Goal: Task Accomplishment & Management: Manage account settings

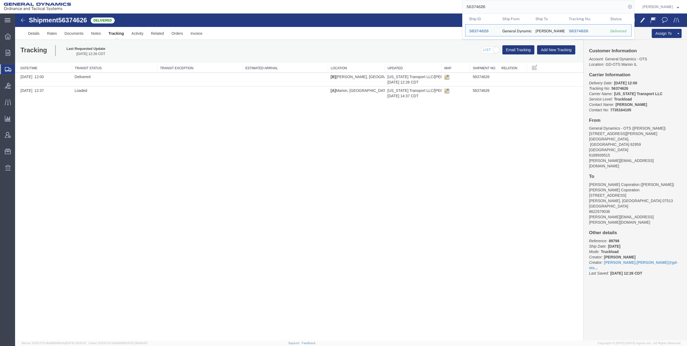
drag, startPoint x: 468, startPoint y: 6, endPoint x: 504, endPoint y: 7, distance: 36.4
click at [504, 7] on input "56374626" at bounding box center [544, 6] width 164 height 13
drag, startPoint x: 478, startPoint y: 6, endPoint x: 399, endPoint y: 10, distance: 79.0
click at [399, 10] on div "56374626 Ship ID Ship From Ship To Tracking Nu. Status Ship ID 56374626 Ship Fr…" at bounding box center [355, 6] width 560 height 13
drag, startPoint x: 469, startPoint y: 7, endPoint x: 500, endPoint y: 5, distance: 31.8
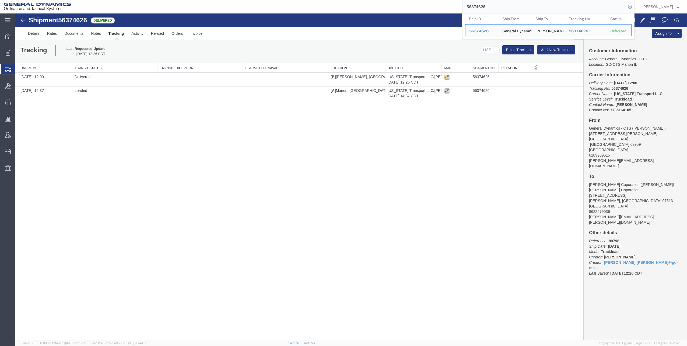
click at [500, 5] on input "56374626" at bounding box center [544, 6] width 164 height 13
paste input "525208"
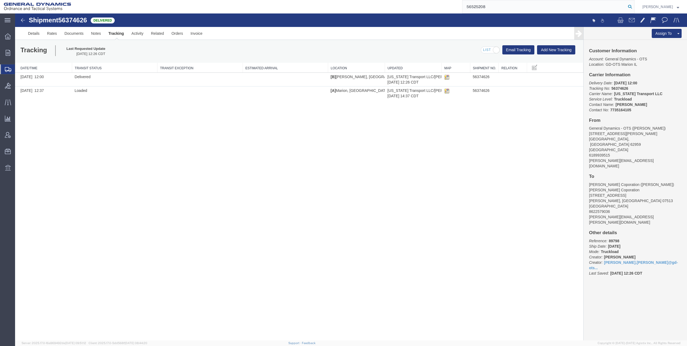
type input "56525208"
click at [632, 6] on icon at bounding box center [630, 7] width 8 height 8
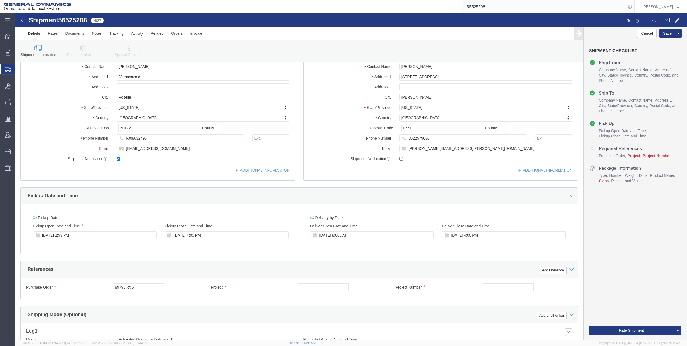
scroll to position [108, 0]
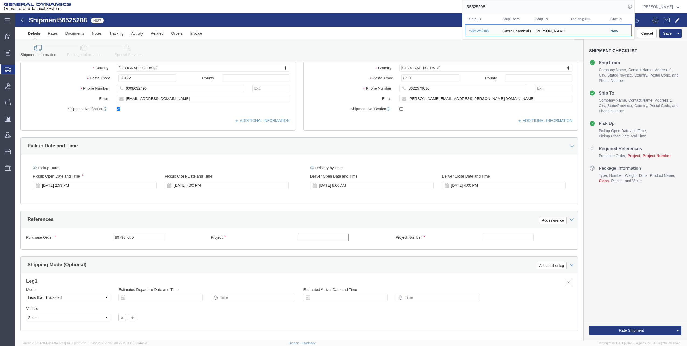
click input "text"
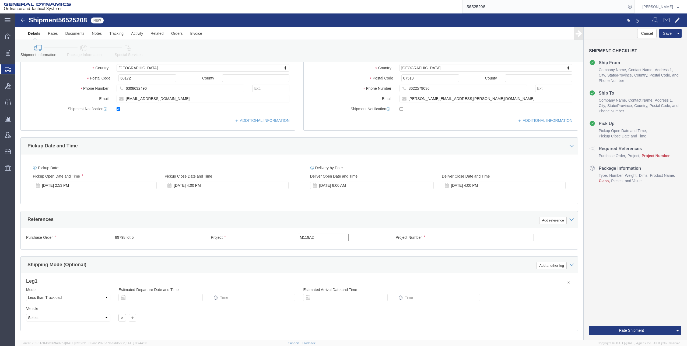
click input "M119A2"
type input "M119A2 DO2"
click input "text"
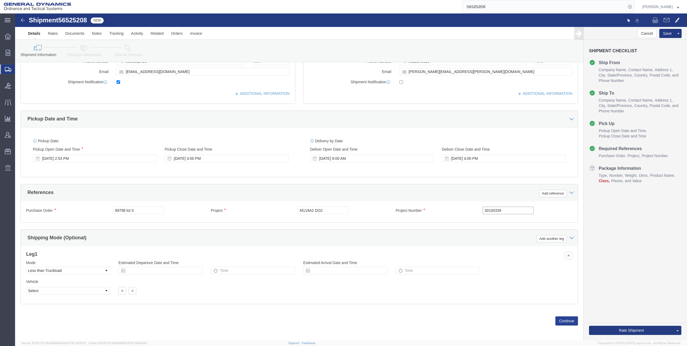
type input "30100339"
click button "Continue"
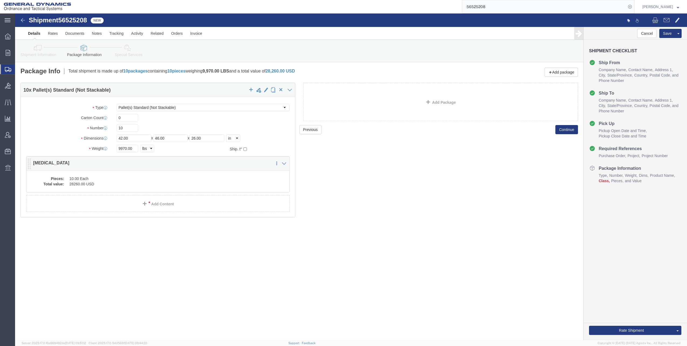
click dd "28260.00 USD"
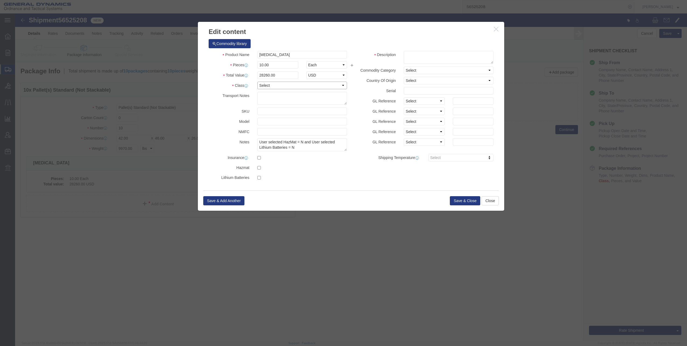
click select "Select 50 55 60 65 70 85 92.5 100 125 175 250 300 400"
select select "92.5"
click select "Select 50 55 60 65 70 85 92.5 100 125 175 250 300 400"
click button "Save & Close"
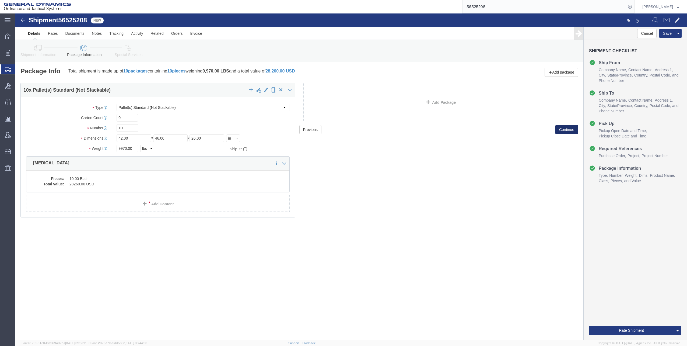
click button "Continue"
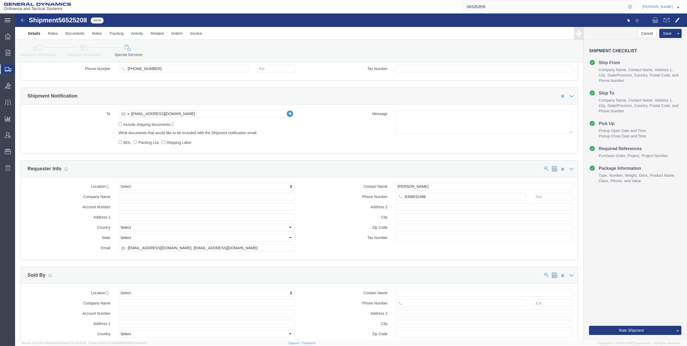
scroll to position [404, 0]
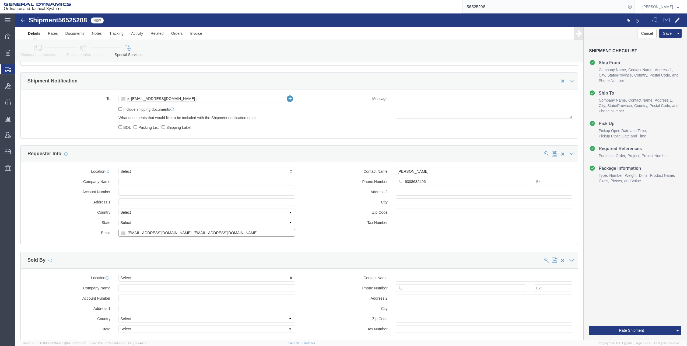
click input "[EMAIL_ADDRESS][DOMAIN_NAME], [EMAIL_ADDRESS][DOMAIN_NAME]"
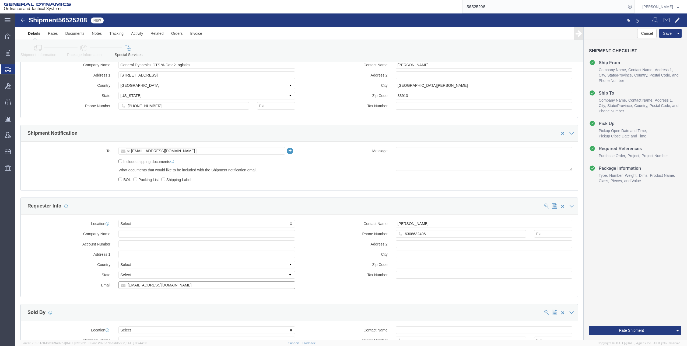
scroll to position [350, 0]
type input "[EMAIL_ADDRESS][DOMAIN_NAME]"
click button "Rate Shipment"
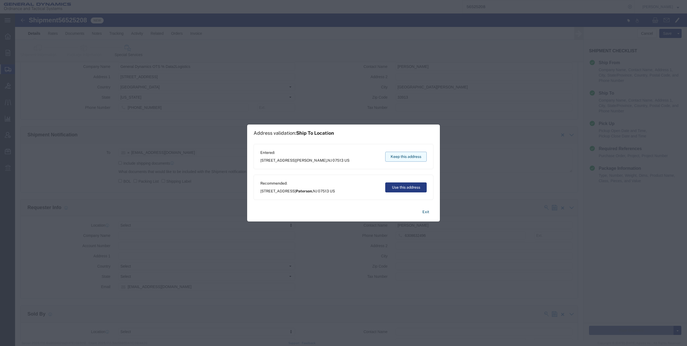
click at [412, 157] on button "Keep this address" at bounding box center [405, 157] width 41 height 10
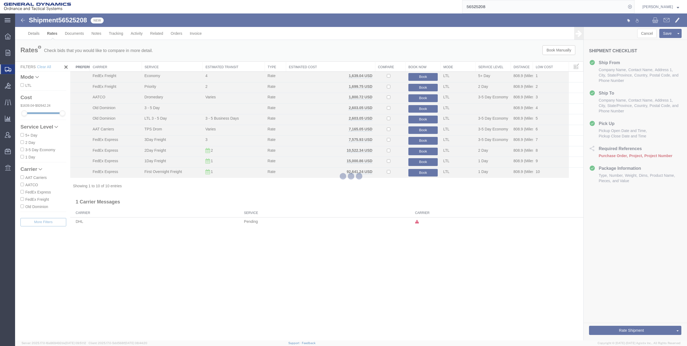
scroll to position [0, 0]
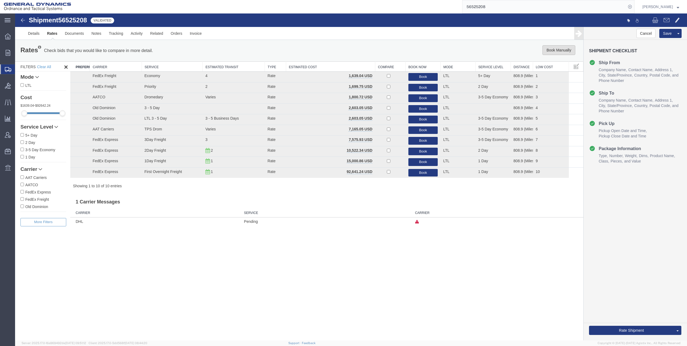
click at [557, 53] on button "Book Manually" at bounding box center [558, 50] width 33 height 10
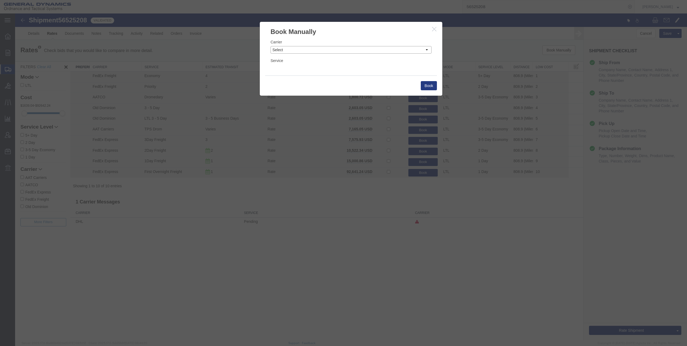
click at [429, 50] on select "Select Add New Carrier (and default service) AAT Carriers AATCO Adcom / Radiant…" at bounding box center [351, 50] width 161 height 8
select select "12733"
click at [271, 46] on select "Select Add New Carrier (and default service) AAT Carriers AATCO Adcom / Radiant…" at bounding box center [351, 50] width 161 height 8
click at [317, 70] on select "Select LTL Less than Truckload Truckload Truckload" at bounding box center [351, 69] width 161 height 8
select select "26502"
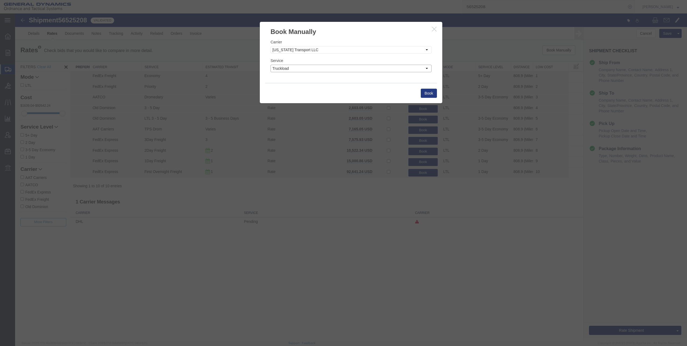
click at [271, 65] on select "Select LTL Less than Truckload Truckload Truckload" at bounding box center [351, 69] width 161 height 8
click at [425, 94] on button "Book" at bounding box center [429, 93] width 16 height 9
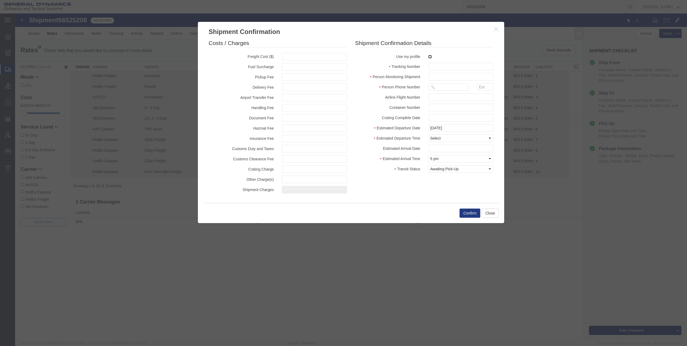
click at [430, 57] on input "checkbox" at bounding box center [429, 56] width 3 height 3
checkbox input "true"
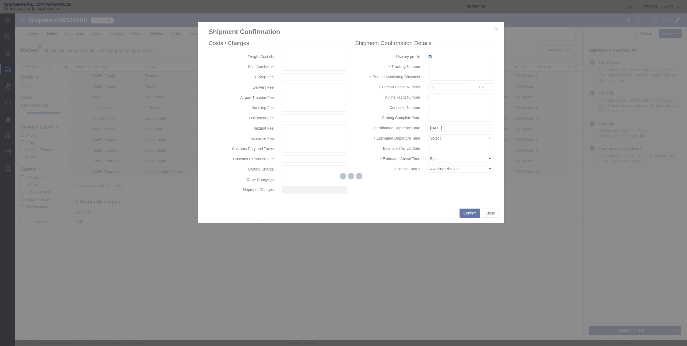
type input "[PERSON_NAME]"
type input "[PHONE_NUMBER]"
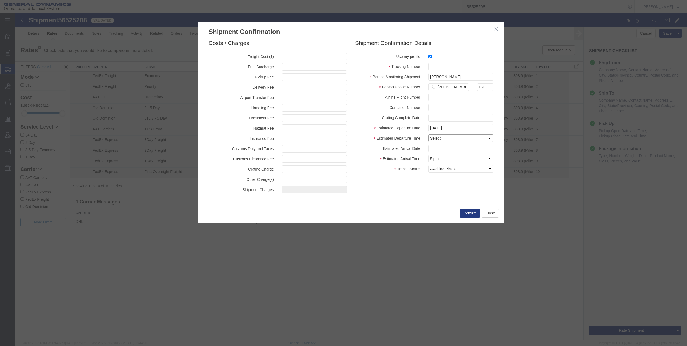
click at [472, 138] on select "Select Midnight 1 am 2 am 3 am 4 am 5 am 6 am 7 am 8 am 9 am 10 am 11 am 12 Noo…" at bounding box center [460, 138] width 65 height 8
select select "1600"
click at [428, 134] on select "Select Midnight 1 am 2 am 3 am 4 am 5 am 6 am 7 am 8 am 9 am 10 am 11 am 12 Noo…" at bounding box center [460, 138] width 65 height 8
click at [470, 213] on button "Confirm" at bounding box center [470, 212] width 21 height 9
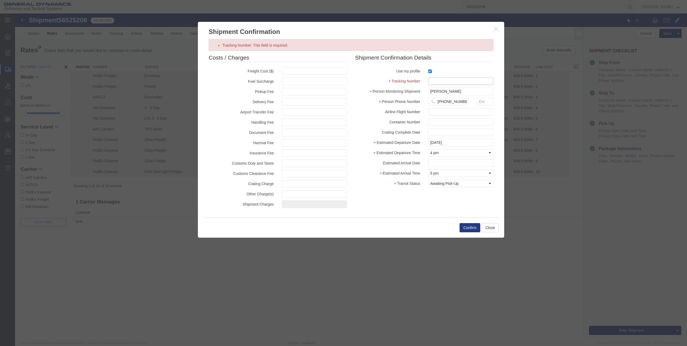
click at [437, 82] on input "Tracking Number: This field is required." at bounding box center [460, 81] width 65 height 8
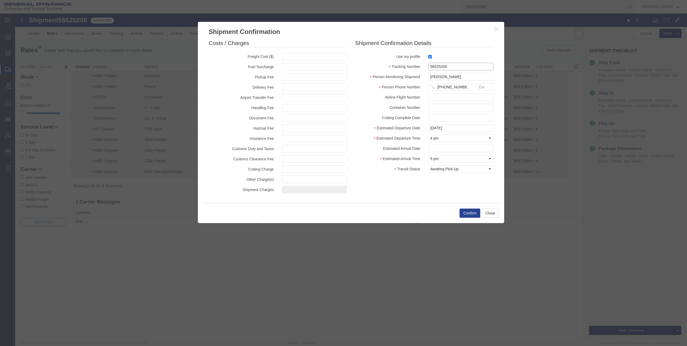
type input "56525208"
click at [468, 214] on button "Confirm" at bounding box center [470, 212] width 21 height 9
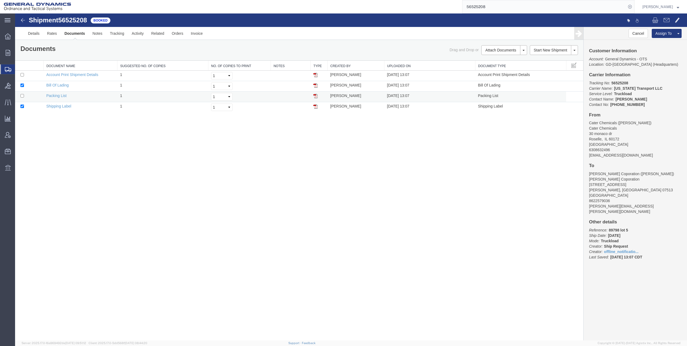
click at [315, 96] on img at bounding box center [315, 96] width 4 height 4
click at [19, 69] on span "Shipments" at bounding box center [17, 69] width 4 height 11
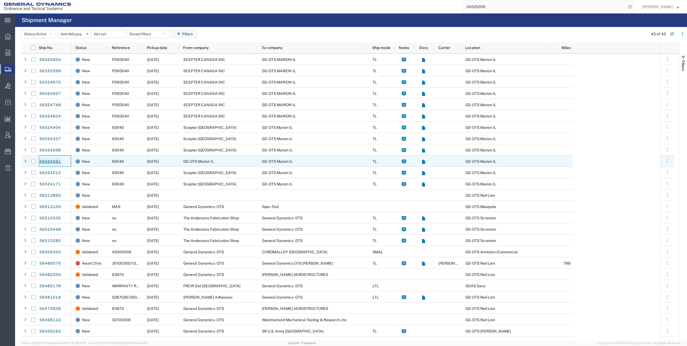
click at [45, 162] on link "56524281" at bounding box center [50, 161] width 22 height 9
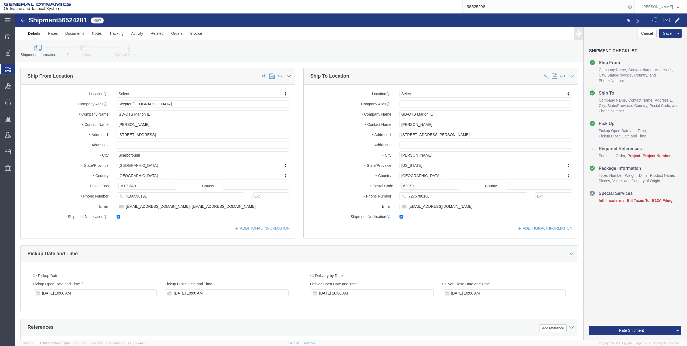
select select
click img
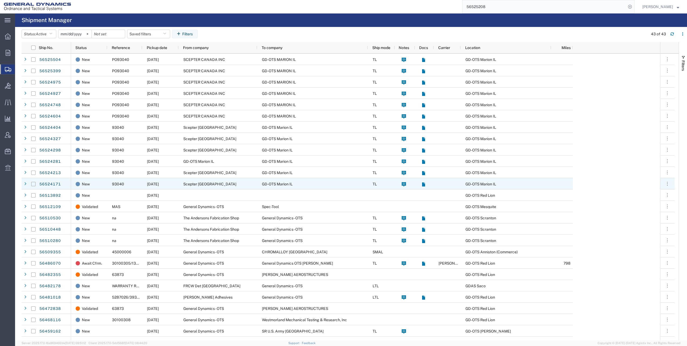
click at [33, 184] on input "Press Space to toggle row selection (unchecked)" at bounding box center [33, 184] width 4 height 4
checkbox input "true"
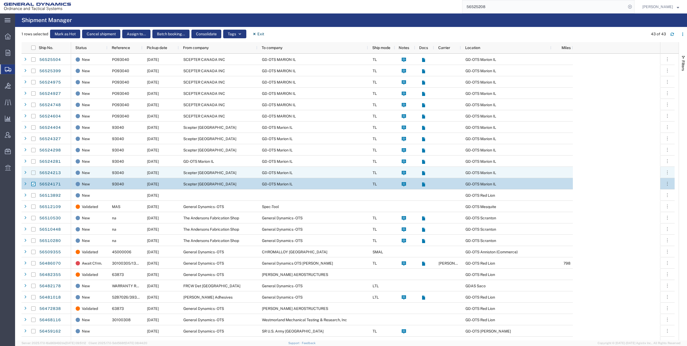
click at [33, 172] on input "Press Space to toggle row selection (unchecked)" at bounding box center [33, 172] width 4 height 4
checkbox input "true"
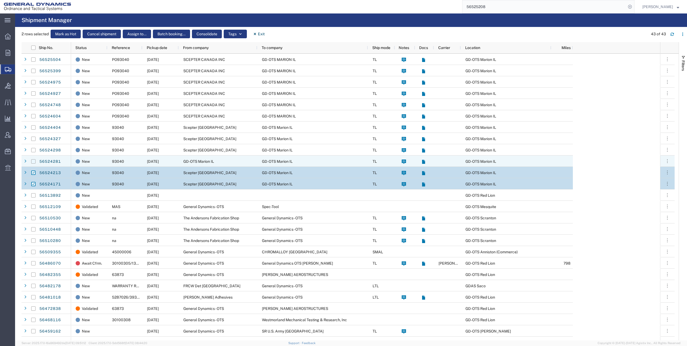
click at [33, 161] on input "Press Space to toggle row selection (unchecked)" at bounding box center [33, 161] width 4 height 4
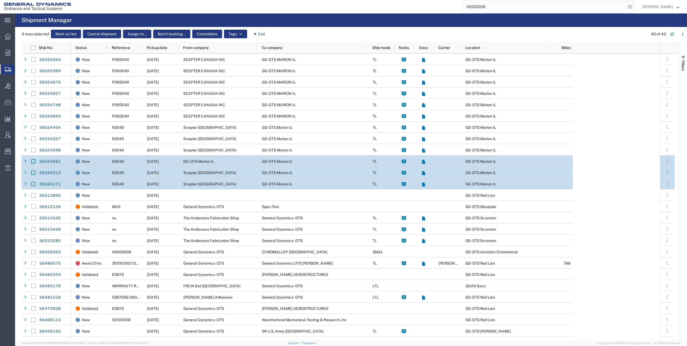
click at [34, 161] on input "Press Space to toggle row selection (checked)" at bounding box center [33, 161] width 4 height 4
checkbox input "false"
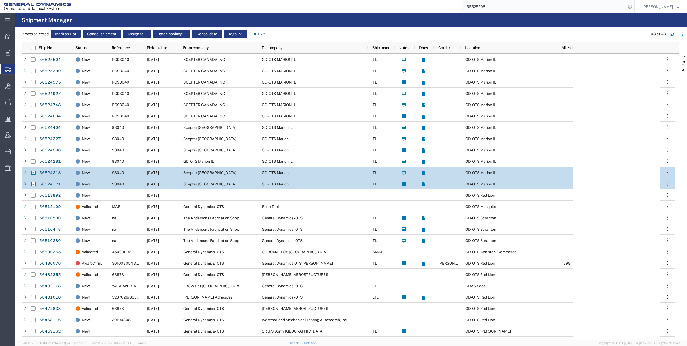
click at [34, 172] on input "Press Space to toggle row selection (checked)" at bounding box center [33, 172] width 4 height 4
checkbox input "false"
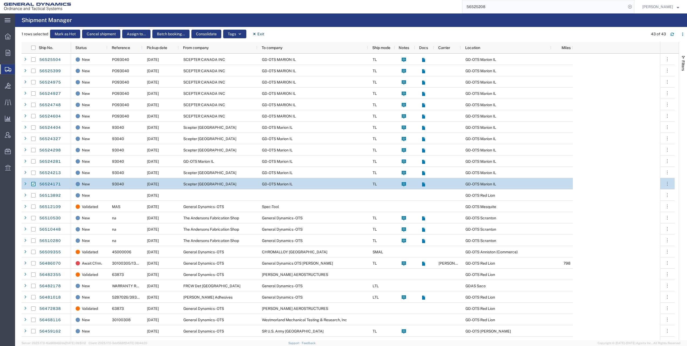
click at [35, 183] on input "Press Space to toggle row selection (checked)" at bounding box center [33, 184] width 4 height 4
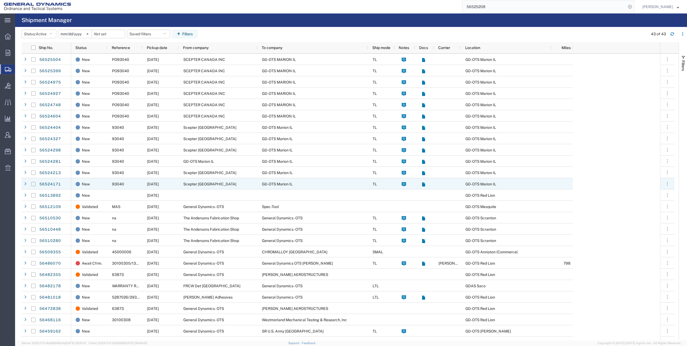
click at [33, 183] on input "Press Space to toggle row selection (unchecked)" at bounding box center [33, 184] width 4 height 4
checkbox input "true"
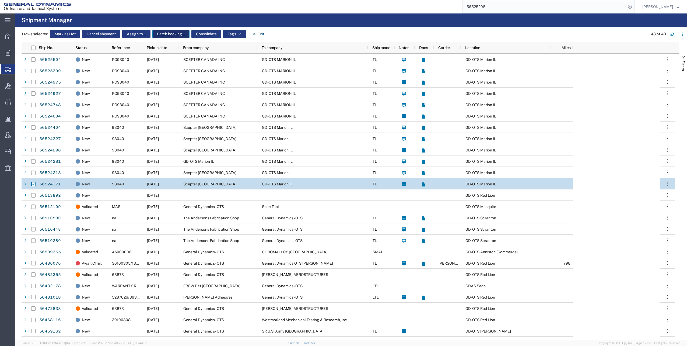
click at [170, 34] on button "Batch booking..." at bounding box center [170, 34] width 37 height 9
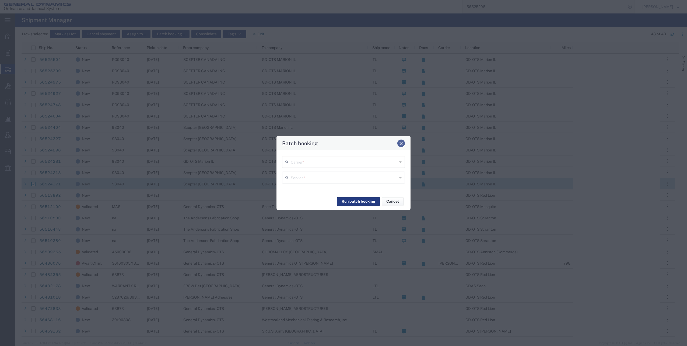
click at [401, 143] on span "Close" at bounding box center [401, 143] width 4 height 4
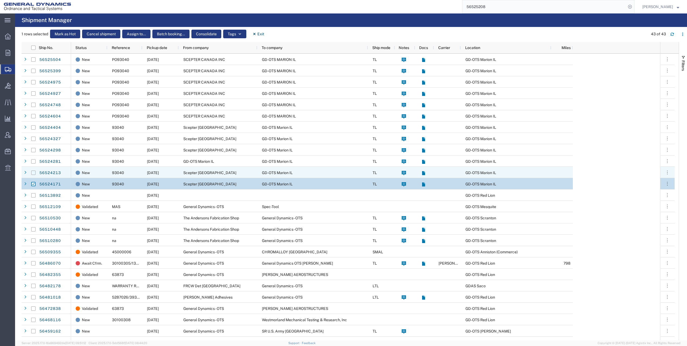
click at [33, 172] on input "Press Space to toggle row selection (unchecked)" at bounding box center [33, 172] width 4 height 4
checkbox input "true"
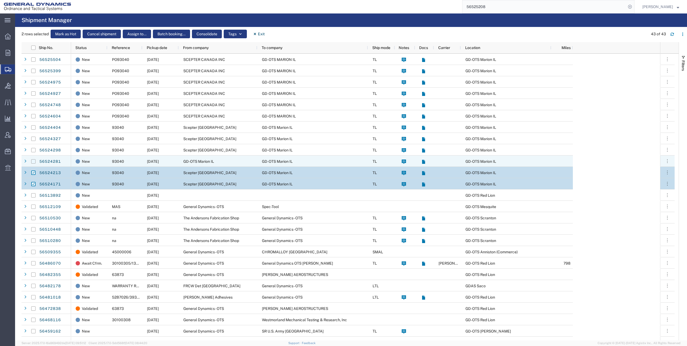
click at [33, 159] on input "Press Space to toggle row selection (unchecked)" at bounding box center [33, 161] width 4 height 4
checkbox input "true"
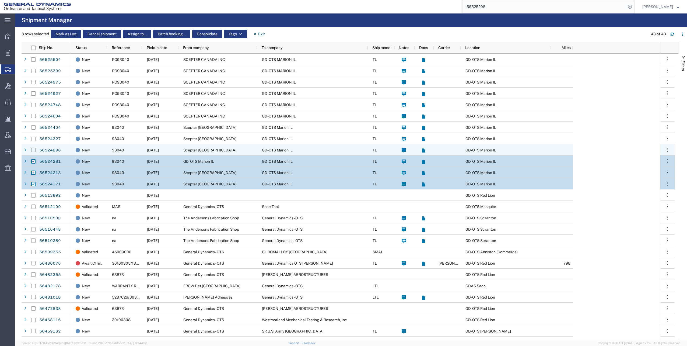
click at [34, 149] on input "Press Space to toggle row selection (unchecked)" at bounding box center [33, 150] width 4 height 4
checkbox input "true"
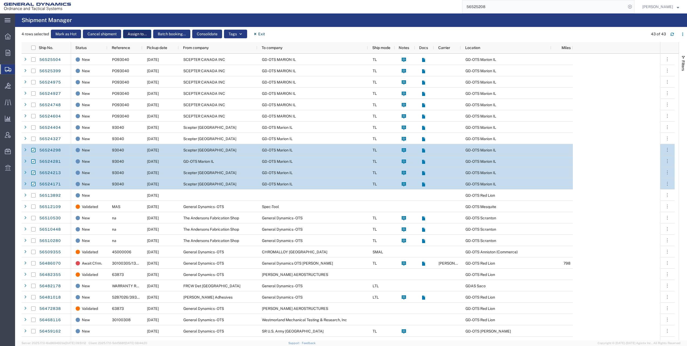
click at [135, 34] on button "Assign to..." at bounding box center [137, 34] width 28 height 9
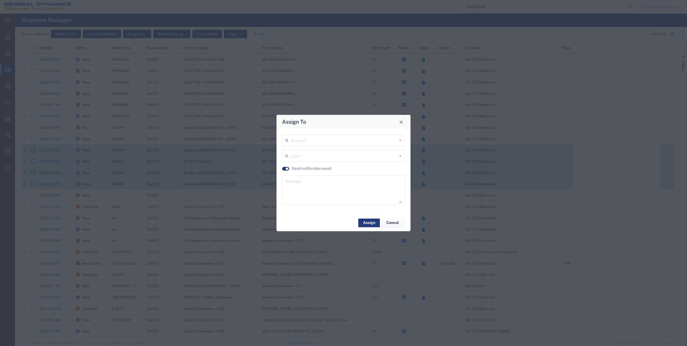
click at [353, 141] on input "text" at bounding box center [344, 139] width 107 height 9
type input "[PERSON_NAME][EMAIL_ADDRESS][PERSON_NAME][DOMAIN_NAME]"
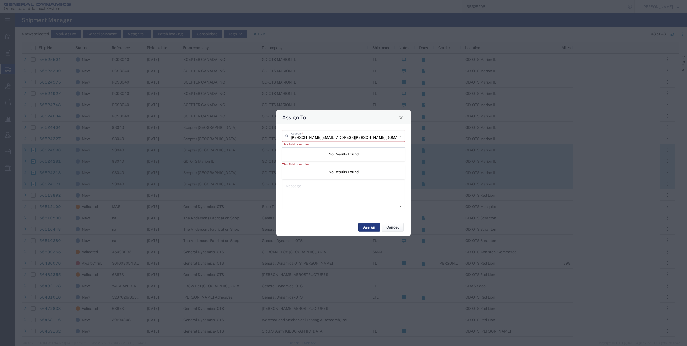
click at [316, 152] on div "No Results Found" at bounding box center [343, 154] width 122 height 13
click at [402, 118] on span "Close" at bounding box center [401, 117] width 4 height 4
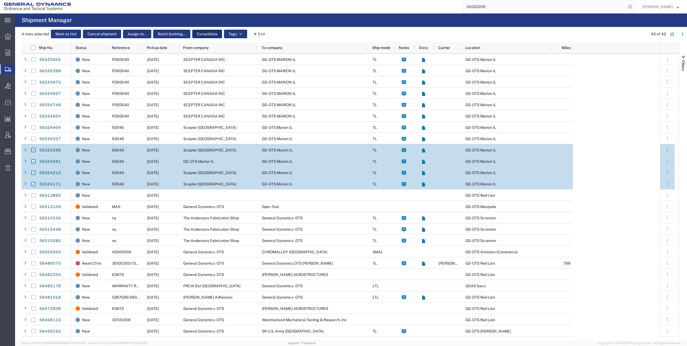
click at [209, 33] on button "Consolidate" at bounding box center [207, 34] width 30 height 9
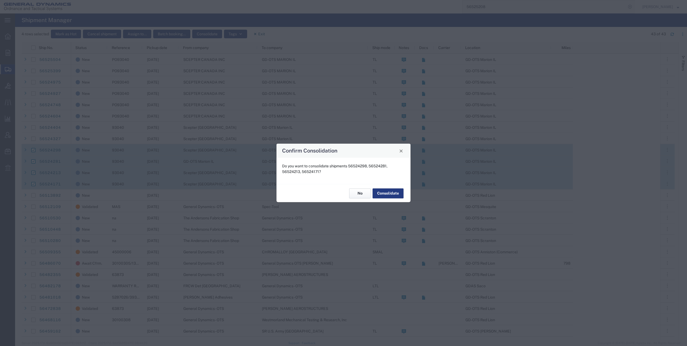
click at [359, 193] on button "No" at bounding box center [360, 193] width 22 height 10
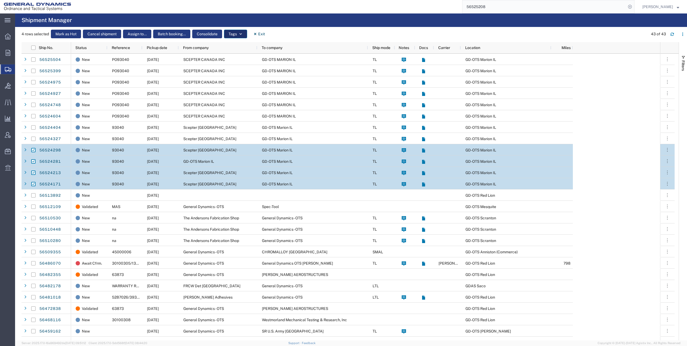
click at [242, 33] on icon "button" at bounding box center [241, 34] width 4 height 4
drag, startPoint x: 241, startPoint y: 34, endPoint x: 244, endPoint y: 33, distance: 2.8
click at [243, 33] on icon "button" at bounding box center [241, 34] width 4 height 4
click at [293, 36] on div "4 rows selected Mark as Hot Cancel shipment Assign to... Batch booking... Conso…" at bounding box center [354, 36] width 665 height 12
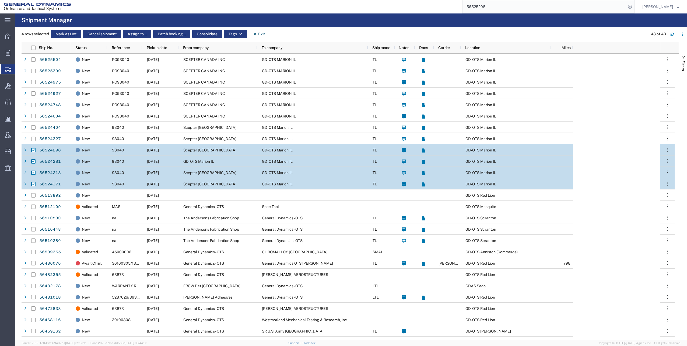
click at [33, 149] on input "Press Space to toggle row selection (checked)" at bounding box center [33, 150] width 4 height 4
checkbox input "false"
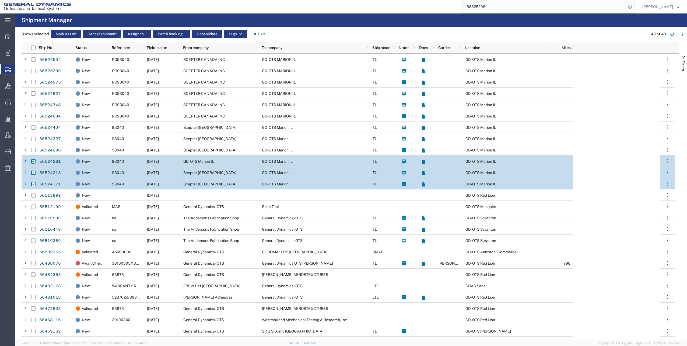
click at [33, 161] on input "Press Space to toggle row selection (checked)" at bounding box center [33, 161] width 4 height 4
checkbox input "false"
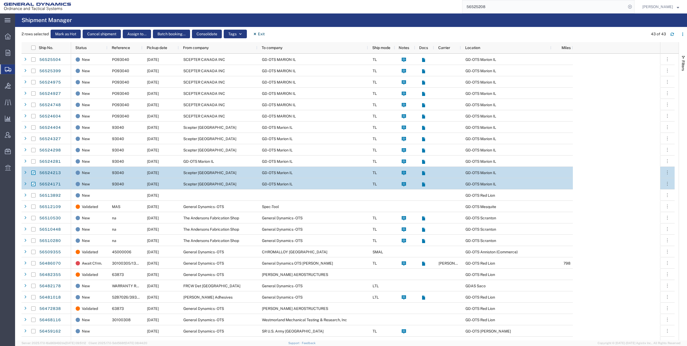
click at [34, 172] on input "Press Space to toggle row selection (checked)" at bounding box center [33, 172] width 4 height 4
checkbox input "false"
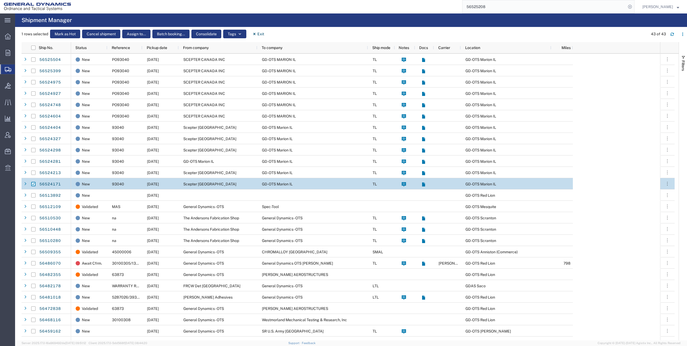
click at [34, 183] on input "Press Space to toggle row selection (checked)" at bounding box center [33, 184] width 4 height 4
checkbox input "false"
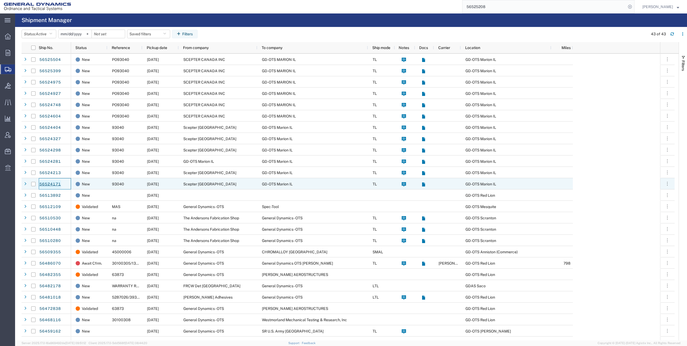
click at [51, 184] on link "56524171" at bounding box center [50, 184] width 22 height 9
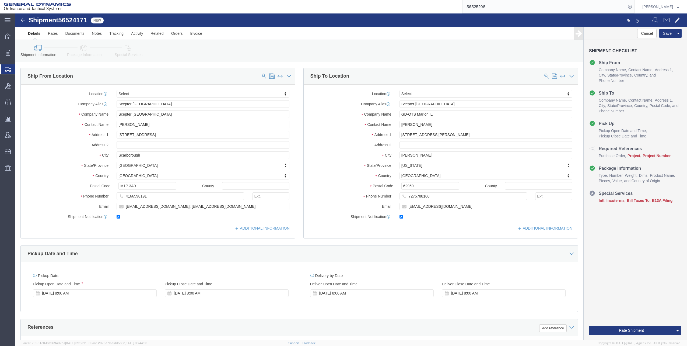
select select
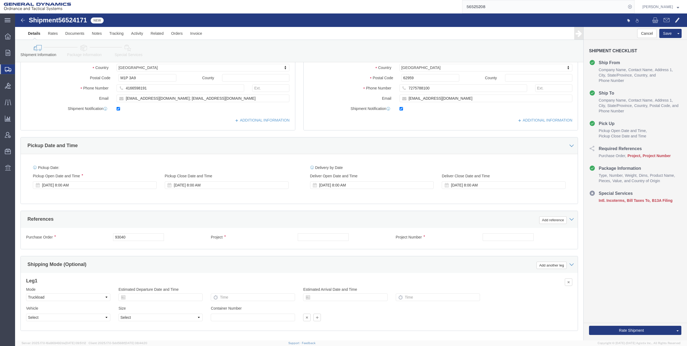
scroll to position [135, 0]
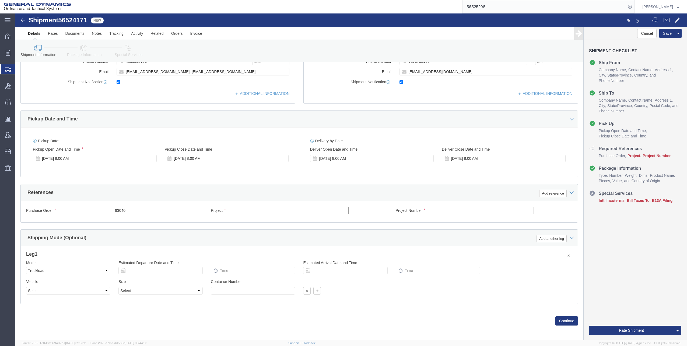
click input "text"
click input "M119A2"
type input "M119A2 DO2"
click input "text"
type input "30100339"
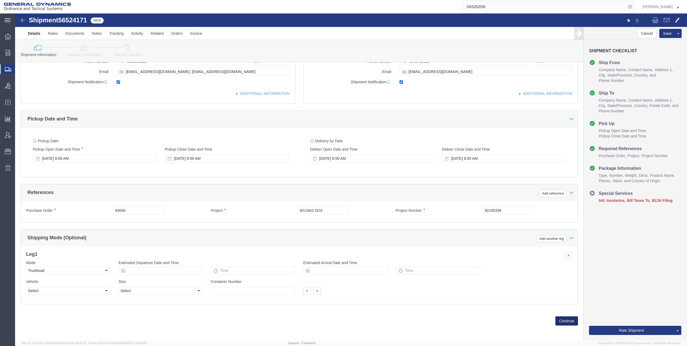
click button "Continue"
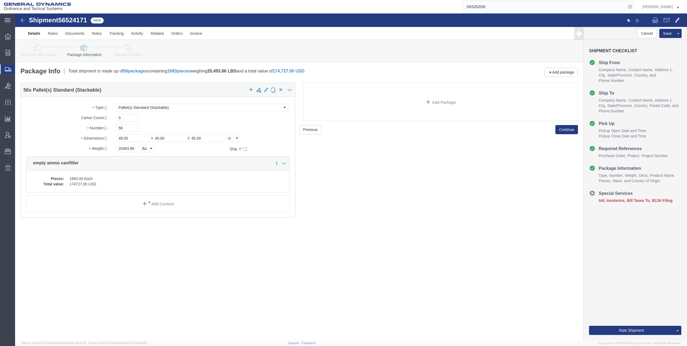
click dd "1683.00 Each"
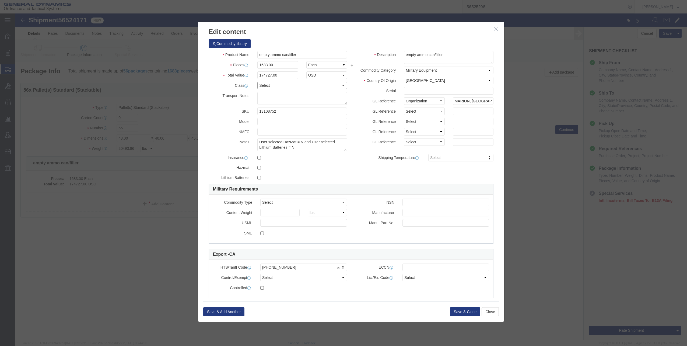
click select "Select 50 55 60 65 70 85 92.5 100 125 175 250 300 400"
select select "70"
click select "Select 50 55 60 65 70 85 92.5 100 125 175 250 300 400"
click button "Save & Close"
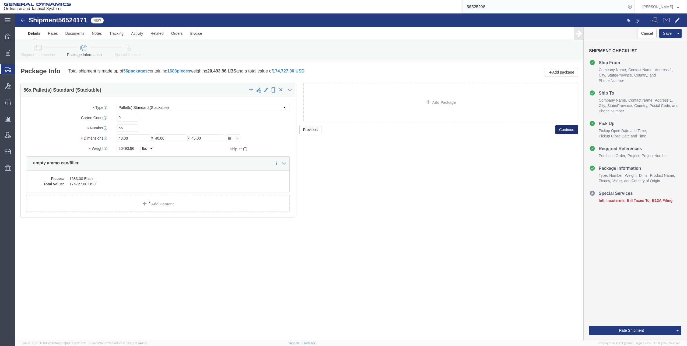
click button "Continue"
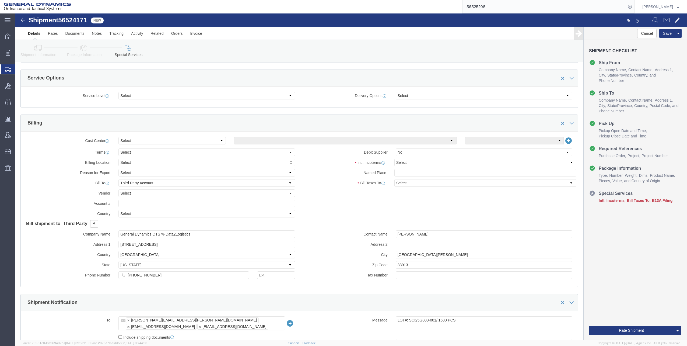
scroll to position [215, 0]
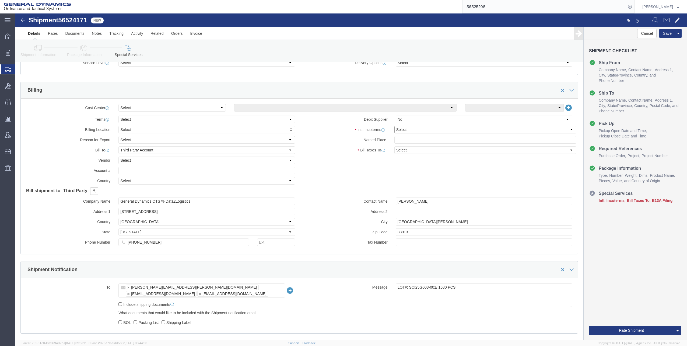
click select "Select Carriage Insurance Paid Carriage Paid To Cost and Freight Cost Insurance…"
select select "FOB"
click select "Select Carriage Insurance Paid Carriage Paid To Cost and Freight Cost Insurance…"
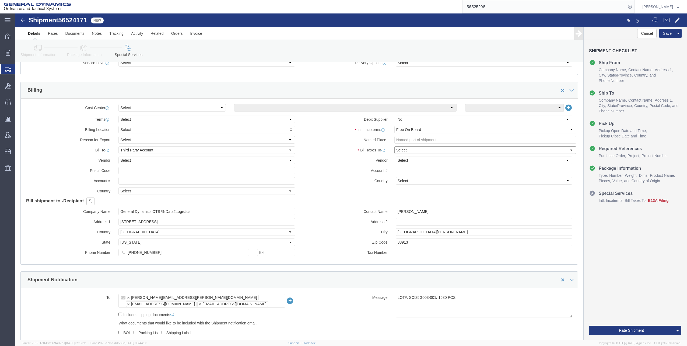
click select "Select Recipient Account Sender/Shipper Third Party Account"
select select "THRD"
click select "Select Recipient Account Sender/Shipper Third Party Account"
drag, startPoint x: 104, startPoint y: 198, endPoint x: 169, endPoint y: 197, distance: 64.9
click input "General Dynamics OTS % Data2Logistics"
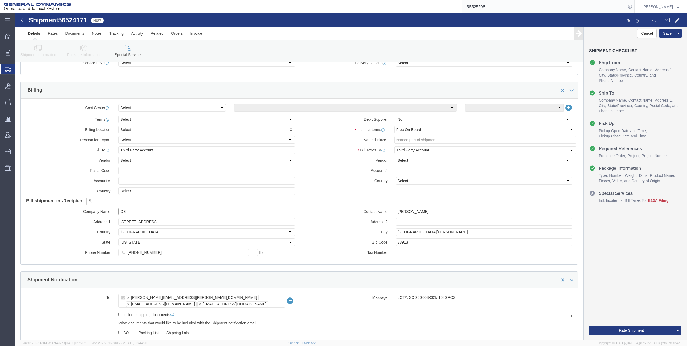
type input "GED"
click p "- GEDOTS %DATA 2 LOGISTICS - (GEDOTS %DATA 2 LOGISTICS) [GEOGRAPHIC_DATA][PERSO…"
select select "FL"
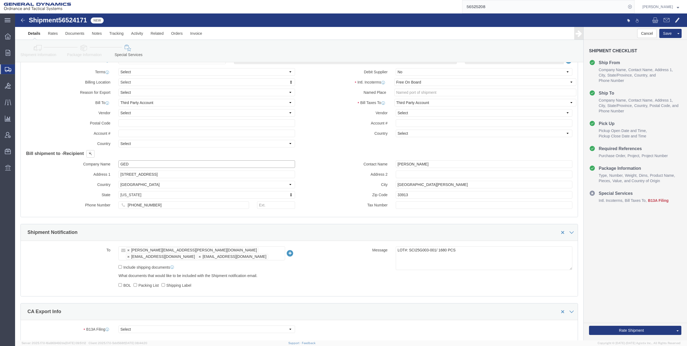
scroll to position [269, 0]
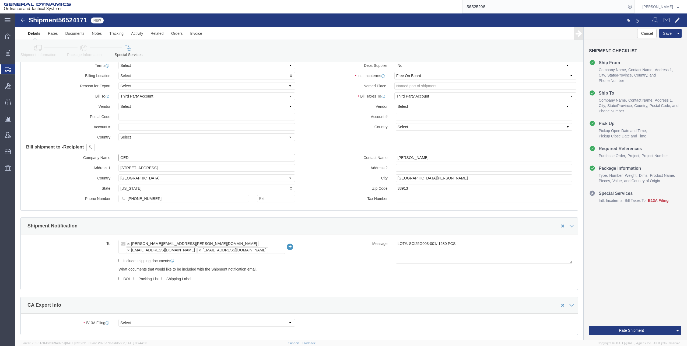
type input "GEDOTS %DATA 2 LOGISTICS"
click input "Include shipping documents"
checkbox input "true"
click input "text"
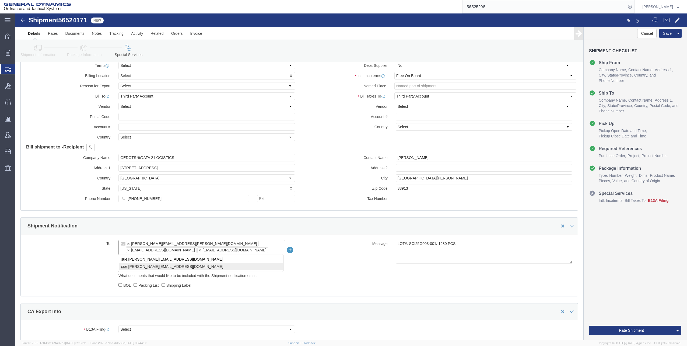
type input "sue"
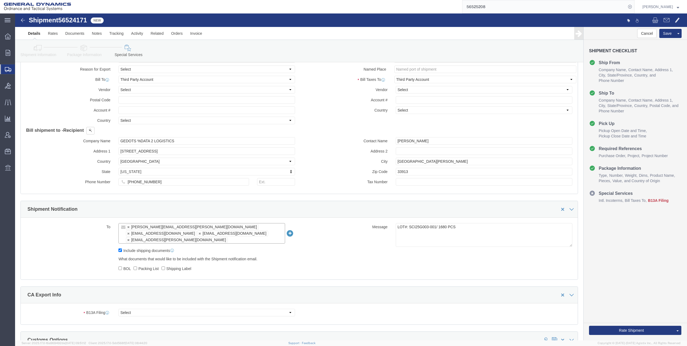
scroll to position [350, 0]
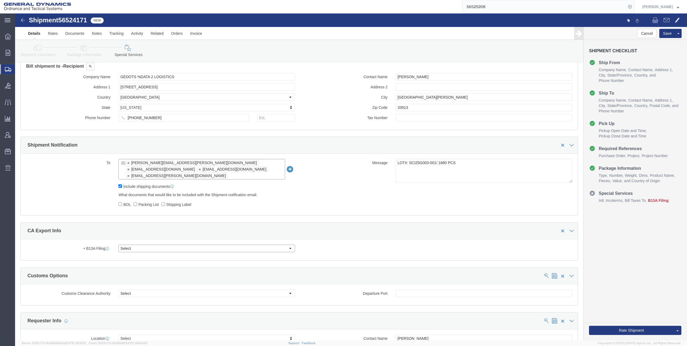
click select "Select Filed Electronically Manually Attached Not Required Summary Reporting"
select select "MANUALLY_ATTACHED"
click select "Select Filed Electronically Manually Attached Not Required Summary Reporting"
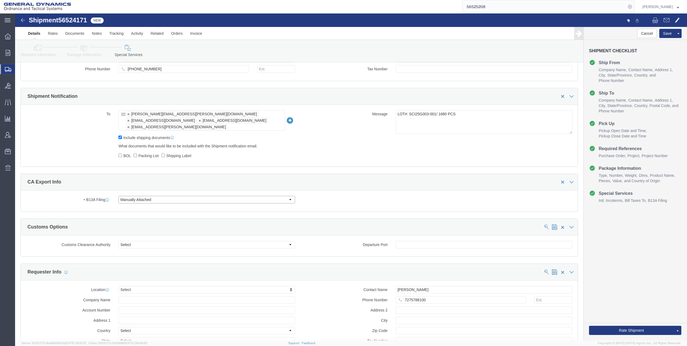
scroll to position [404, 0]
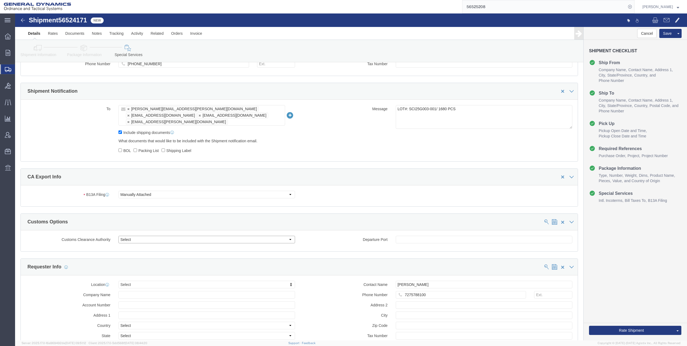
click select "Select Use Carrier or Agent Broker Use My Nominated Broker Use Recipient's Brok…"
select select "NOMN"
click select "Select Use Carrier or Agent Broker Use My Nominated Broker Use Recipient's Brok…"
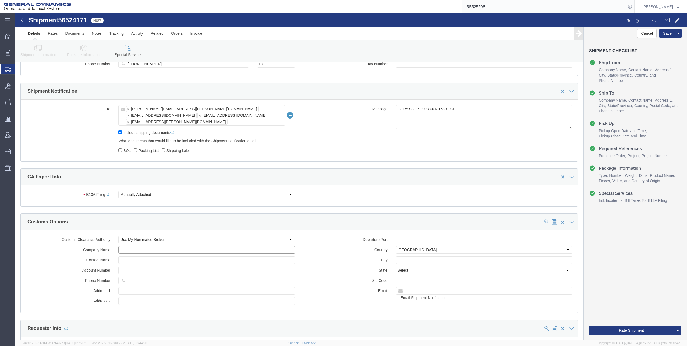
click input "text"
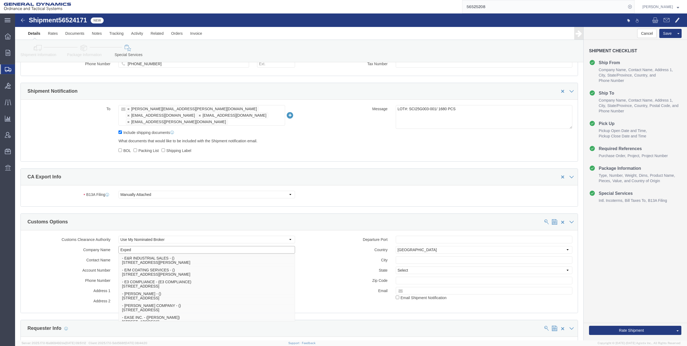
type input "Expedi"
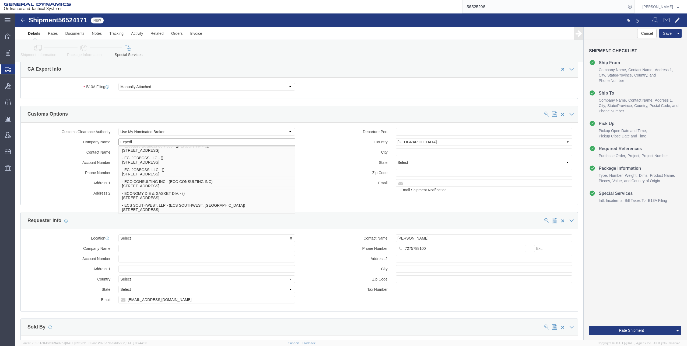
scroll to position [0, 0]
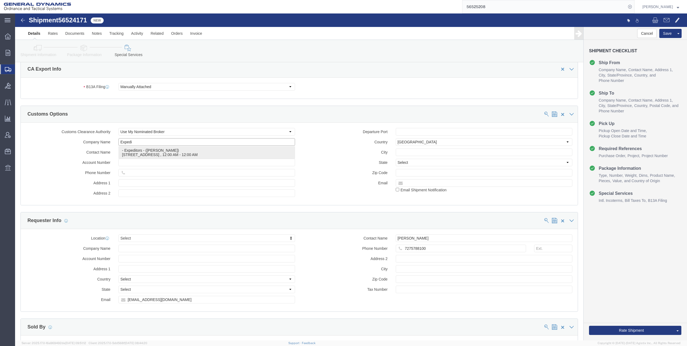
click p "- Expeditors - ([PERSON_NAME]) [STREET_ADDRESS] , 12:00 AM - 12:00 AM"
select select "GA"
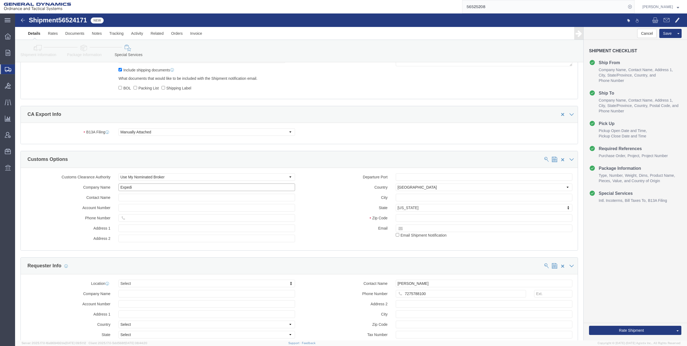
scroll to position [458, 0]
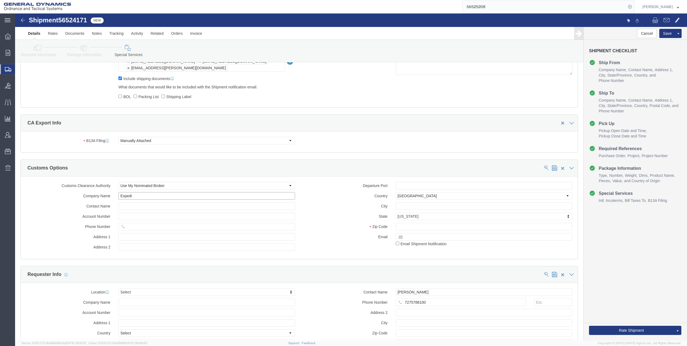
type input "Expeditors"
click input "checkbox"
checkbox input "true"
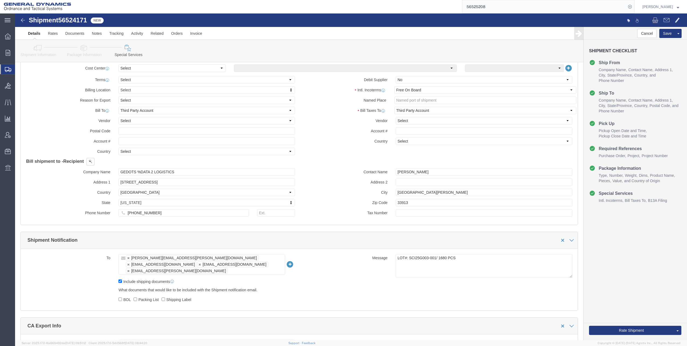
scroll to position [243, 0]
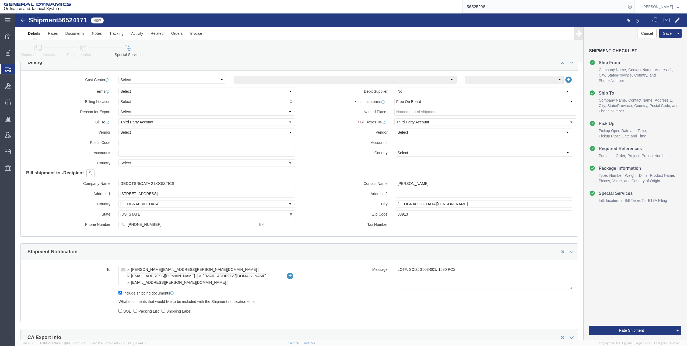
click icon
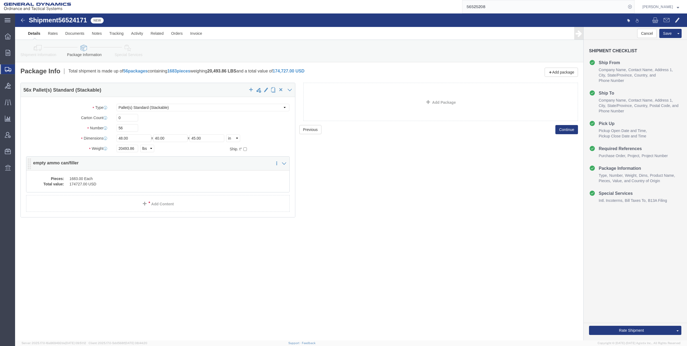
click dd "1683.00 Each"
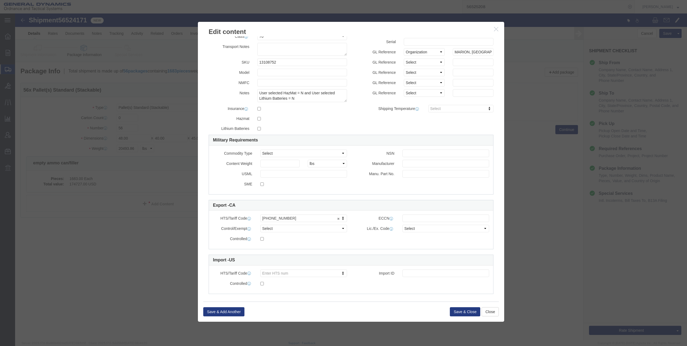
scroll to position [54, 0]
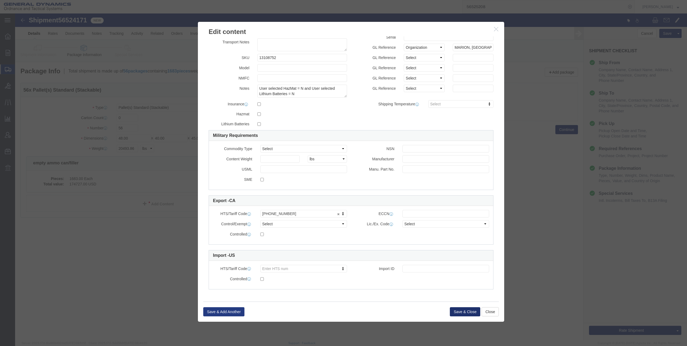
click button "Save & Close"
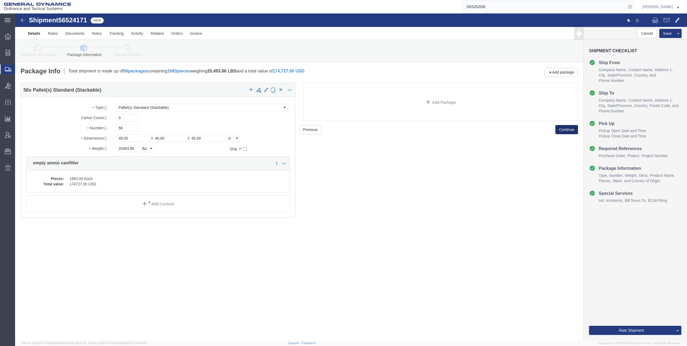
click button "Continue"
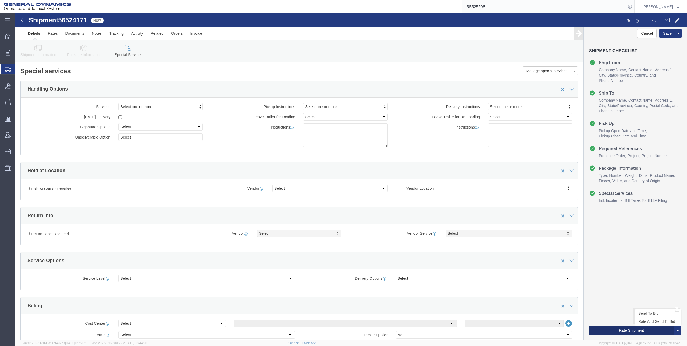
click button "Rate Shipment"
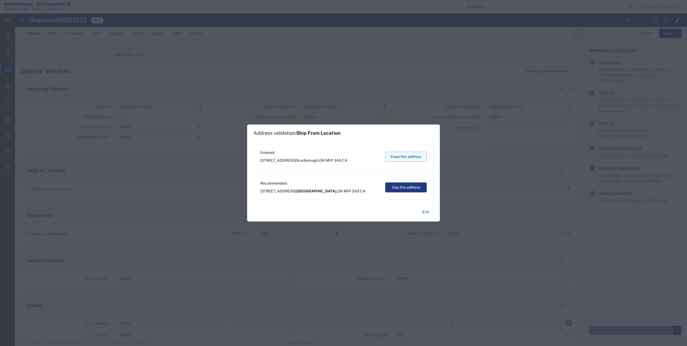
click at [407, 157] on button "Keep this address" at bounding box center [405, 157] width 41 height 10
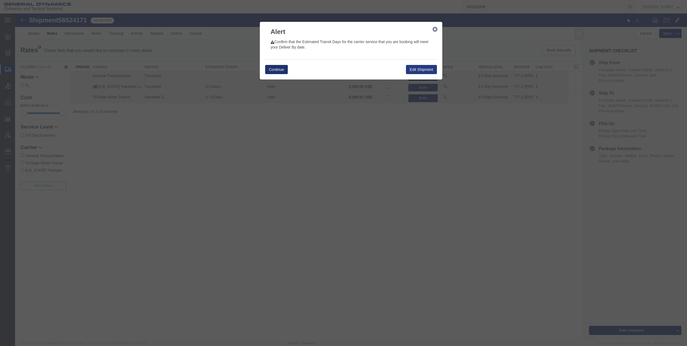
click at [270, 69] on button "Continue" at bounding box center [276, 69] width 23 height 9
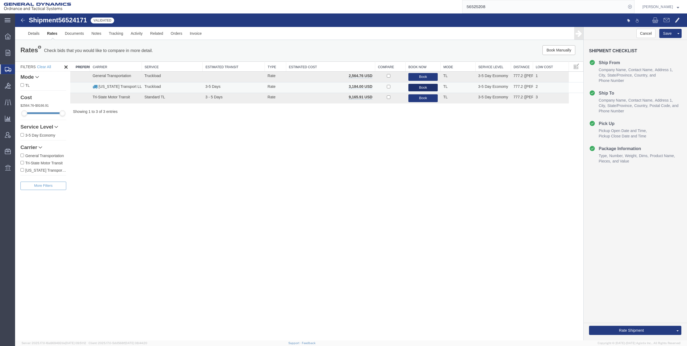
click at [426, 87] on button "Book" at bounding box center [423, 88] width 30 height 8
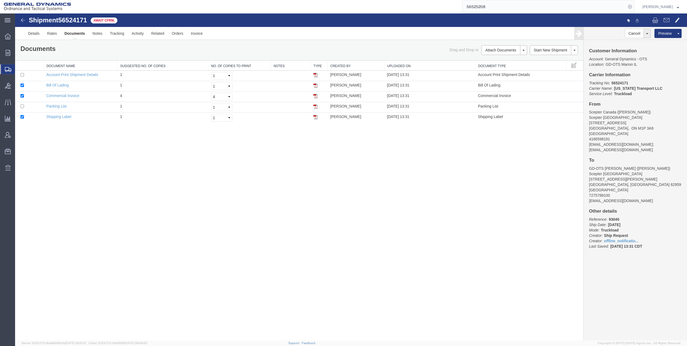
click at [22, 19] on img at bounding box center [23, 20] width 6 height 6
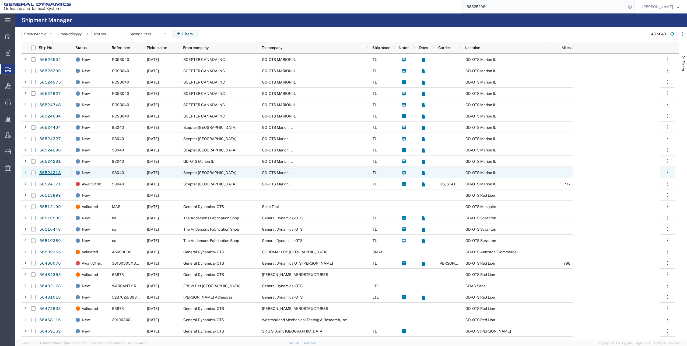
click at [54, 173] on link "56524213" at bounding box center [50, 173] width 22 height 9
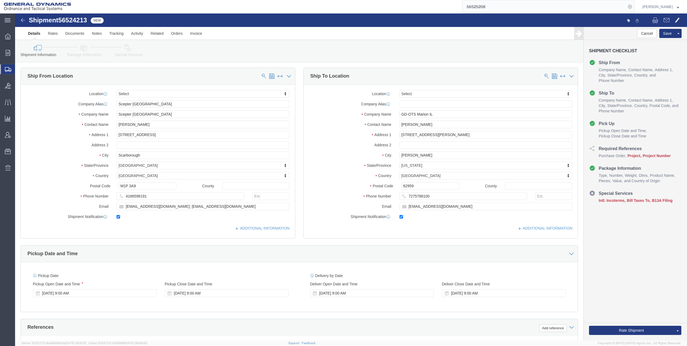
select select
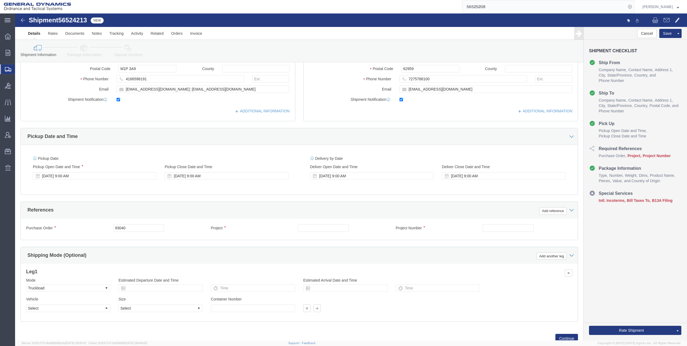
scroll to position [136, 0]
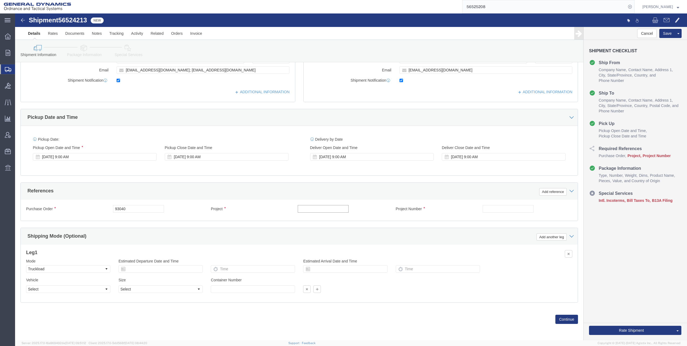
click input "text"
click input "M119A2"
type input "M119A2 DO2"
click input "text"
type input "30100339"
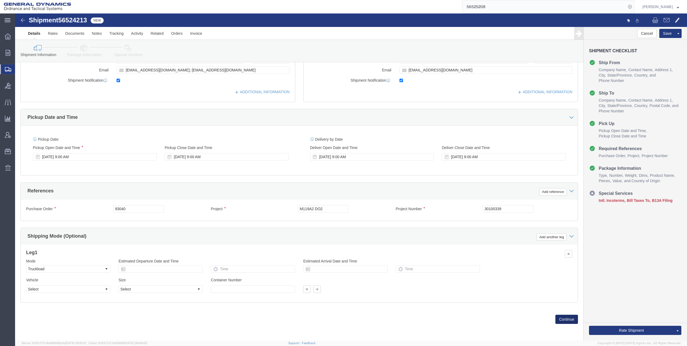
click button "Continue"
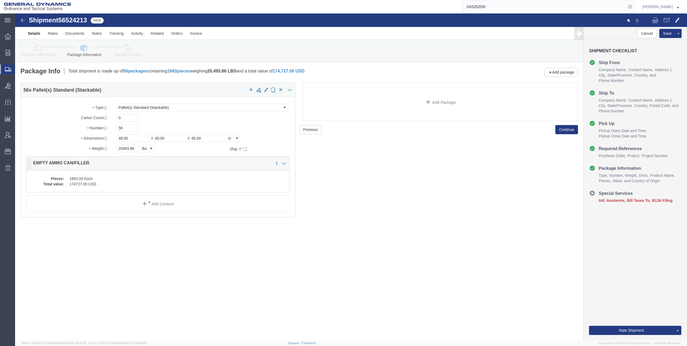
click dd "174727.00 USD"
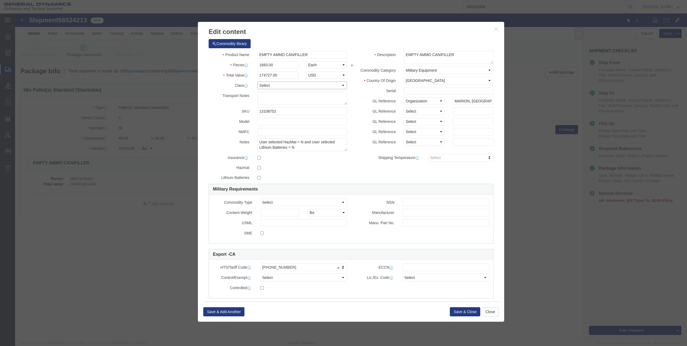
click select "Select 50 55 60 65 70 85 92.5 100 125 175 250 300 400"
select select "70"
click select "Select 50 55 60 65 70 85 92.5 100 125 175 250 300 400"
click button "Save & Close"
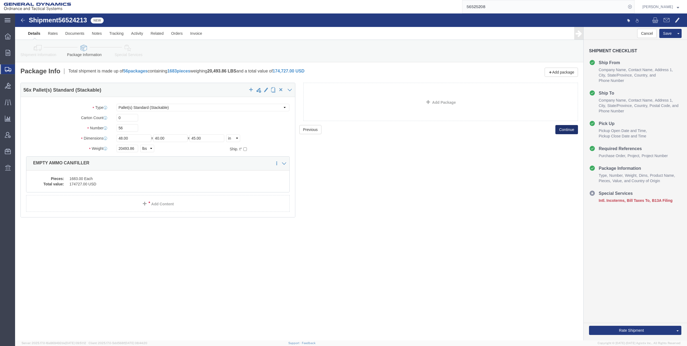
click button "Continue"
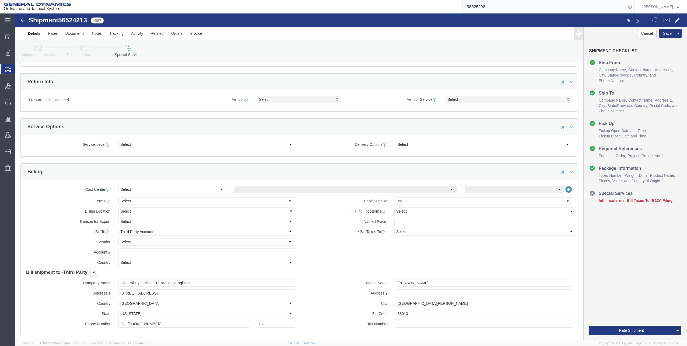
scroll to position [135, 0]
click select "Select Carriage Insurance Paid Carriage Paid To Cost and Freight Cost Insurance…"
select select "FOB"
click select "Select Carriage Insurance Paid Carriage Paid To Cost and Freight Cost Insurance…"
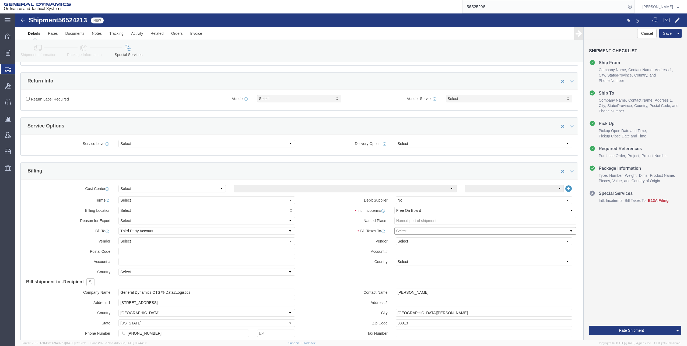
click select "Select Recipient Account Sender/Shipper Third Party Account"
select select "THRD"
click select "Select Recipient Account Sender/Shipper Third Party Account"
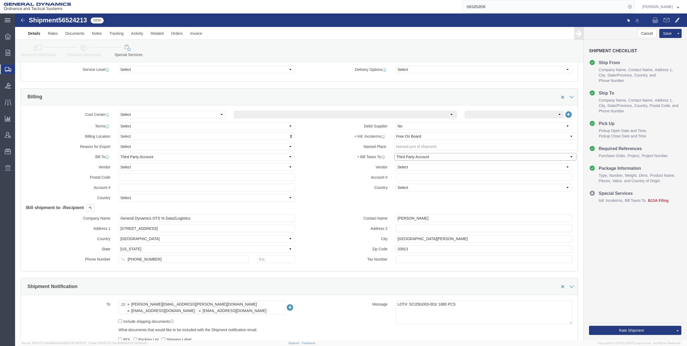
scroll to position [215, 0]
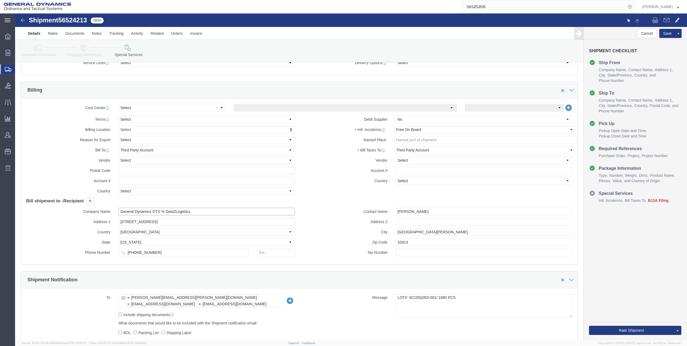
drag, startPoint x: 103, startPoint y: 197, endPoint x: 179, endPoint y: 197, distance: 75.4
click input "General Dynamics OTS % Data2Logistics"
type input "GEDOT"
click p "- GEDOTS %DATA 2 LOGISTICS - (GEDOTS %DATA 2 LOGISTICS) [GEOGRAPHIC_DATA][PERSO…"
select select "FL"
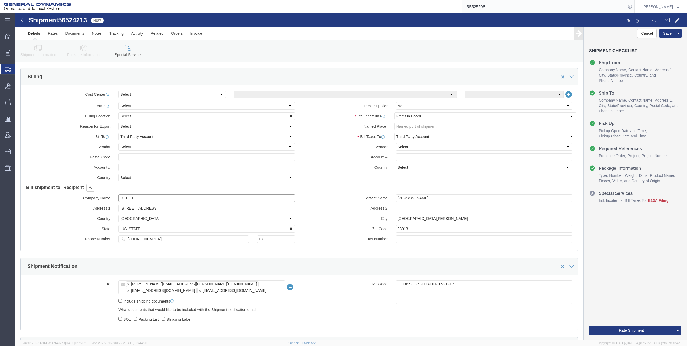
scroll to position [269, 0]
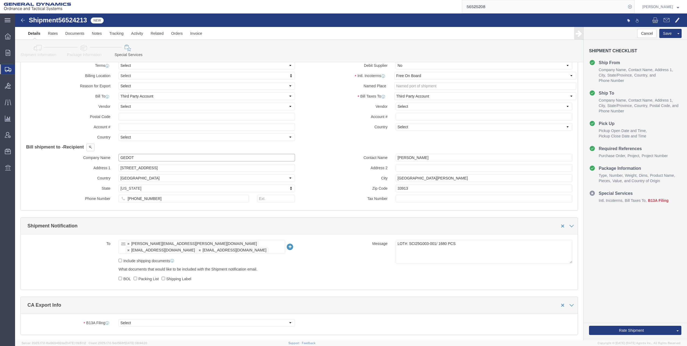
type input "GEDOTS %DATA 2 LOGISTICS"
click ul "[PERSON_NAME][EMAIL_ADDRESS][PERSON_NAME][DOMAIN_NAME] [EMAIL_ADDRESS][DOMAIN_N…"
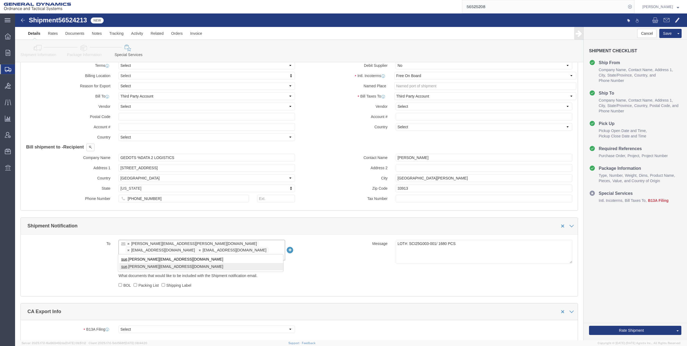
type input "sue"
click input "Include shipping documents"
checkbox input "true"
click input "BOL"
checkbox input "true"
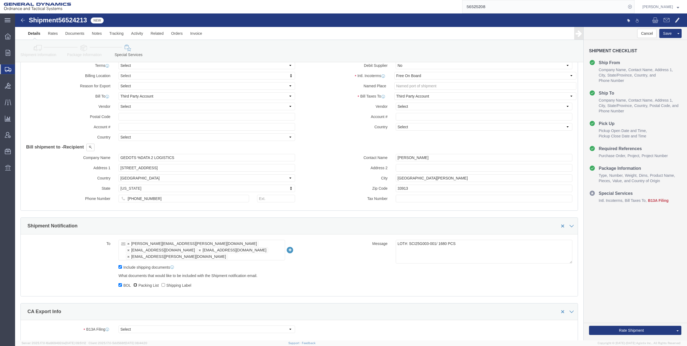
click input "Packing List"
checkbox input "true"
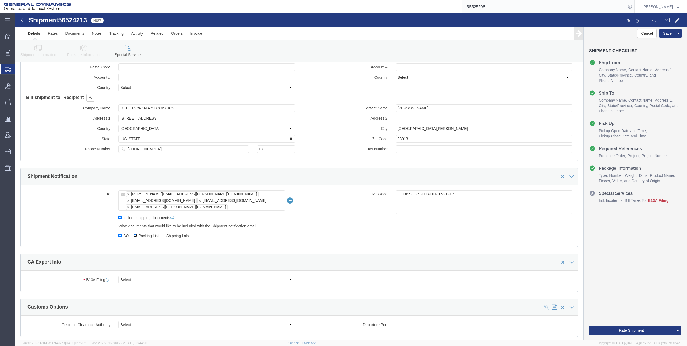
scroll to position [323, 0]
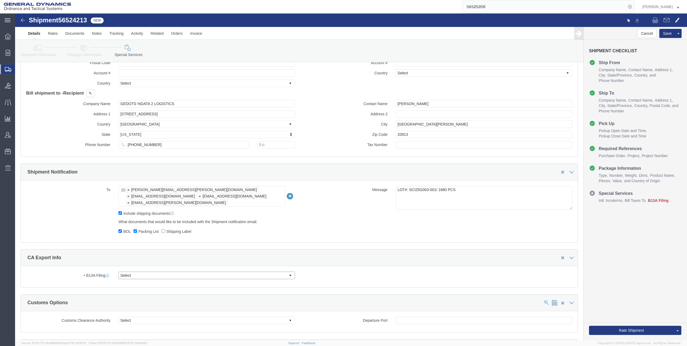
click select "Select Filed Electronically Manually Attached Not Required Summary Reporting"
select select "MANUALLY_ATTACHED"
click select "Select Filed Electronically Manually Attached Not Required Summary Reporting"
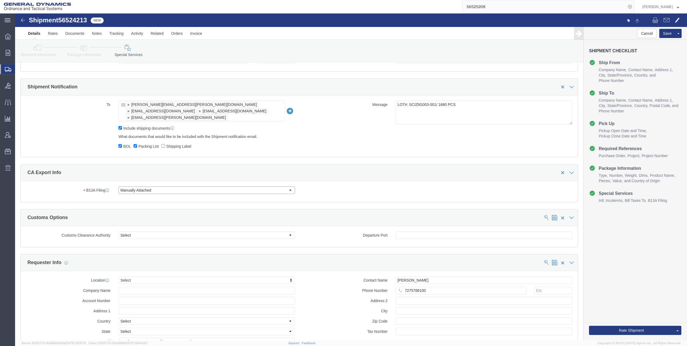
scroll to position [431, 0]
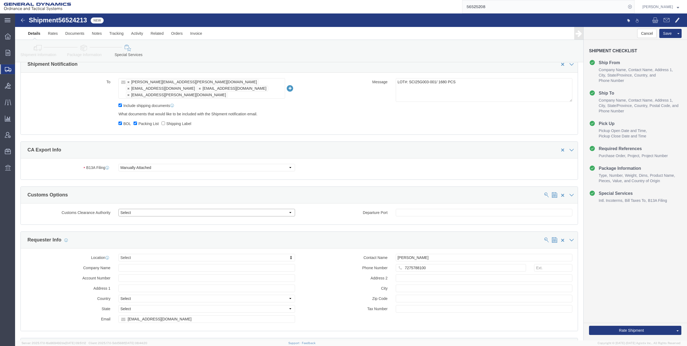
click select "Select Use Carrier or Agent Broker Use My Nominated Broker Use Recipient's Brok…"
select select "NOMN"
click select "Select Use Carrier or Agent Broker Use My Nominated Broker Use Recipient's Brok…"
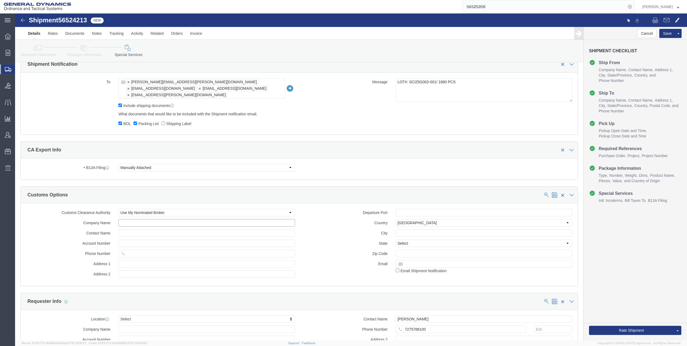
click input "text"
type input "exped"
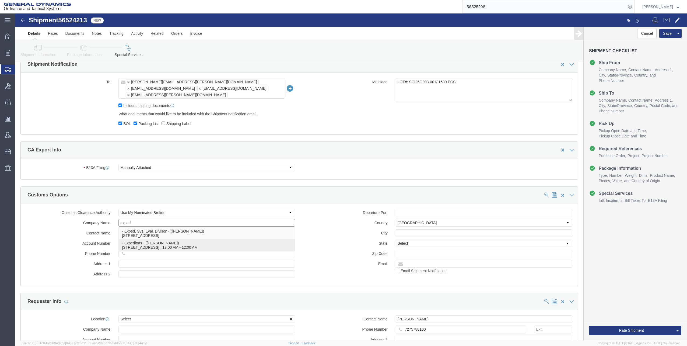
click p "- Expeditors - ([PERSON_NAME]) [STREET_ADDRESS] , 12:00 AM - 12:00 AM"
select select "GA"
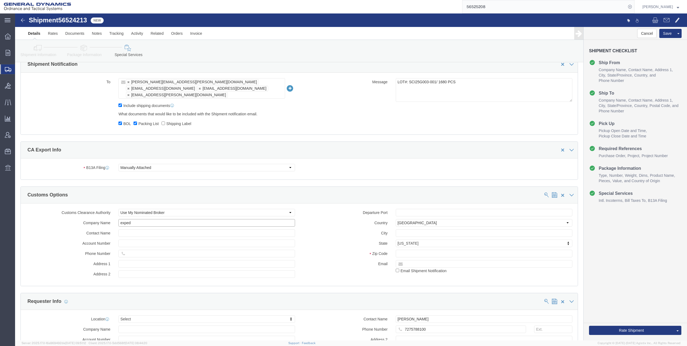
type input "Expeditors"
click input "checkbox"
checkbox input "true"
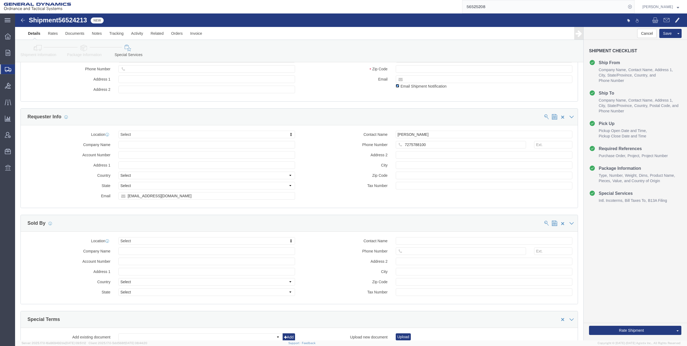
scroll to position [593, 0]
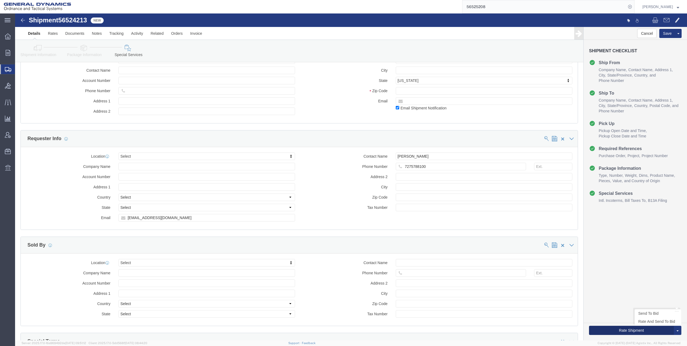
click button "Rate Shipment"
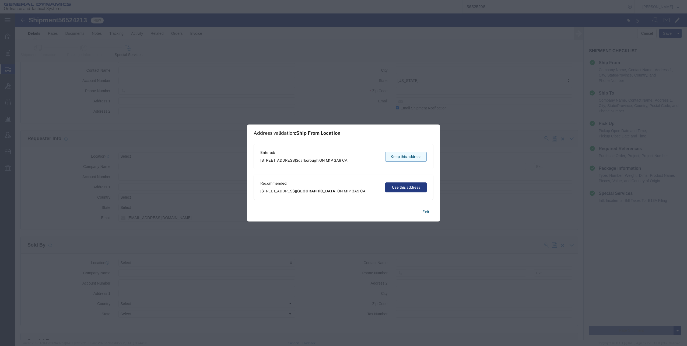
click at [398, 159] on button "Keep this address" at bounding box center [405, 157] width 41 height 10
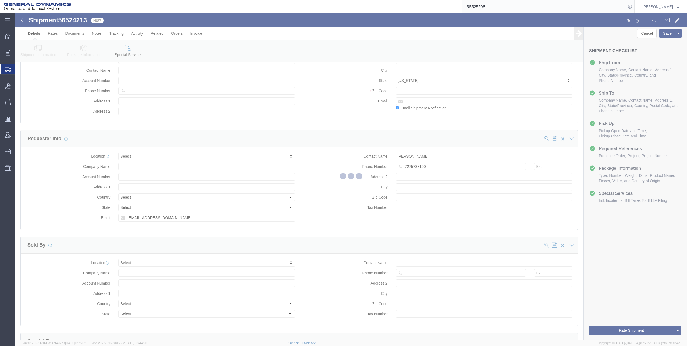
scroll to position [0, 0]
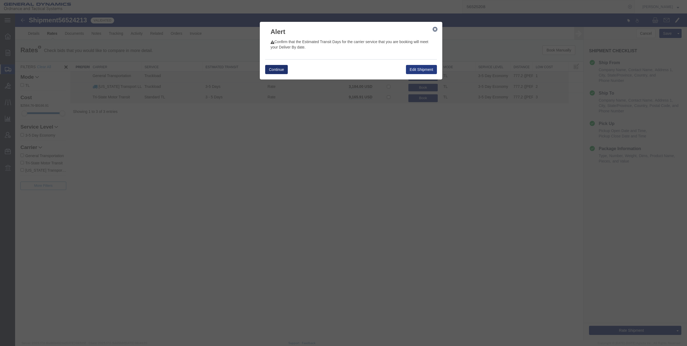
click at [278, 68] on button "Continue" at bounding box center [276, 69] width 23 height 9
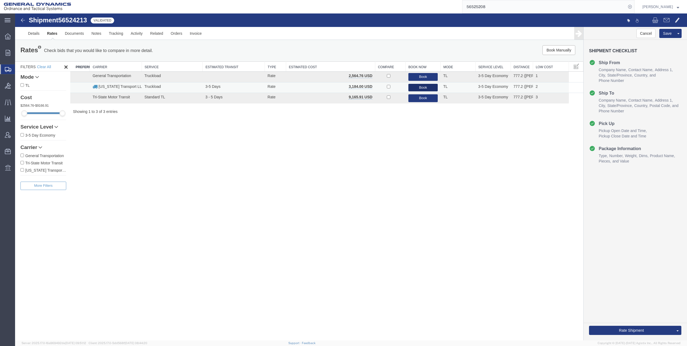
click at [427, 86] on button "Book" at bounding box center [423, 88] width 30 height 8
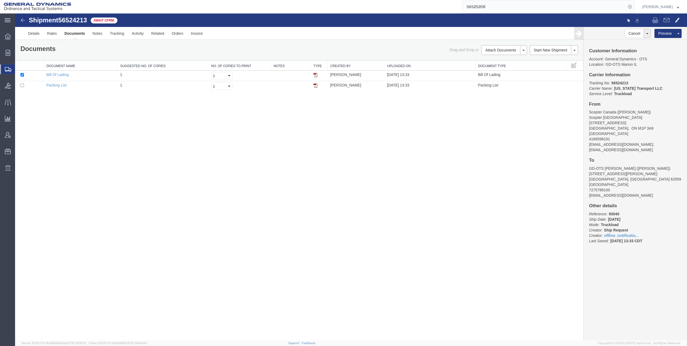
click at [22, 19] on img at bounding box center [23, 20] width 6 height 6
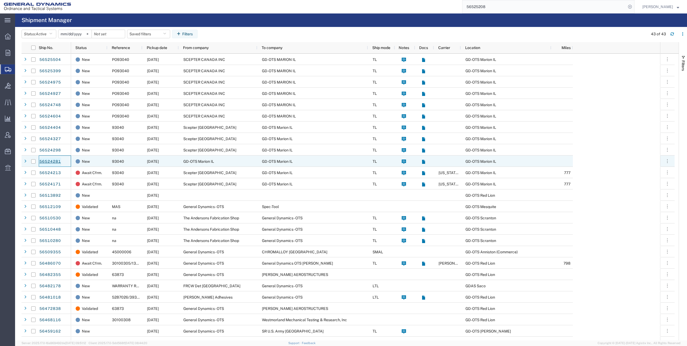
click at [43, 162] on link "56524281" at bounding box center [50, 161] width 22 height 9
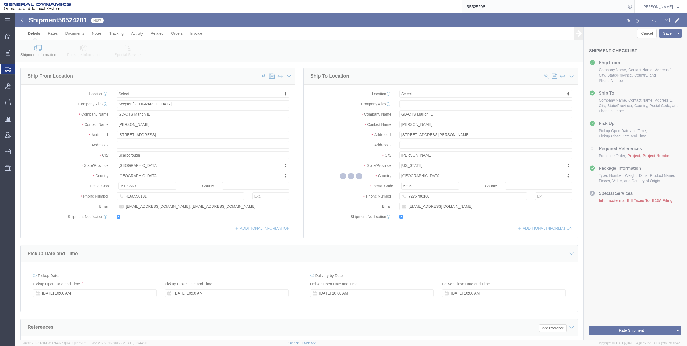
select select
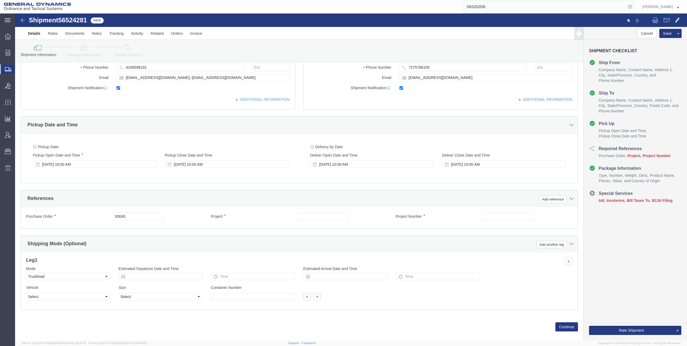
scroll to position [136, 0]
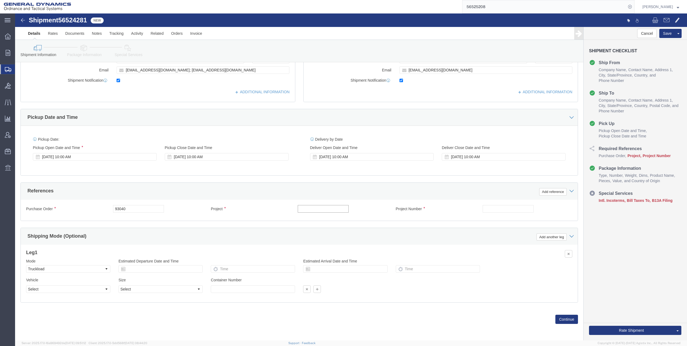
click input "text"
click input "M119A2"
type input "M119A2 DO2"
click input "text"
type input "30100339"
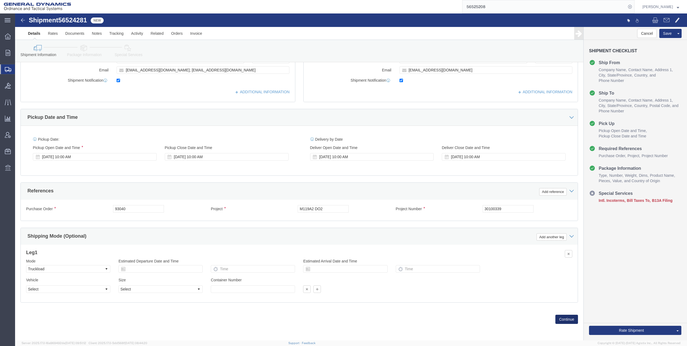
click button "Continue"
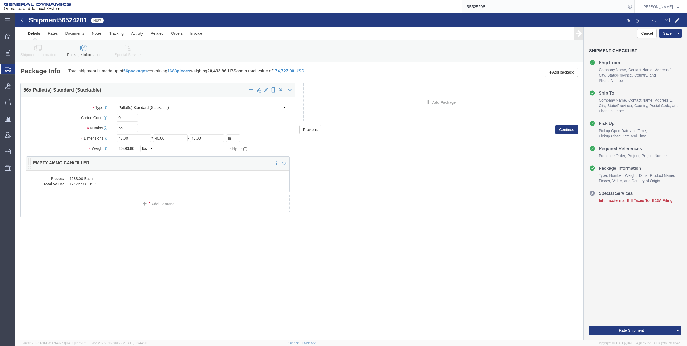
click dd "1683.00 Each"
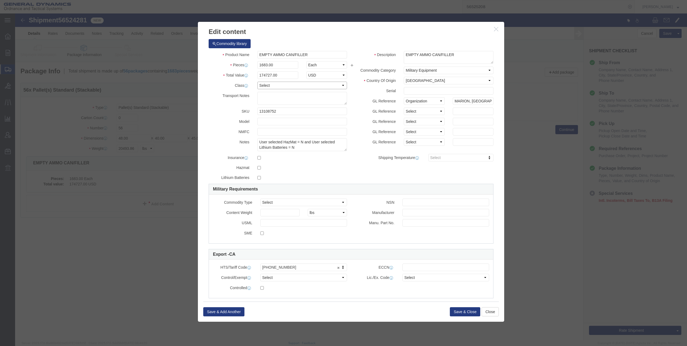
click select "Select 50 55 60 65 70 85 92.5 100 125 175 250 300 400"
select select "70"
click select "Select 50 55 60 65 70 85 92.5 100 125 175 250 300 400"
click button "Save & Close"
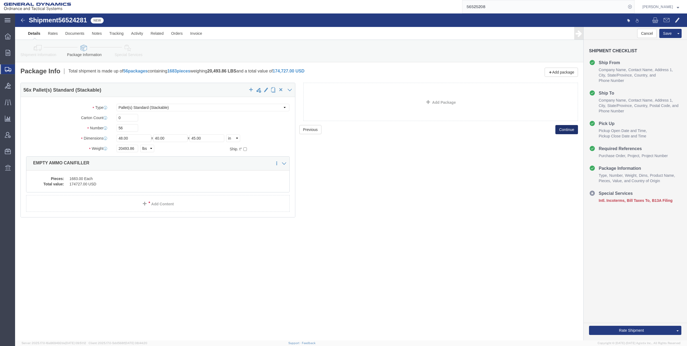
click button "Continue"
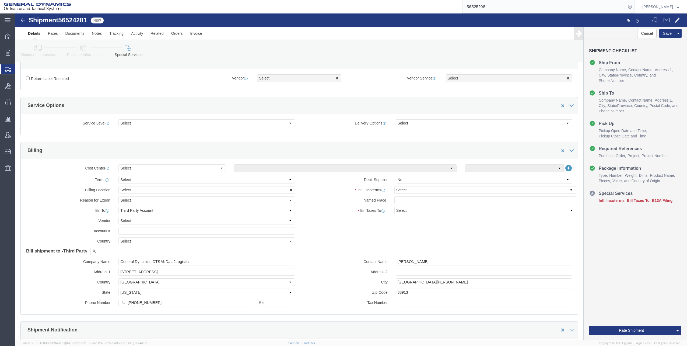
scroll to position [162, 0]
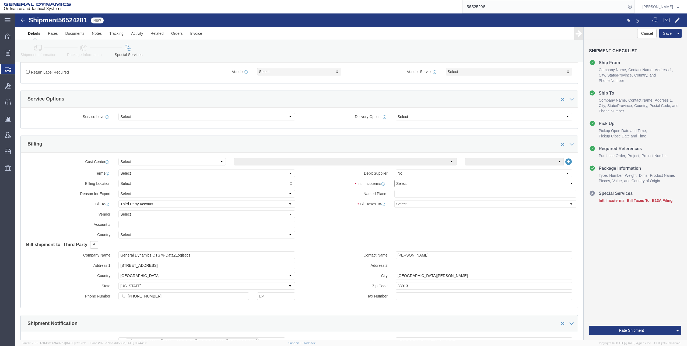
click select "Select Carriage Insurance Paid Carriage Paid To Cost and Freight Cost Insurance…"
select select "FOB"
click select "Select Carriage Insurance Paid Carriage Paid To Cost and Freight Cost Insurance…"
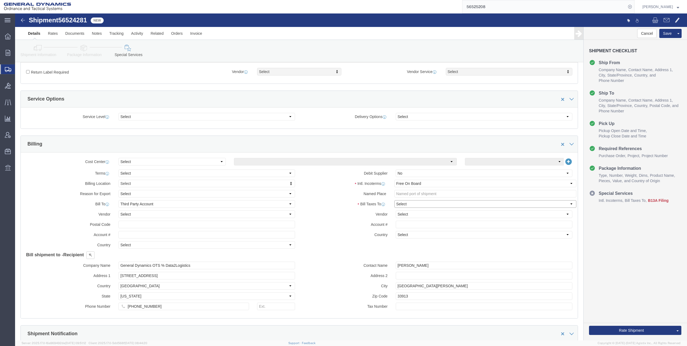
click select "Select Recipient Account Sender/Shipper Third Party Account"
select select "THRD"
click select "Select Recipient Account Sender/Shipper Third Party Account"
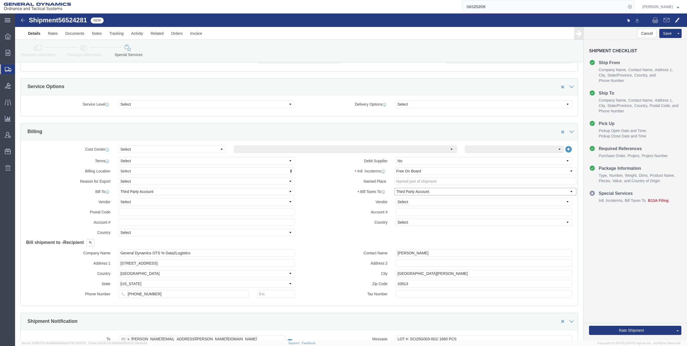
scroll to position [188, 0]
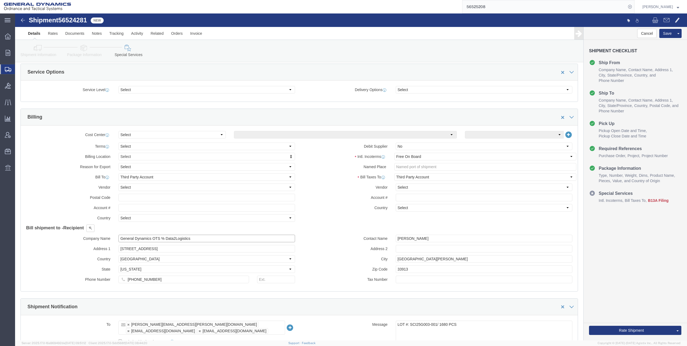
drag, startPoint x: 104, startPoint y: 225, endPoint x: 234, endPoint y: 222, distance: 130.3
click input "General Dynamics OTS % Data2Logistics"
type input "GED"
click p "- GEDOTS %DATA 2 LOGISTICS - (GEDOTS %DATA 2 LOGISTICS) [GEOGRAPHIC_DATA][PERSO…"
select select "FL"
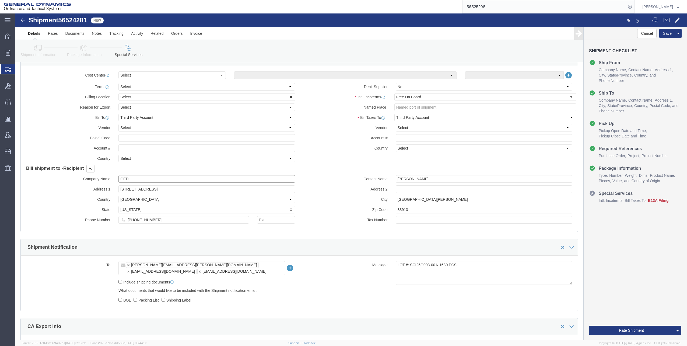
scroll to position [269, 0]
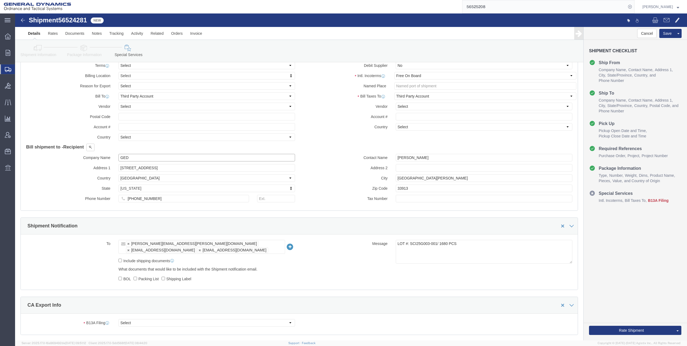
type input "GEDOTS %DATA 2 LOGISTICS"
click input "text"
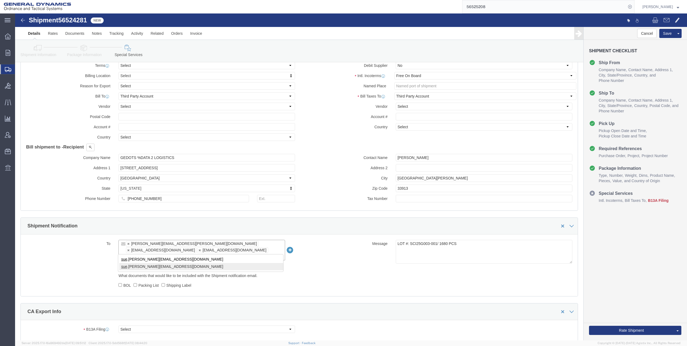
type input "sue"
click input "Include shipping documents"
checkbox input "false"
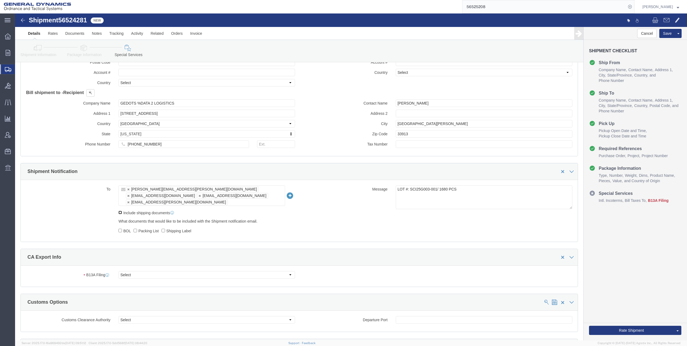
scroll to position [350, 0]
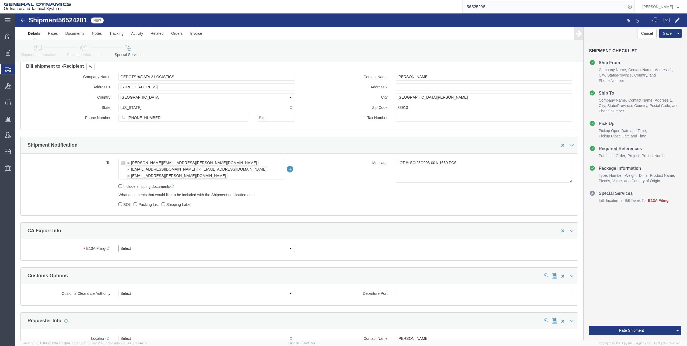
click select "Select Filed Electronically Manually Attached Not Required Summary Reporting"
select select "MANUALLY_ATTACHED"
click select "Select Filed Electronically Manually Attached Not Required Summary Reporting"
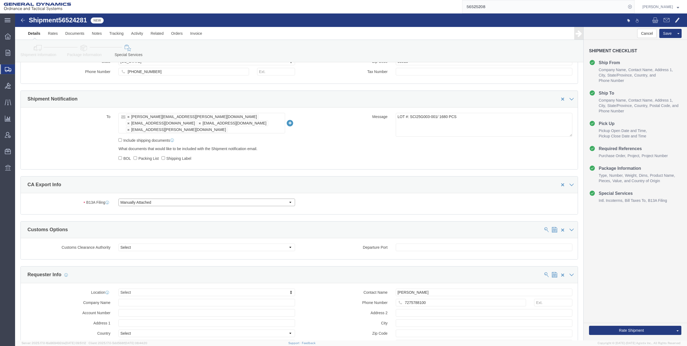
scroll to position [404, 0]
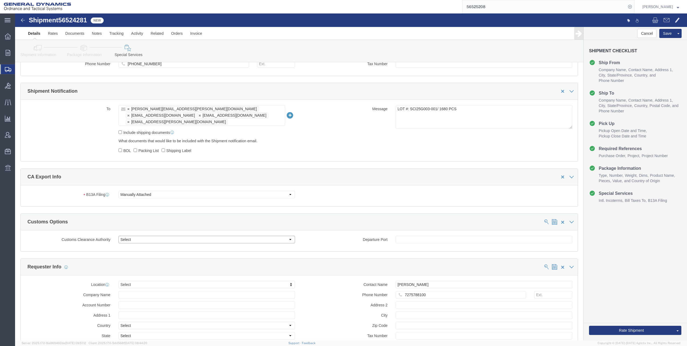
click select "Select Use Carrier or Agent Broker Use My Nominated Broker Use Recipient's Brok…"
select select "NOMN"
click select "Select Use Carrier or Agent Broker Use My Nominated Broker Use Recipient's Brok…"
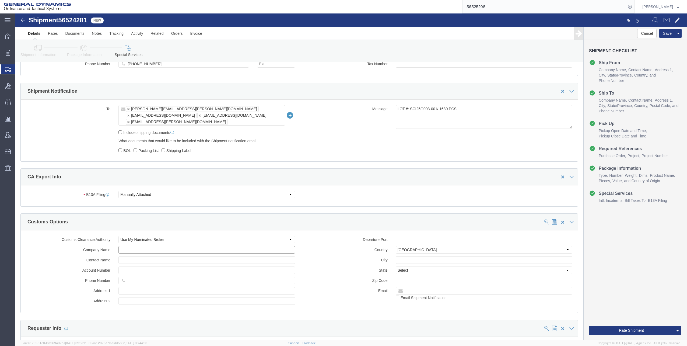
click input "text"
type input "exped"
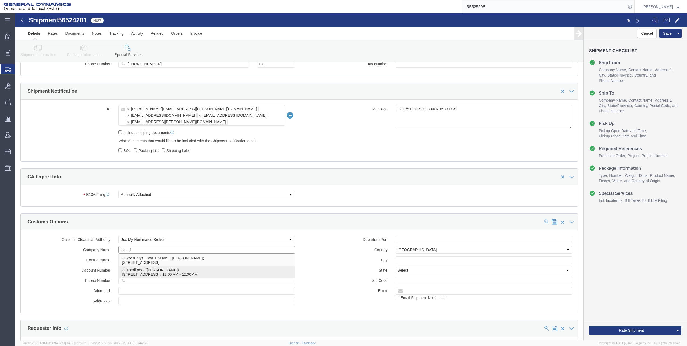
click p "- Expeditors - ([PERSON_NAME]) [STREET_ADDRESS] , 12:00 AM - 12:00 AM"
select select "GA"
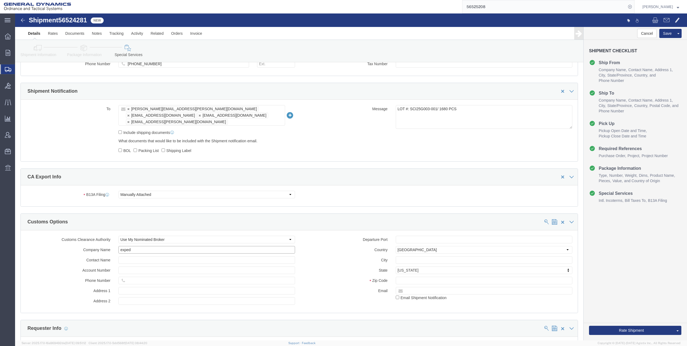
type input "Expeditors"
click input "checkbox"
checkbox input "true"
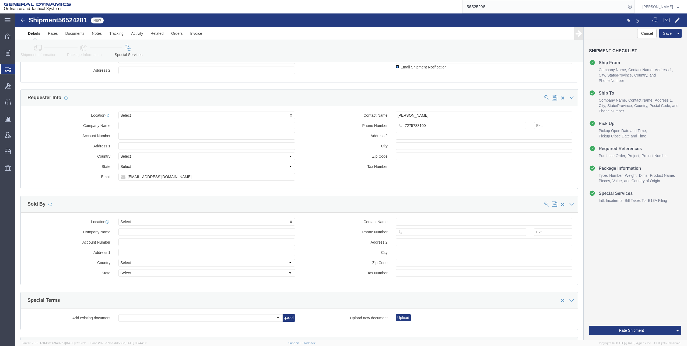
scroll to position [646, 0]
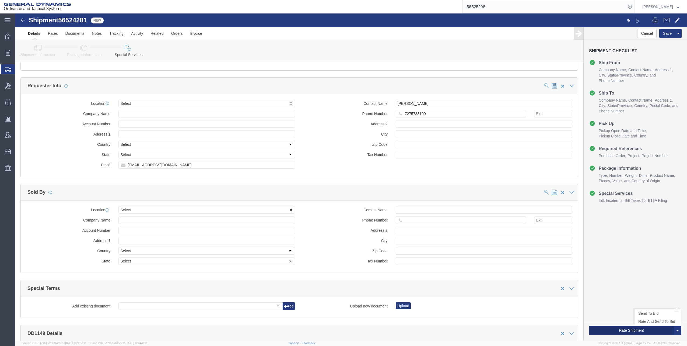
click button "Rate Shipment"
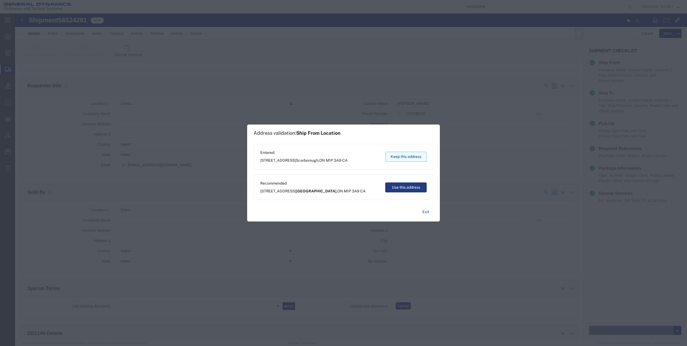
click at [402, 156] on button "Keep this address" at bounding box center [405, 157] width 41 height 10
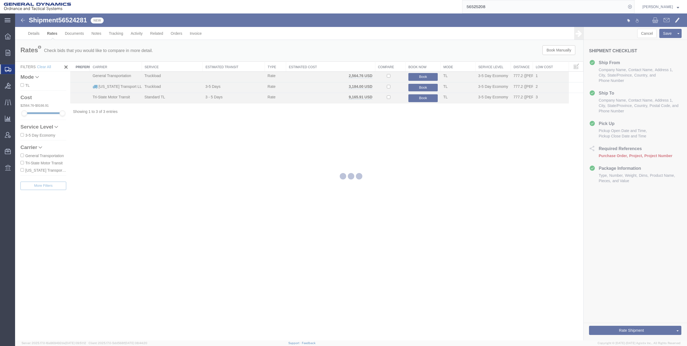
scroll to position [0, 0]
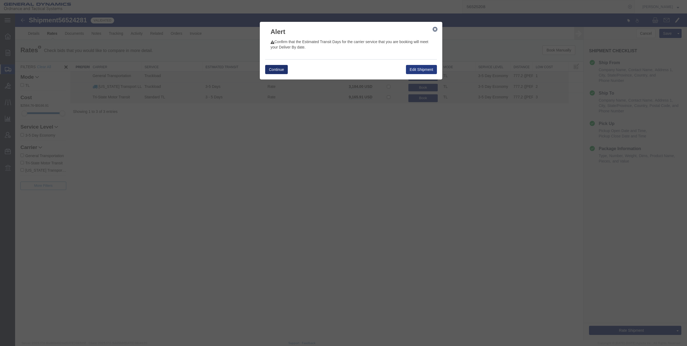
click at [275, 71] on button "Continue" at bounding box center [276, 69] width 23 height 9
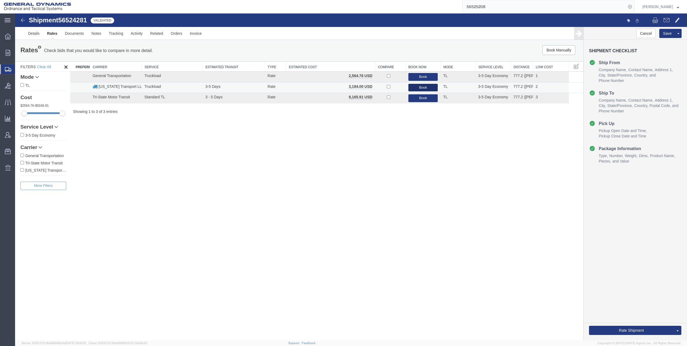
click at [420, 87] on button "Book" at bounding box center [423, 88] width 30 height 8
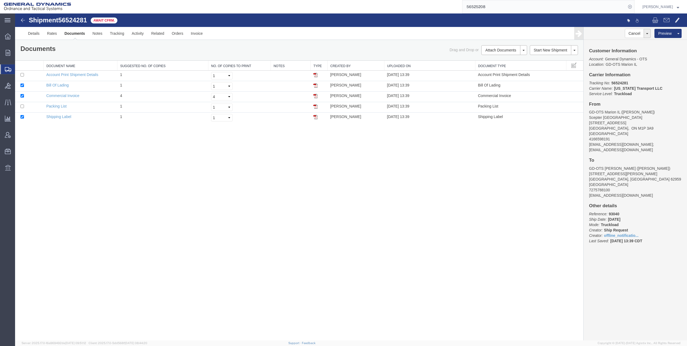
click at [23, 20] on img at bounding box center [23, 20] width 6 height 6
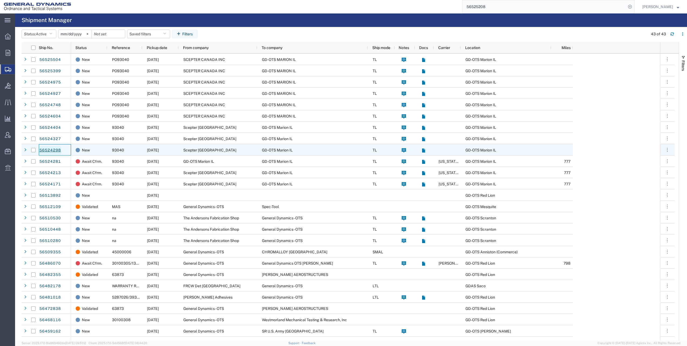
click at [49, 150] on link "56524298" at bounding box center [50, 150] width 22 height 9
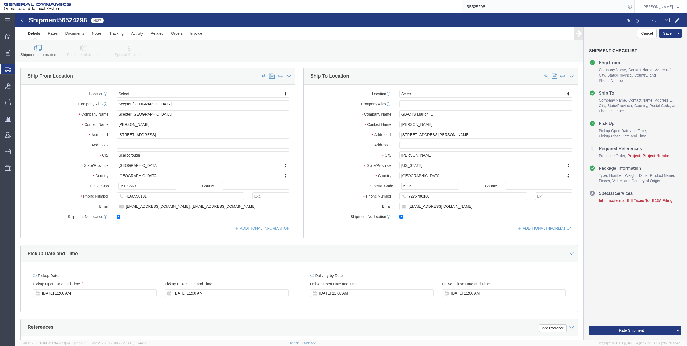
select select
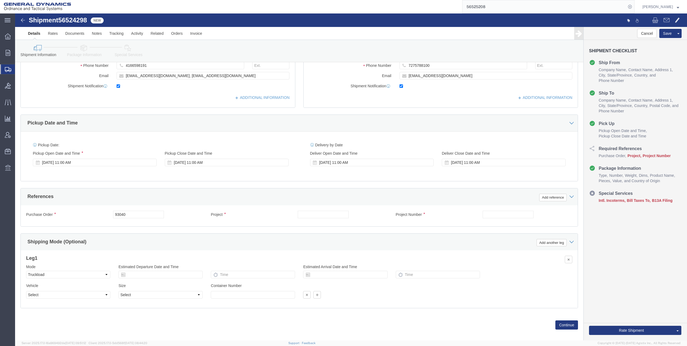
scroll to position [135, 0]
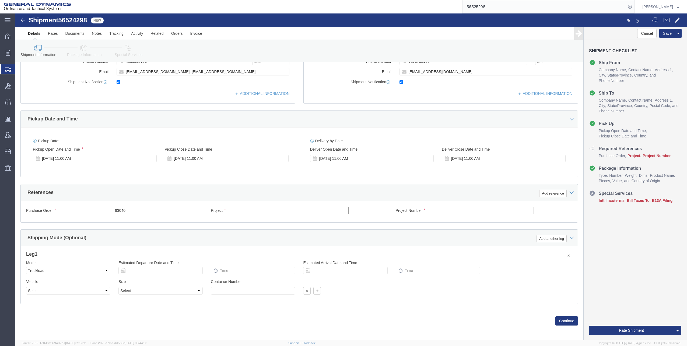
click input "text"
click input "M119A2"
type input "M119A2 DO2"
click input "text"
type input "30100339"
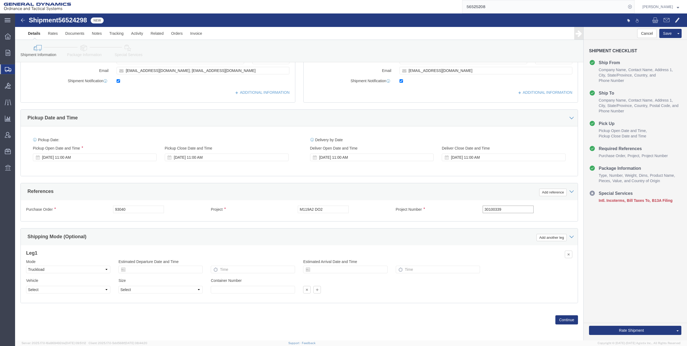
scroll to position [136, 0]
click button "Continue"
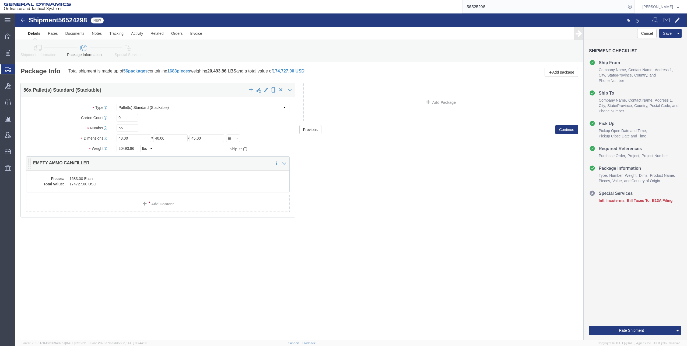
click dd "1683.00 Each"
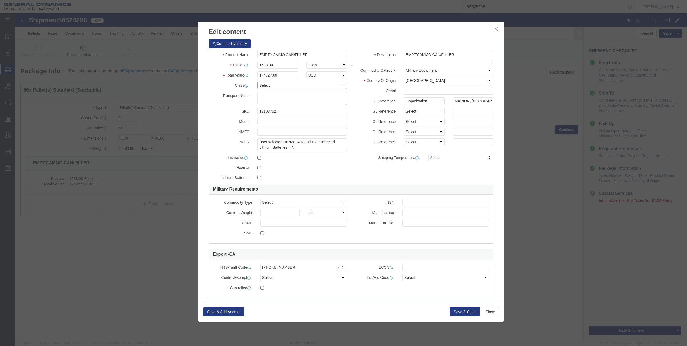
click select "Select 50 55 60 65 70 85 92.5 100 125 175 250 300 400"
select select "70"
click select "Select 50 55 60 65 70 85 92.5 100 125 175 250 300 400"
click button "Save & Close"
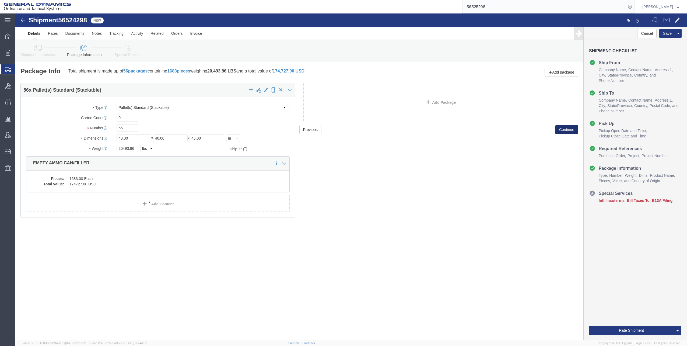
click button "Continue"
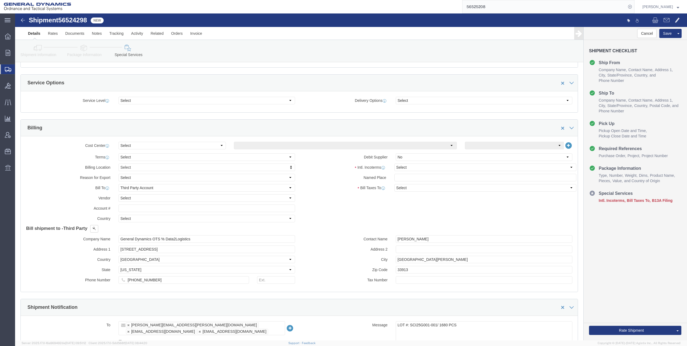
scroll to position [188, 0]
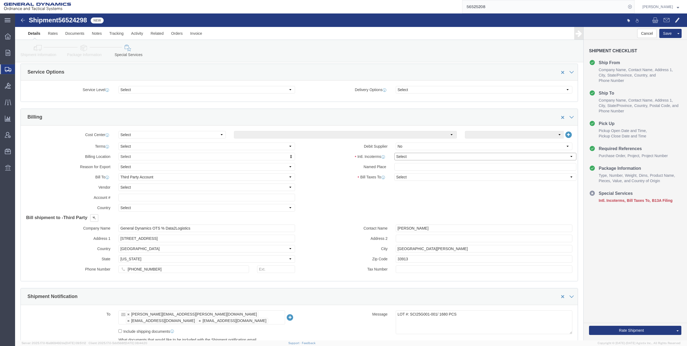
click select "Select Carriage Insurance Paid Carriage Paid To Cost and Freight Cost Insurance…"
select select "FOB"
click select "Select Carriage Insurance Paid Carriage Paid To Cost and Freight Cost Insurance…"
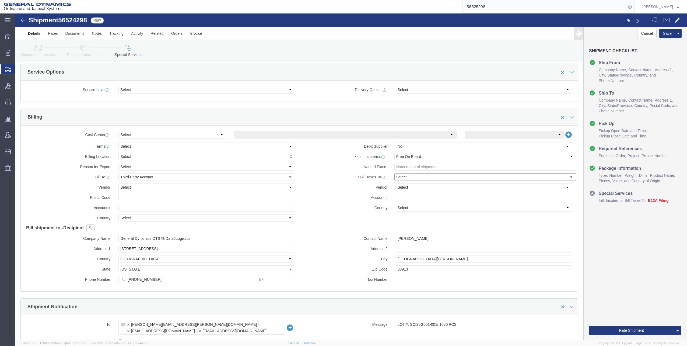
click select "Select Recipient Account Sender/Shipper Third Party Account"
select select "THRD"
click select "Select Recipient Account Sender/Shipper Third Party Account"
drag, startPoint x: 105, startPoint y: 225, endPoint x: 194, endPoint y: 227, distance: 89.7
click input "General Dynamics OTS % Data2Logistics"
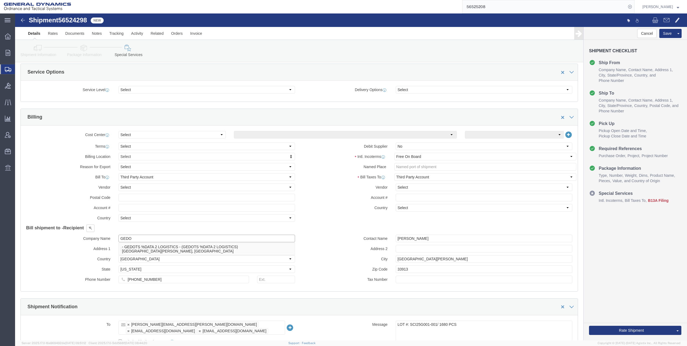
type input "GEDOT"
click p "- GEDOTS %DATA 2 LOGISTICS - (GEDOTS %DATA 2 LOGISTICS) [GEOGRAPHIC_DATA][PERSO…"
select select "FL"
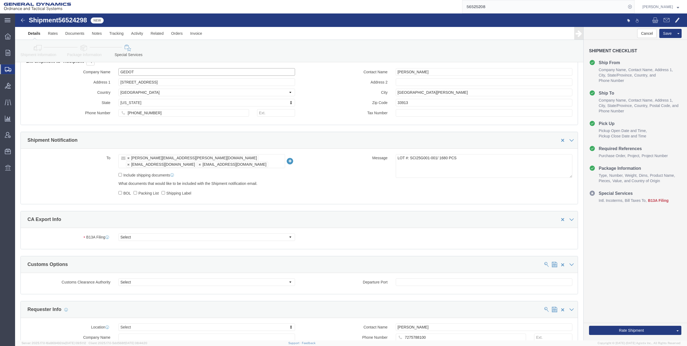
scroll to position [377, 0]
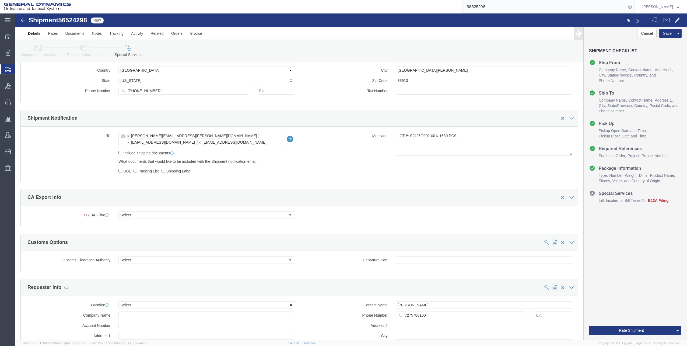
type input "GEDOTS %DATA 2 LOGISTICS"
click select "Select Filed Electronically Manually Attached Not Required Summary Reporting"
select select "MANUALLY_ATTACHED"
click select "Select Filed Electronically Manually Attached Not Required Summary Reporting"
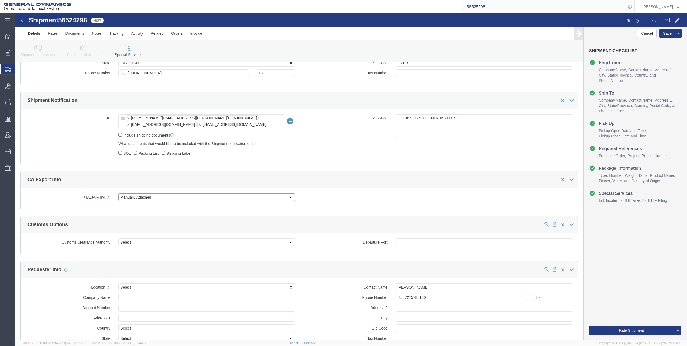
scroll to position [431, 0]
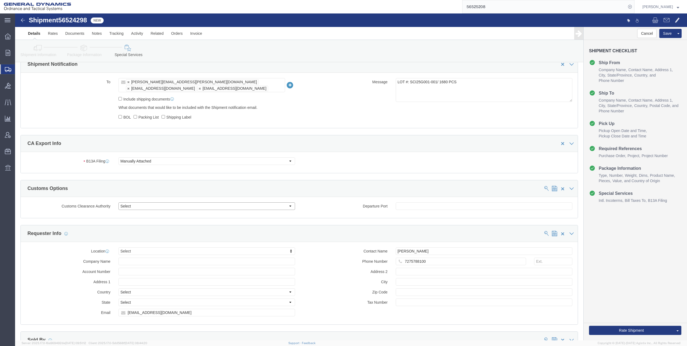
click select "Select Use Carrier or Agent Broker Use My Nominated Broker Use Recipient's Brok…"
select select "NOMN"
click select "Select Use Carrier or Agent Broker Use My Nominated Broker Use Recipient's Brok…"
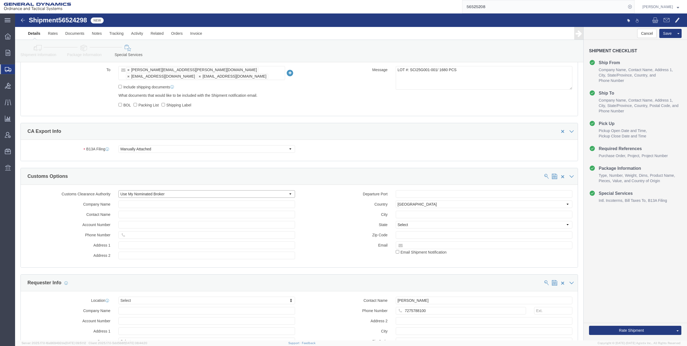
scroll to position [458, 0]
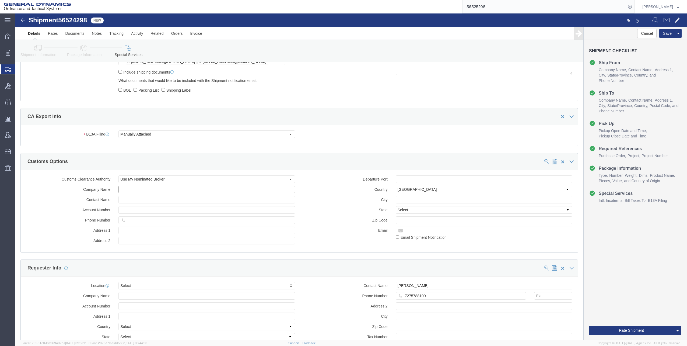
click input "text"
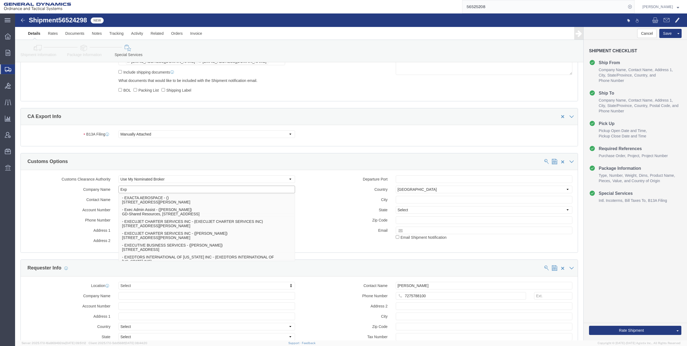
type input "Expe"
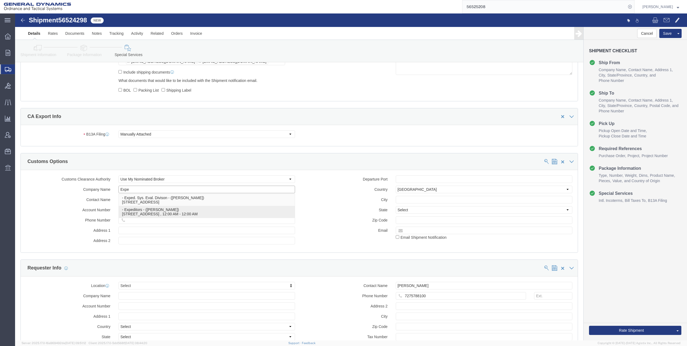
click p "- Expeditors - ([PERSON_NAME]) [STREET_ADDRESS] , 12:00 AM - 12:00 AM"
select select "GA"
type input "Expeditors"
click input "checkbox"
checkbox input "true"
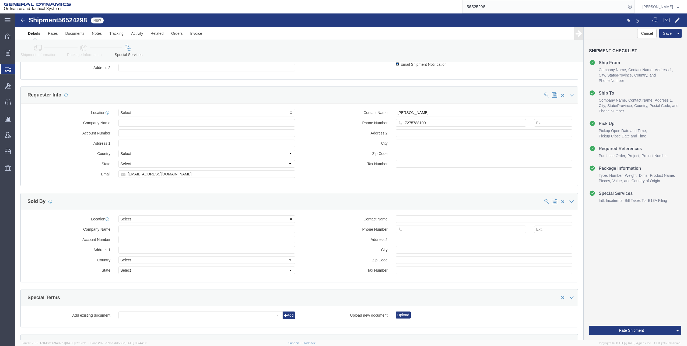
scroll to position [646, 0]
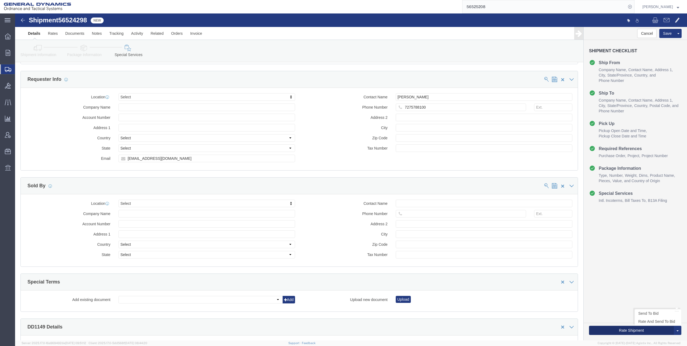
click button "Rate Shipment"
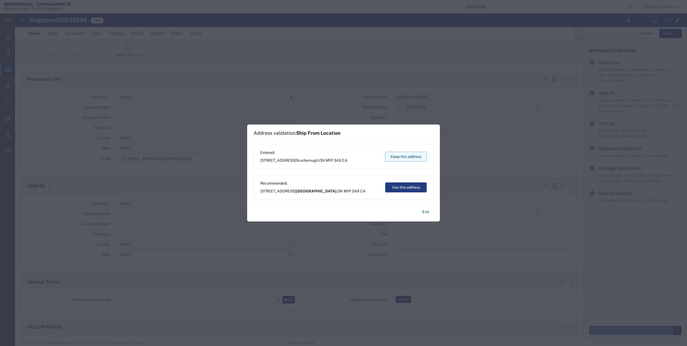
click at [401, 158] on button "Keep this address" at bounding box center [405, 157] width 41 height 10
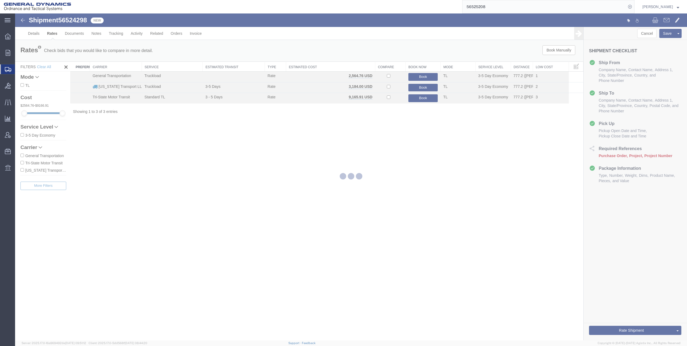
scroll to position [0, 0]
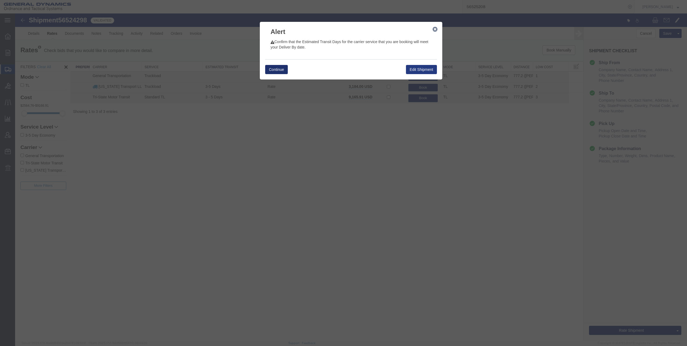
click at [278, 67] on button "Continue" at bounding box center [276, 69] width 23 height 9
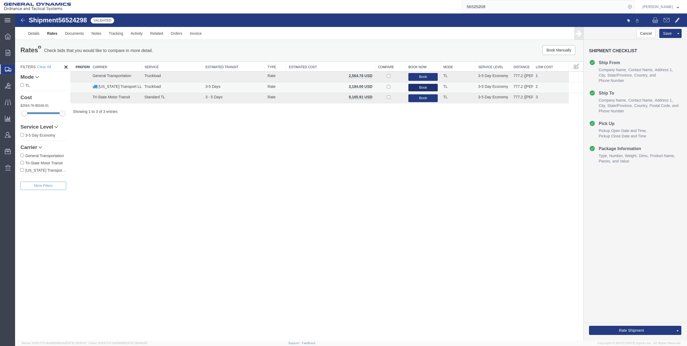
click at [426, 87] on button "Book" at bounding box center [423, 88] width 30 height 8
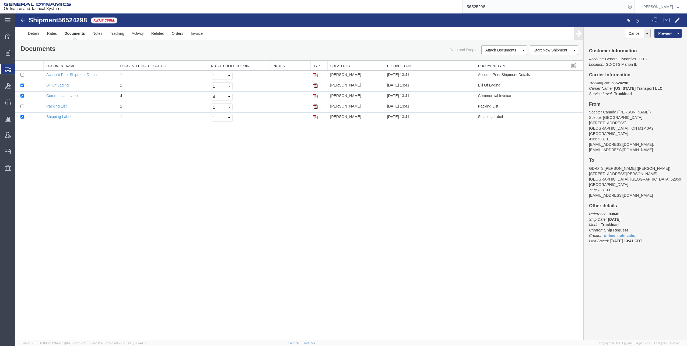
click at [21, 20] on img at bounding box center [23, 20] width 6 height 6
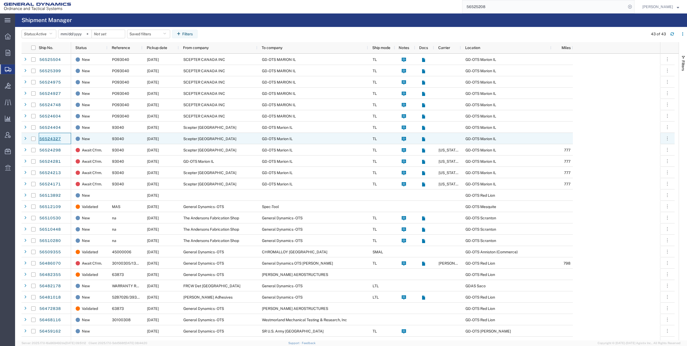
click at [47, 139] on link "56524327" at bounding box center [50, 139] width 22 height 9
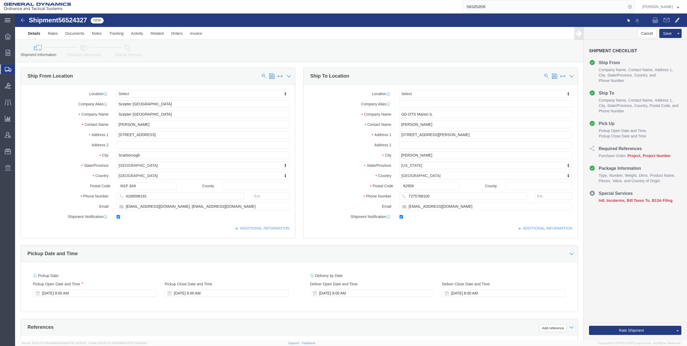
select select
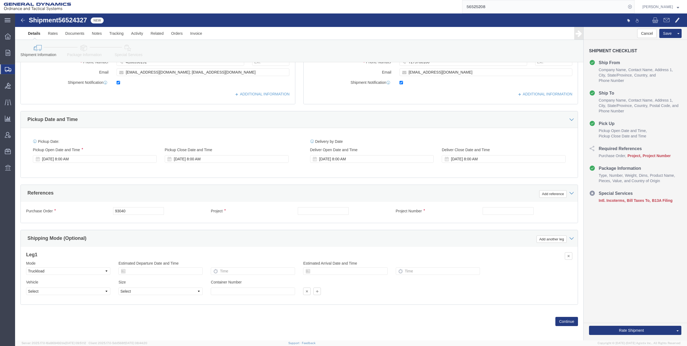
scroll to position [135, 0]
click input "text"
click input "M119A2"
type input "M119A2 DO2"
click input "text"
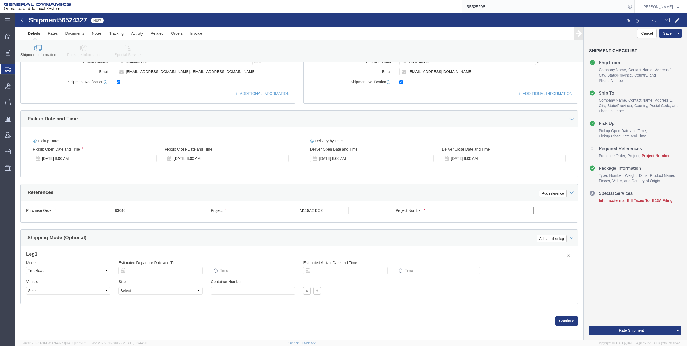
type input "30100339"
click button "Continue"
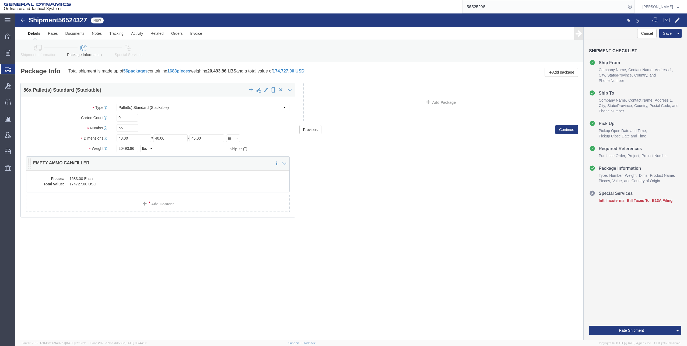
click dd "1683.00 Each"
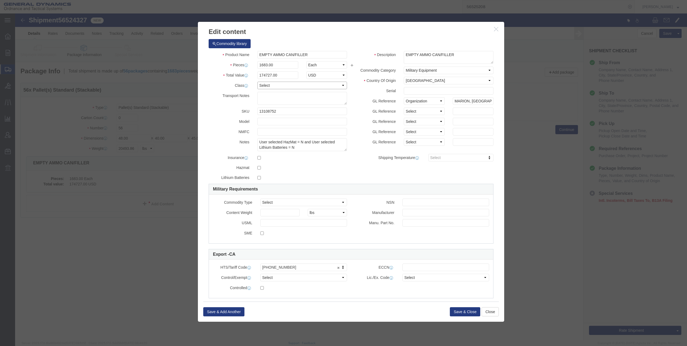
click select "Select 50 55 60 65 70 85 92.5 100 125 175 250 300 400"
select select "70"
click select "Select 50 55 60 65 70 85 92.5 100 125 175 250 300 400"
click button "Save & Close"
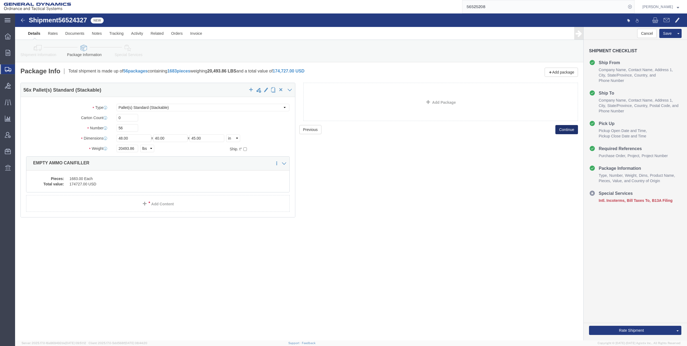
click button "Continue"
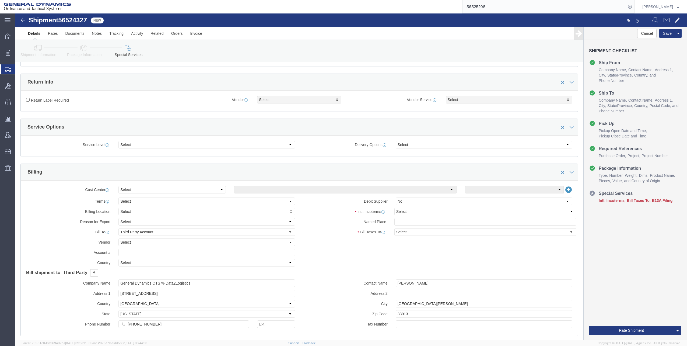
scroll to position [135, 0]
click select "Select Carriage Insurance Paid Carriage Paid To Cost and Freight Cost Insurance…"
select select "FOB"
click select "Select Carriage Insurance Paid Carriage Paid To Cost and Freight Cost Insurance…"
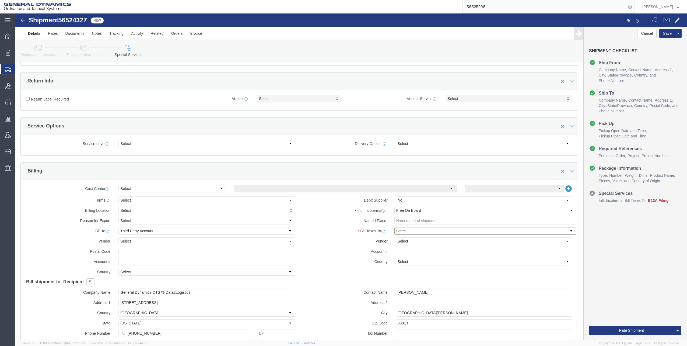
click select "Select Recipient Account Sender/Shipper Third Party Account"
select select "THRD"
click select "Select Recipient Account Sender/Shipper Third Party Account"
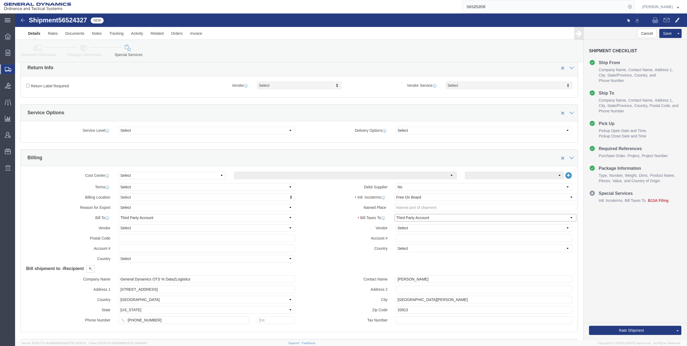
scroll to position [162, 0]
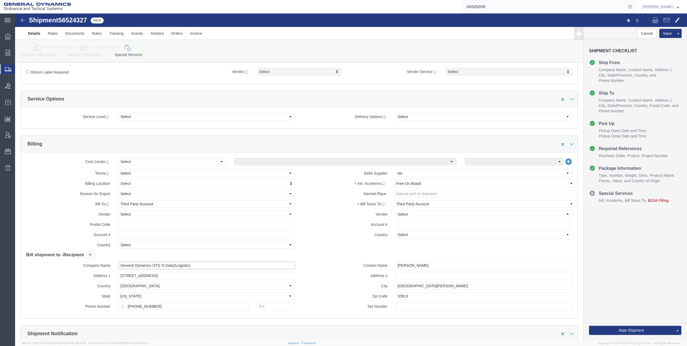
drag, startPoint x: 104, startPoint y: 251, endPoint x: 175, endPoint y: 247, distance: 71.2
click input "General Dynamics OTS % Data2Logistics"
type input "GED"
click p "- GEDOTS %DATA 2 LOGISTICS - (GEDOTS %DATA 2 LOGISTICS) [GEOGRAPHIC_DATA][PERSO…"
select select "FL"
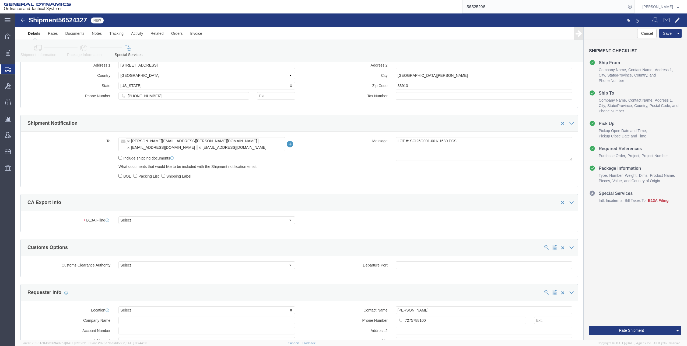
scroll to position [377, 0]
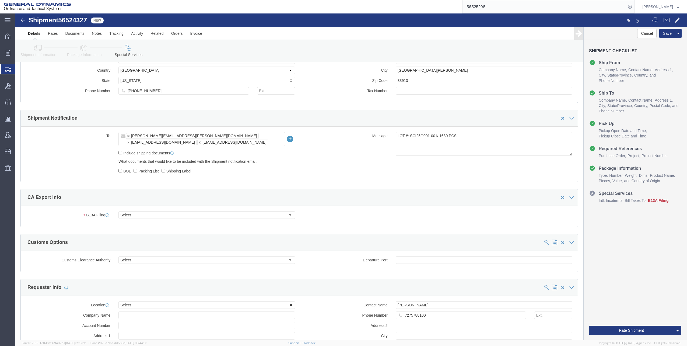
type input "GEDOTS %DATA 2 LOGISTICS"
click select "Select Filed Electronically Manually Attached Not Required Summary Reporting"
select select "MANUALLY_ATTACHED"
click select "Select Filed Electronically Manually Attached Not Required Summary Reporting"
click select "Select Use Carrier or Agent Broker Use My Nominated Broker Use Recipient's Brok…"
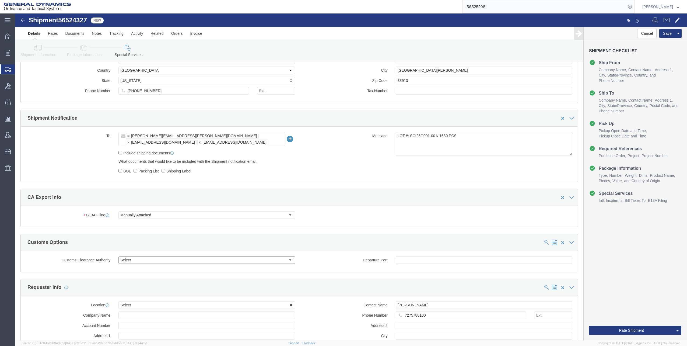
select select "NOMN"
click select "Select Use Carrier or Agent Broker Use My Nominated Broker Use Recipient's Brok…"
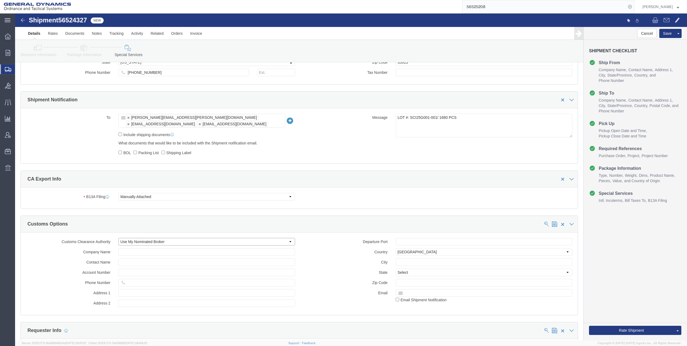
scroll to position [431, 0]
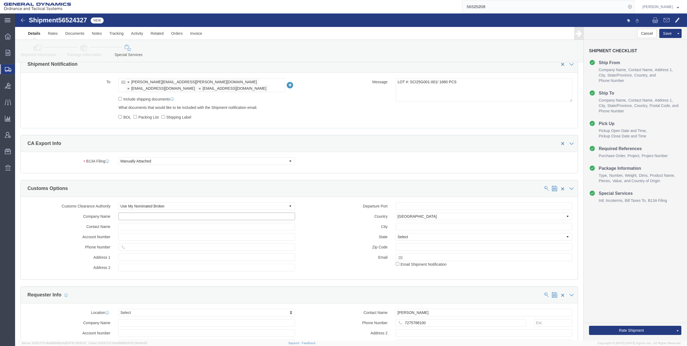
click input "text"
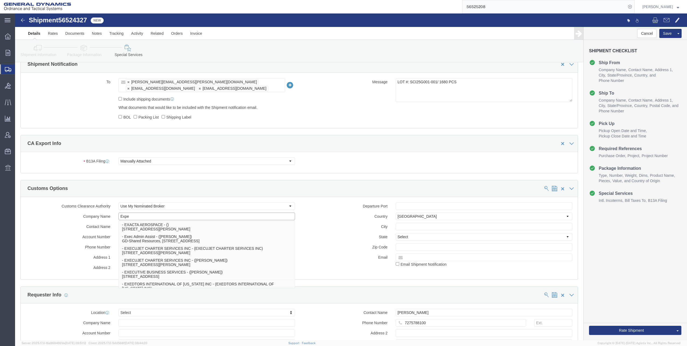
type input "Exped"
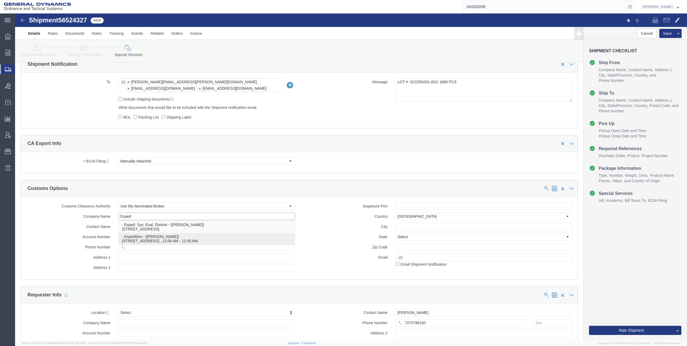
click p "- Expeditors - ([PERSON_NAME]) [STREET_ADDRESS] , 12:00 AM - 12:00 AM"
select select "GA"
type input "Expeditors"
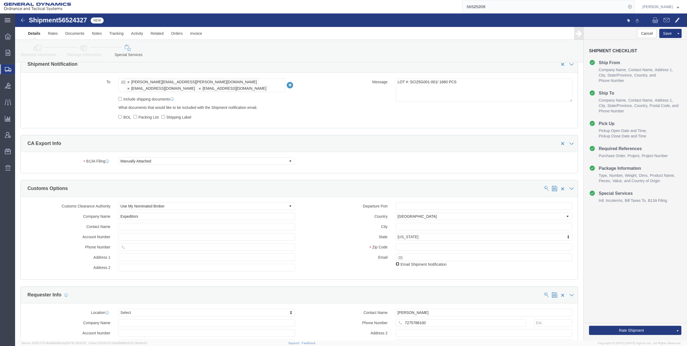
click input "checkbox"
checkbox input "true"
click button "Rate Shipment"
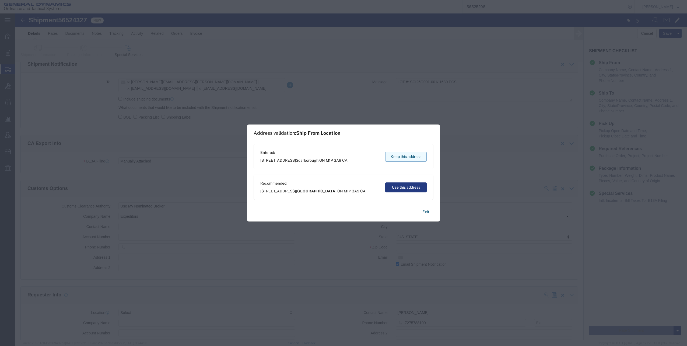
click at [407, 156] on button "Keep this address" at bounding box center [405, 157] width 41 height 10
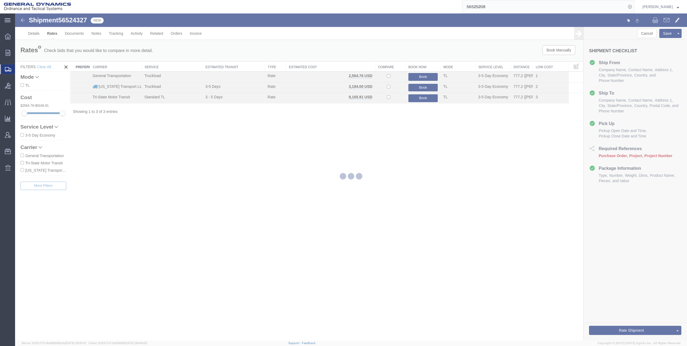
scroll to position [0, 0]
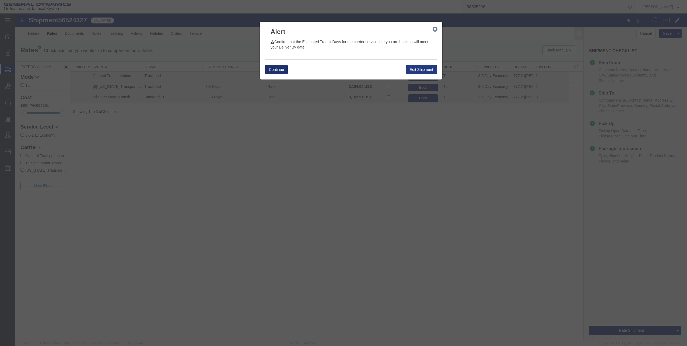
click at [275, 70] on button "Continue" at bounding box center [276, 69] width 23 height 9
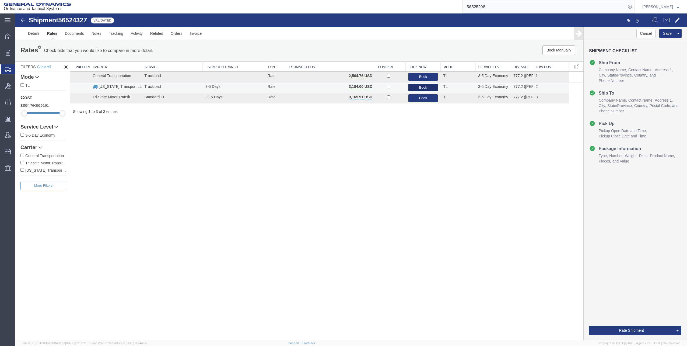
click at [421, 87] on button "Book" at bounding box center [423, 88] width 30 height 8
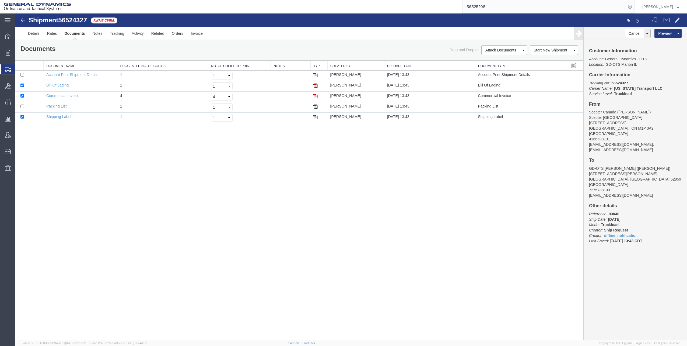
click at [23, 20] on img at bounding box center [23, 20] width 6 height 6
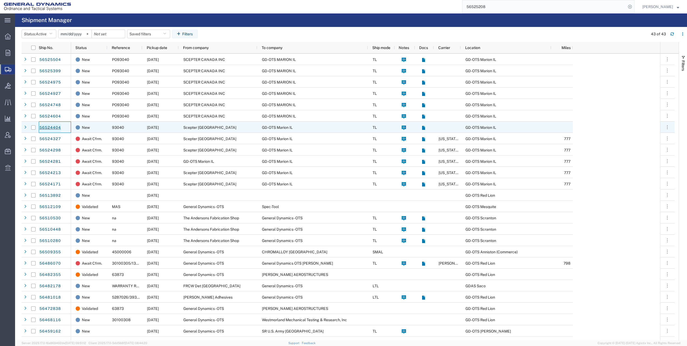
click at [50, 126] on link "56524404" at bounding box center [50, 127] width 22 height 9
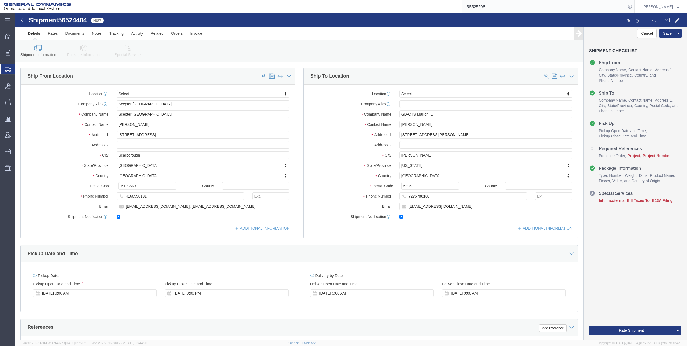
select select
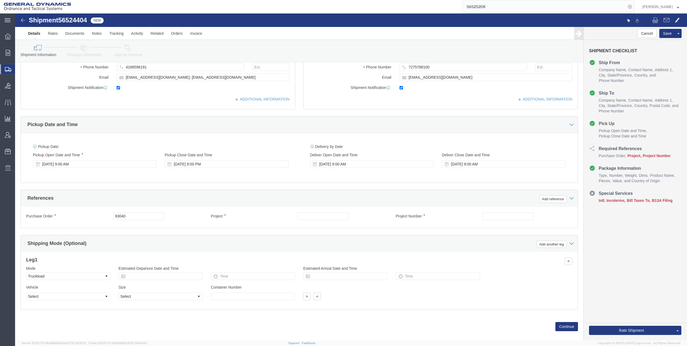
scroll to position [135, 0]
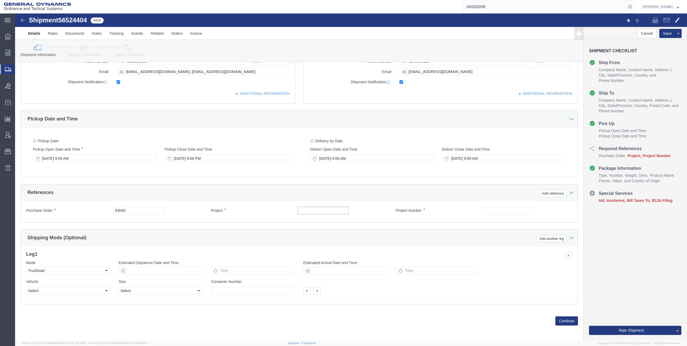
click input "text"
click input "M119A2"
type input "M119A2 DO2"
click input "text"
type input "30100339"
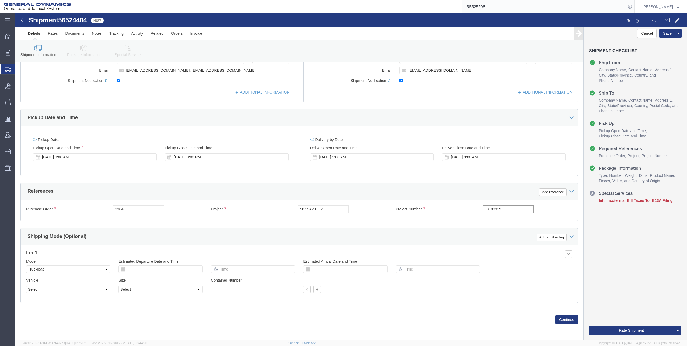
scroll to position [136, 0]
click button "Continue"
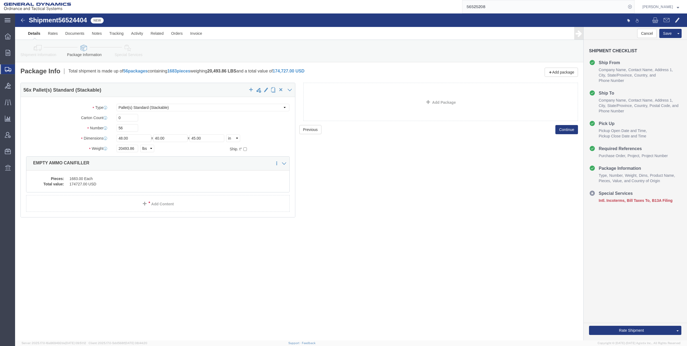
click dd "1683.00 Each"
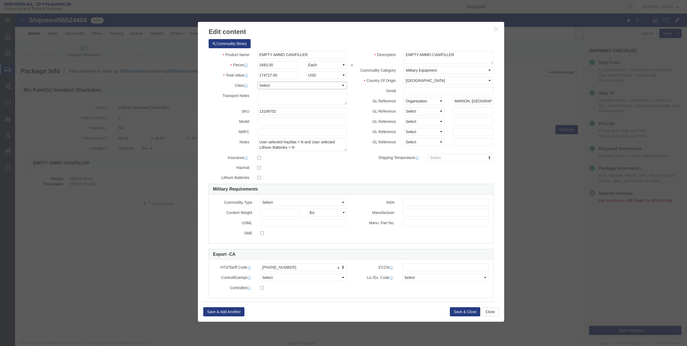
click select "Select 50 55 60 65 70 85 92.5 100 125 175 250 300 400"
select select "70"
click select "Select 50 55 60 65 70 85 92.5 100 125 175 250 300 400"
click button "Save & Close"
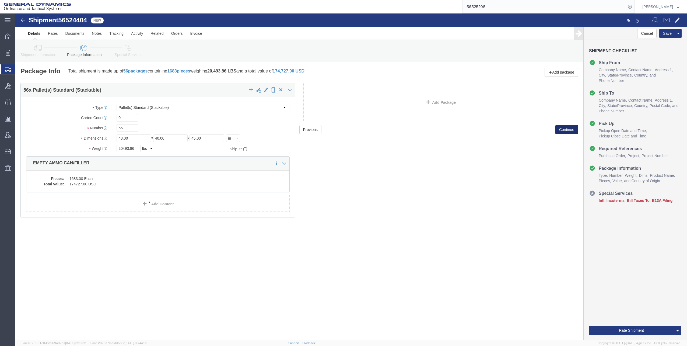
click button "Continue"
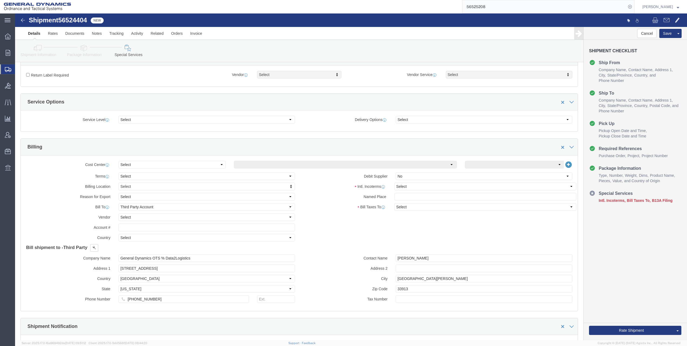
scroll to position [162, 0]
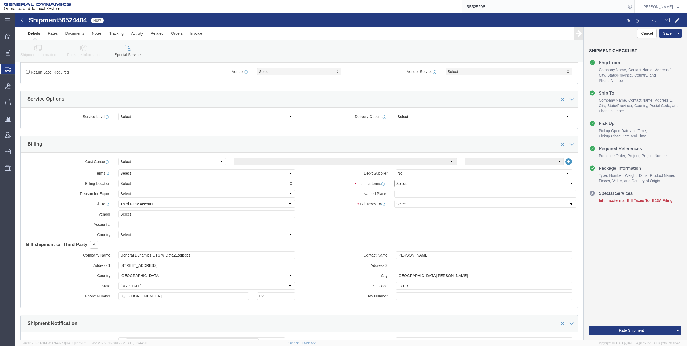
click select "Select Carriage Insurance Paid Carriage Paid To Cost and Freight Cost Insurance…"
select select "FOB"
click select "Select Carriage Insurance Paid Carriage Paid To Cost and Freight Cost Insurance…"
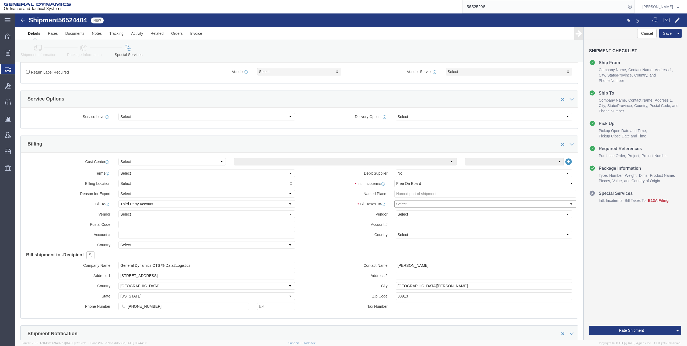
click select "Select Recipient Account Sender/Shipper Third Party Account"
select select "THRD"
click select "Select Recipient Account Sender/Shipper Third Party Account"
drag, startPoint x: 112, startPoint y: 250, endPoint x: 174, endPoint y: 246, distance: 61.5
click div "Bill shipment to - Recipient Company Name Scepter [GEOGRAPHIC_DATA] Address [ST…"
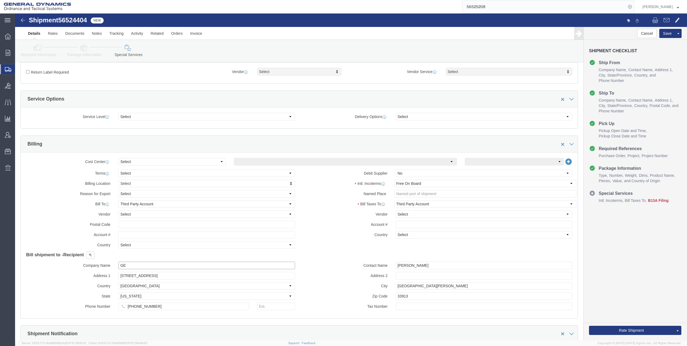
type input "GED"
click p "- GEDOTS %DATA 2 LOGISTICS - (GEDOTS %DATA 2 LOGISTICS) [GEOGRAPHIC_DATA][PERSO…"
select select "FL"
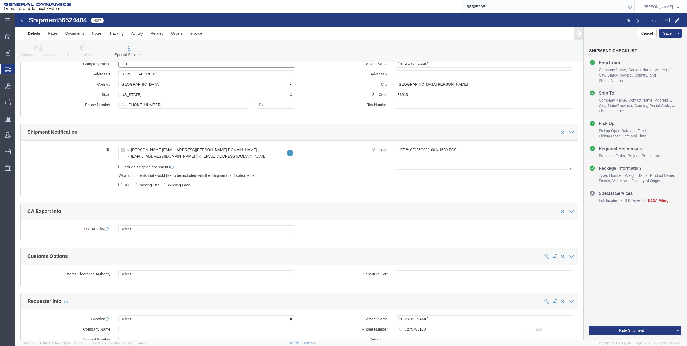
scroll to position [377, 0]
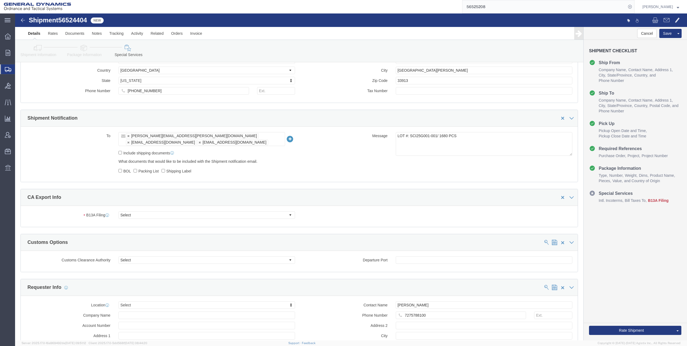
type input "GEDOTS %DATA 2 LOGISTICS"
click select "Select Filed Electronically Manually Attached Not Required Summary Reporting"
select select "MANUALLY_ATTACHED"
click select "Select Filed Electronically Manually Attached Not Required Summary Reporting"
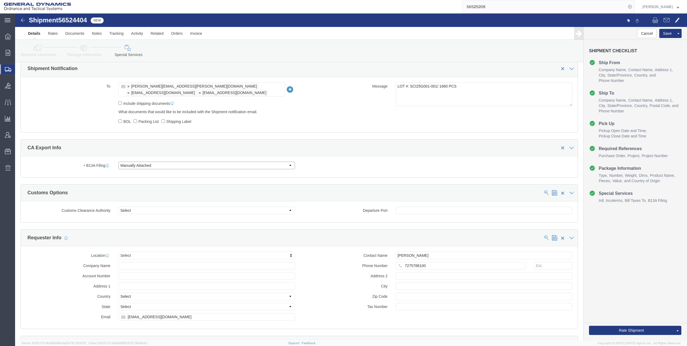
scroll to position [431, 0]
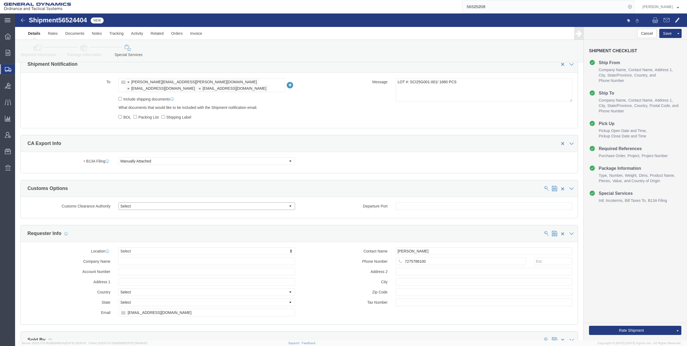
click select "Select Use Carrier or Agent Broker Use My Nominated Broker Use Recipient's Brok…"
select select "NOMN"
click select "Select Use Carrier or Agent Broker Use My Nominated Broker Use Recipient's Brok…"
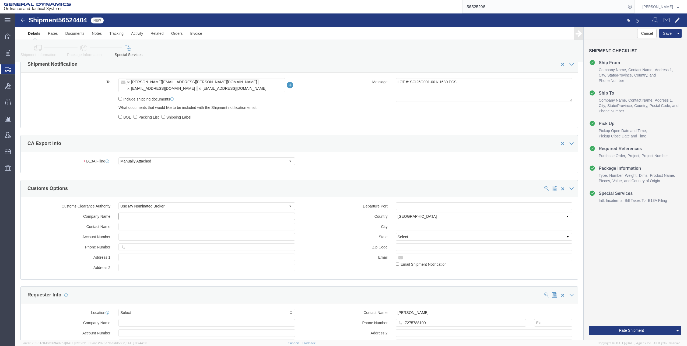
click input "text"
type input "Exped"
click p "- Expeditors - ([PERSON_NAME]) [STREET_ADDRESS] , 12:00 AM - 12:00 AM"
select select "GA"
type input "Expeditors"
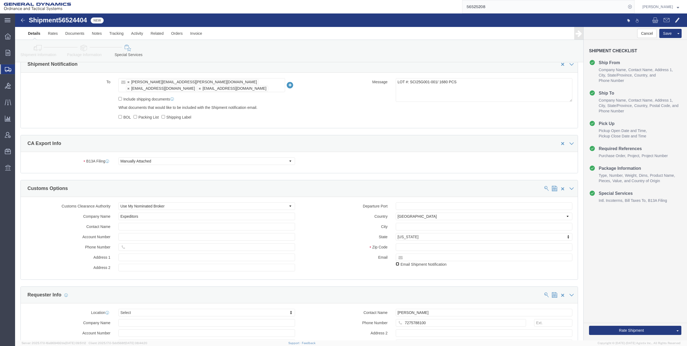
click input "checkbox"
checkbox input "true"
click button "Rate Shipment"
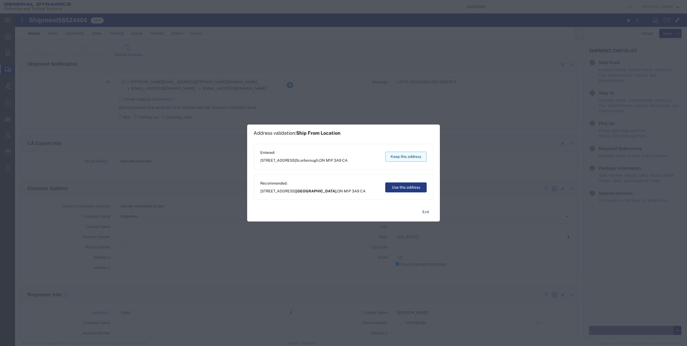
click at [408, 158] on button "Keep this address" at bounding box center [405, 157] width 41 height 10
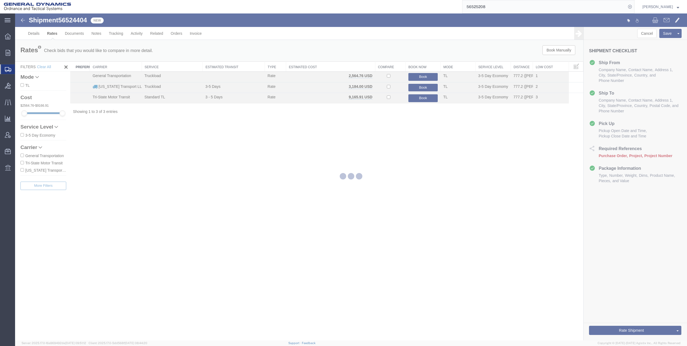
scroll to position [0, 0]
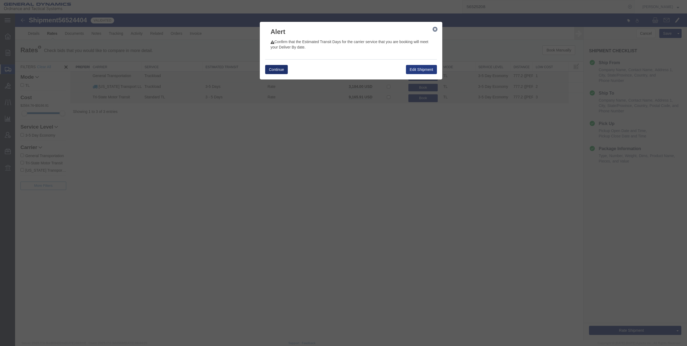
click at [277, 68] on button "Continue" at bounding box center [276, 69] width 23 height 9
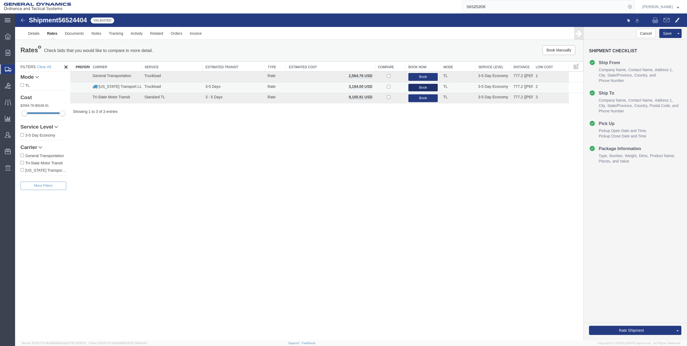
click at [423, 87] on button "Book" at bounding box center [423, 88] width 30 height 8
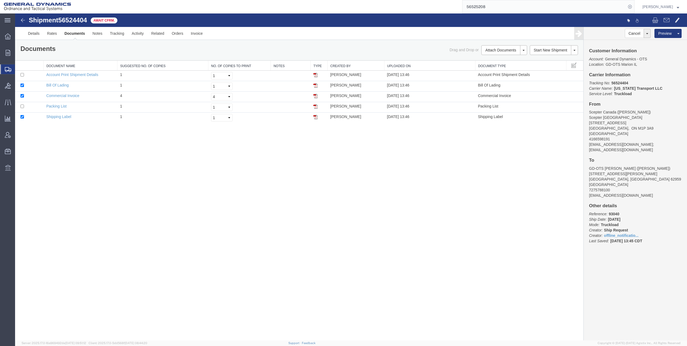
click at [23, 19] on img at bounding box center [23, 20] width 6 height 6
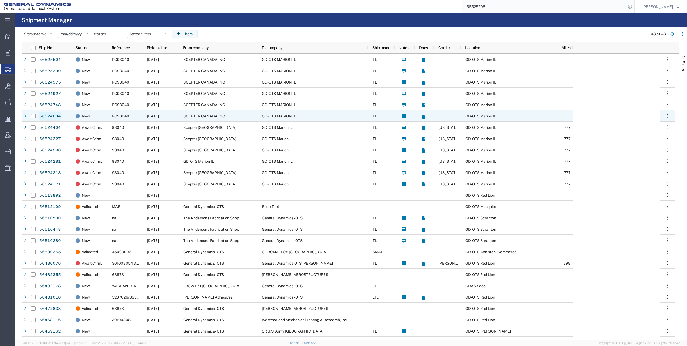
click at [47, 116] on link "56524604" at bounding box center [50, 116] width 22 height 9
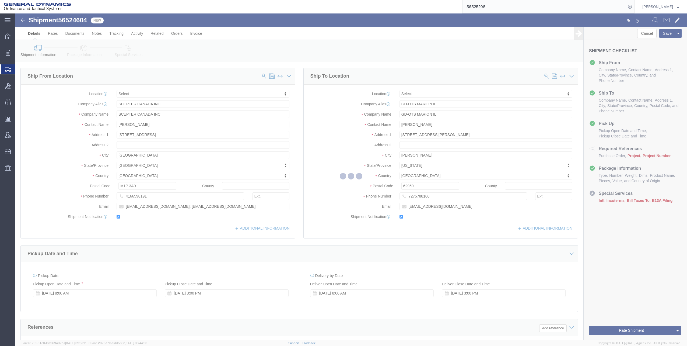
select select
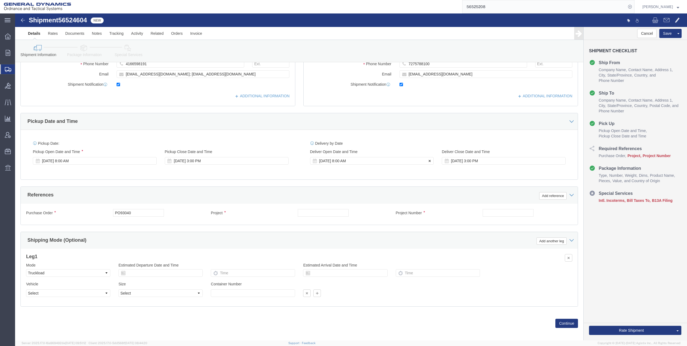
scroll to position [136, 0]
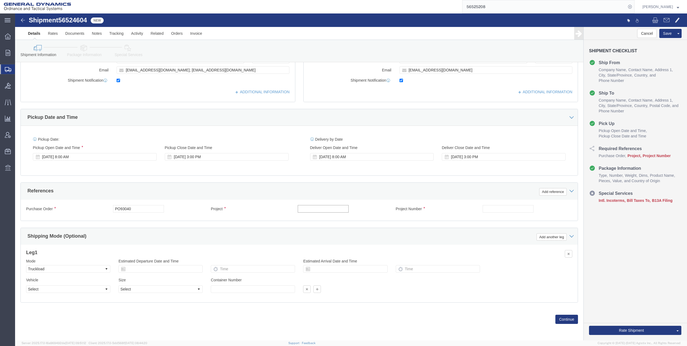
click input "text"
click input "M119A2"
type input "M119A2 DO2"
click input "text"
type input "30100339"
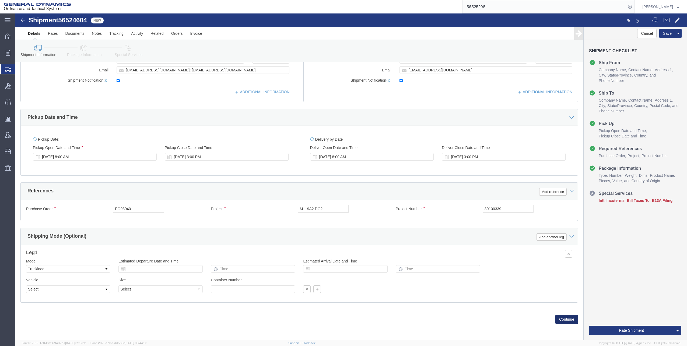
click button "Continue"
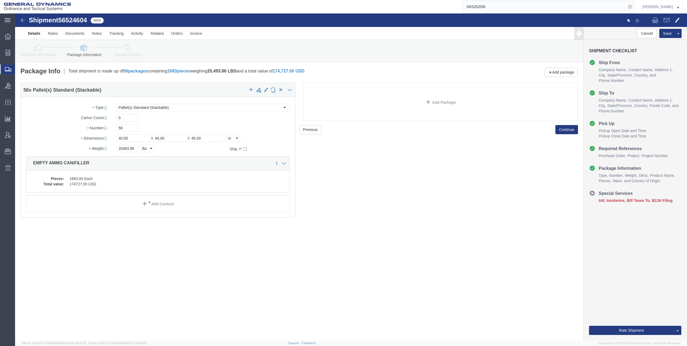
click dd "174727.00 USD"
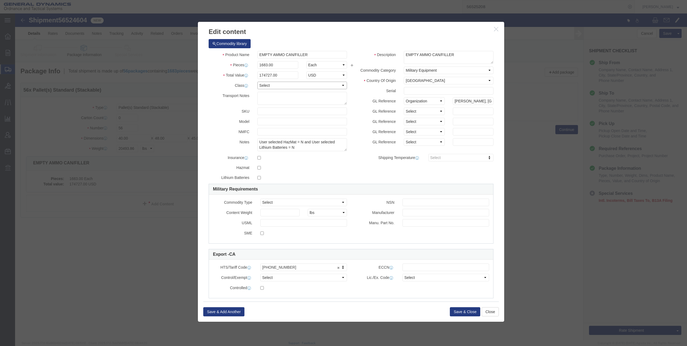
click select "Select 50 55 60 65 70 85 92.5 100 125 175 250 300 400"
select select "70"
click select "Select 50 55 60 65 70 85 92.5 100 125 175 250 300 400"
click button "Save & Close"
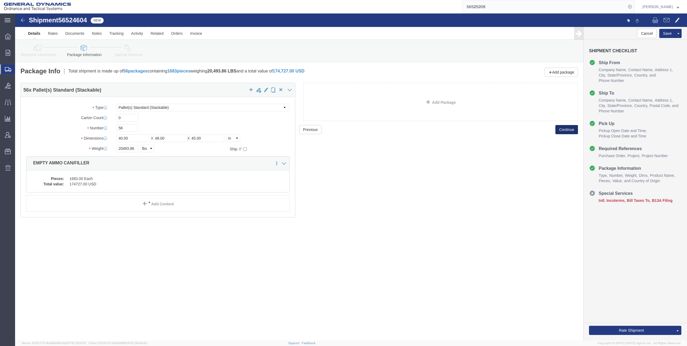
click button "Continue"
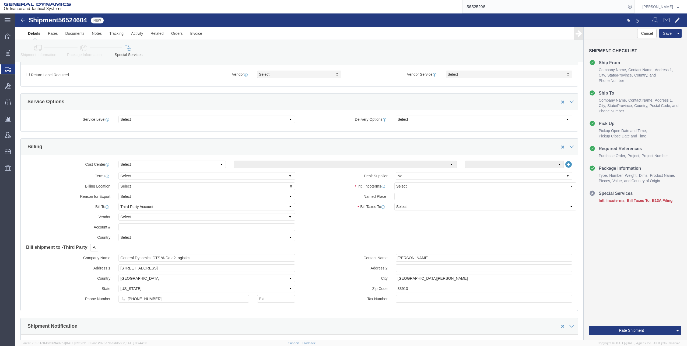
scroll to position [162, 0]
click select "Select Carriage Insurance Paid Carriage Paid To Cost and Freight Cost Insurance…"
select select "FOB"
click select "Select Carriage Insurance Paid Carriage Paid To Cost and Freight Cost Insurance…"
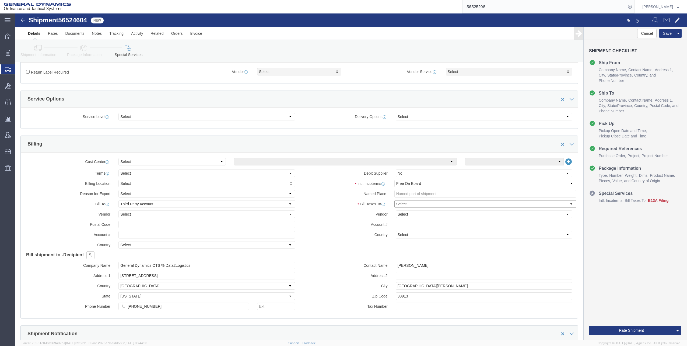
click select "Select Recipient Account Sender/Shipper Third Party Account"
select select "THRD"
click select "Select Recipient Account Sender/Shipper Third Party Account"
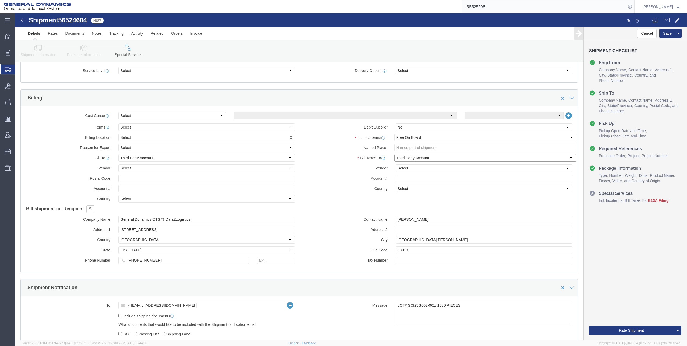
scroll to position [215, 0]
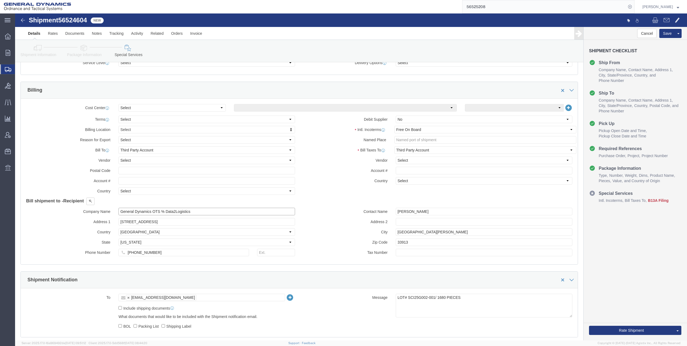
drag, startPoint x: 104, startPoint y: 198, endPoint x: 235, endPoint y: 198, distance: 131.1
click input "General Dynamics OTS % Data2Logistics"
type input "GED"
click p "- GEDOTS %DATA 2 LOGISTICS - (GEDOTS %DATA 2 LOGISTICS) [GEOGRAPHIC_DATA][PERSO…"
select select "FL"
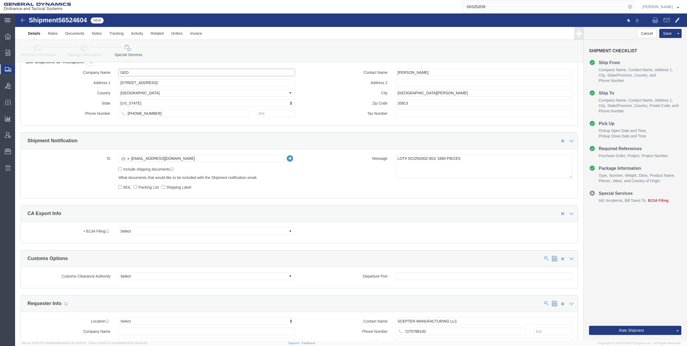
scroll to position [377, 0]
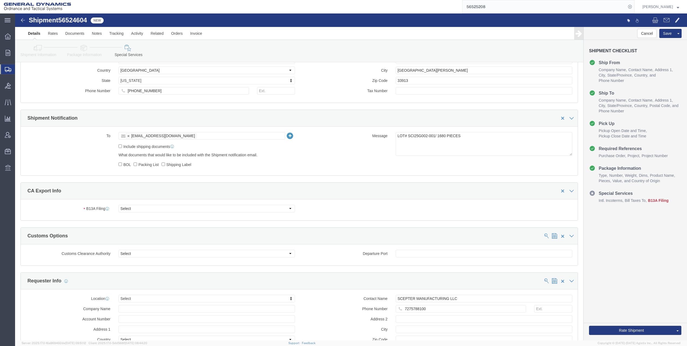
type input "GEDOTS %DATA 2 LOGISTICS"
click select "Select Filed Electronically Manually Attached Not Required Summary Reporting"
select select "MANUALLY_ATTACHED"
click select "Select Filed Electronically Manually Attached Not Required Summary Reporting"
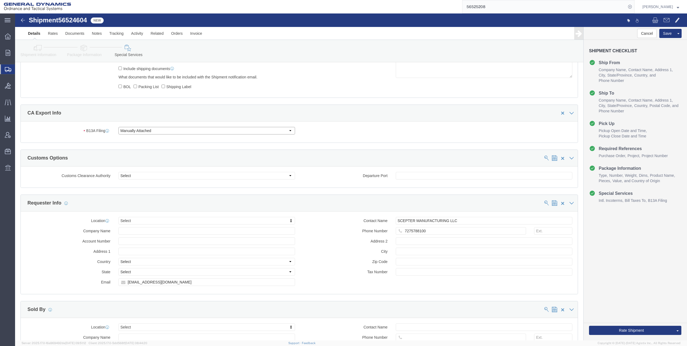
scroll to position [458, 0]
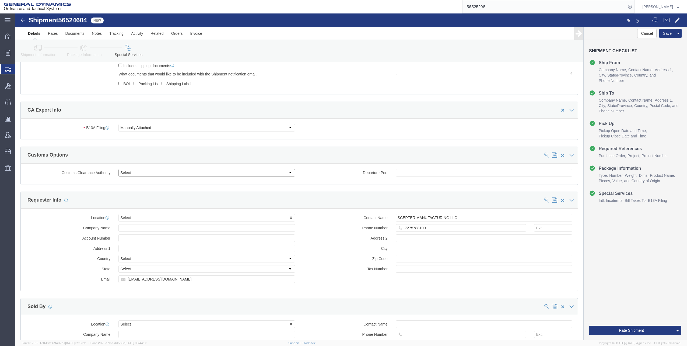
click select "Select Use Carrier or Agent Broker Use My Nominated Broker Use Recipient's Brok…"
select select "NOMN"
click select "Select Use Carrier or Agent Broker Use My Nominated Broker Use Recipient's Brok…"
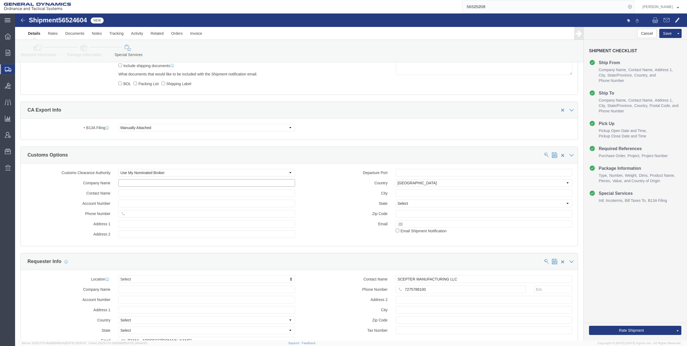
click input "text"
click p "- Expeditors - ([PERSON_NAME]) [STREET_ADDRESS] , 12:00 AM - 12:00 AM"
type input "Expeditors"
click input "checkbox"
checkbox input "true"
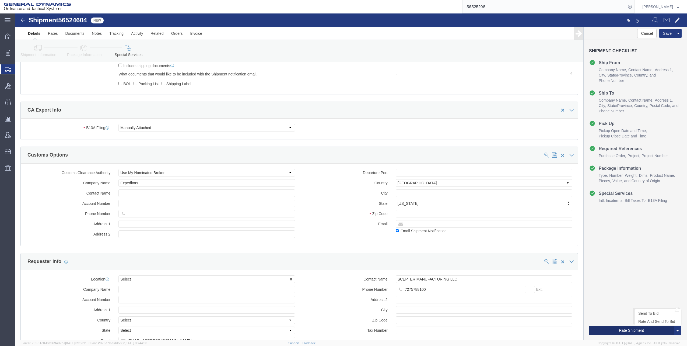
click button "Rate Shipment"
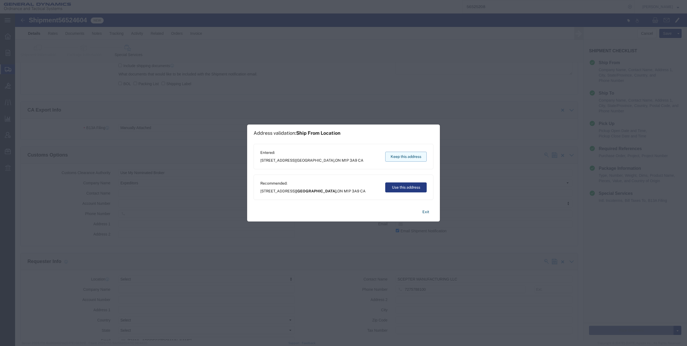
click at [388, 154] on button "Keep this address" at bounding box center [405, 157] width 41 height 10
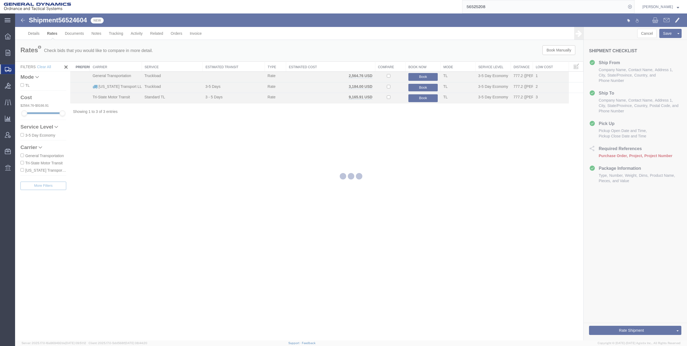
scroll to position [0, 0]
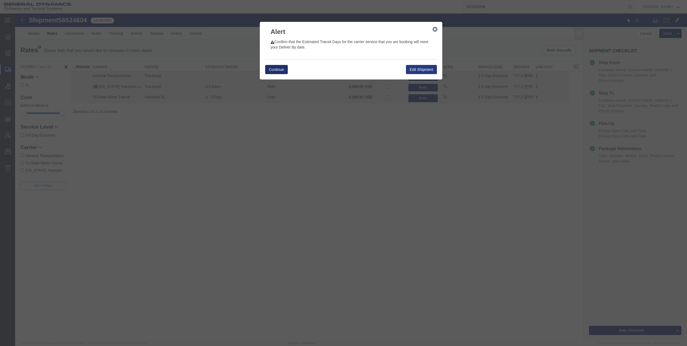
click at [274, 69] on button "Continue" at bounding box center [276, 69] width 23 height 9
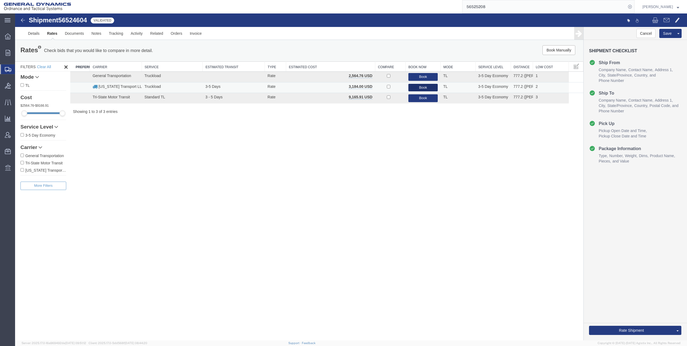
click at [423, 86] on button "Book" at bounding box center [423, 88] width 30 height 8
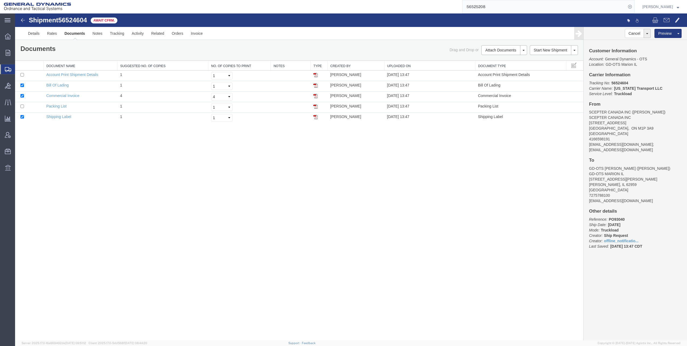
click at [23, 21] on img at bounding box center [23, 20] width 6 height 6
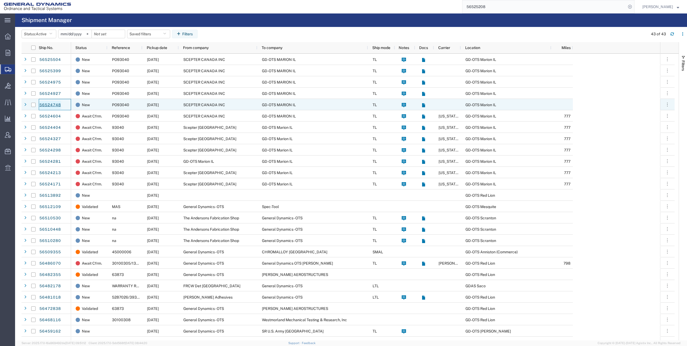
click at [50, 106] on link "56524748" at bounding box center [50, 105] width 22 height 9
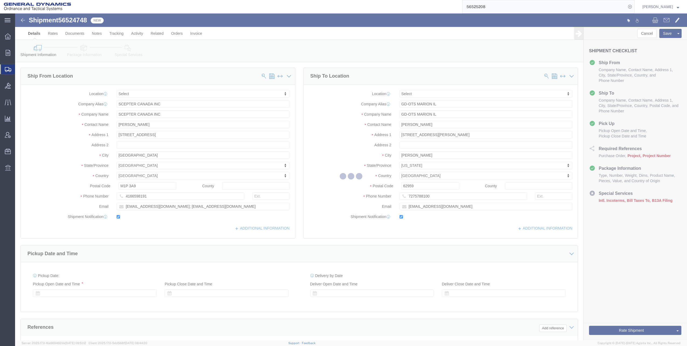
select select
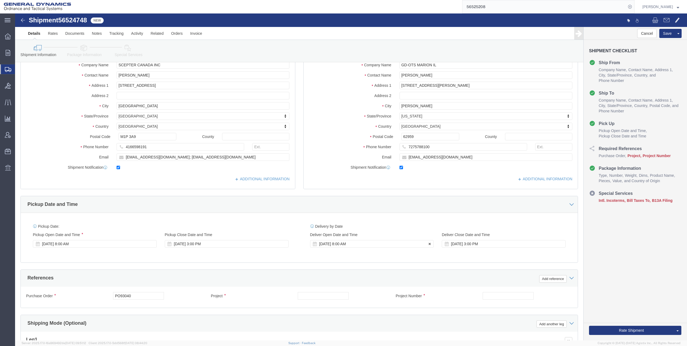
scroll to position [135, 0]
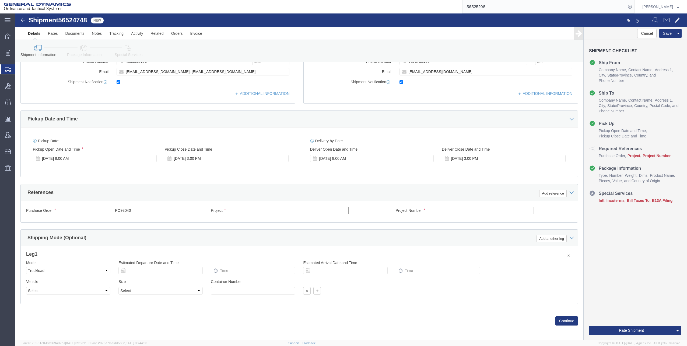
click input "text"
click input "M119A2"
type input "M119A2 DO2"
click input "text"
type input "30100339"
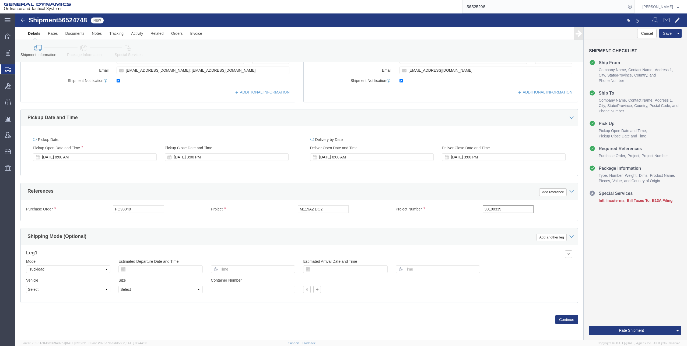
scroll to position [136, 0]
click button "Continue"
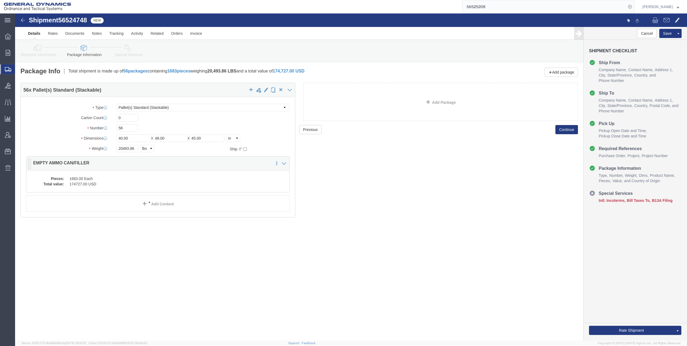
click dd "174727.00 USD"
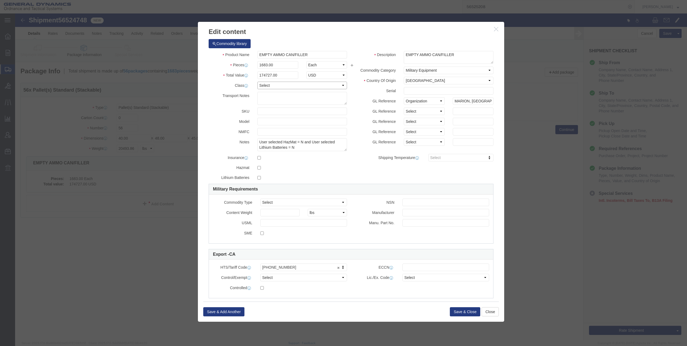
click select "Select 50 55 60 65 70 85 92.5 100 125 175 250 300 400"
select select "70"
click select "Select 50 55 60 65 70 85 92.5 100 125 175 250 300 400"
click button "Save & Close"
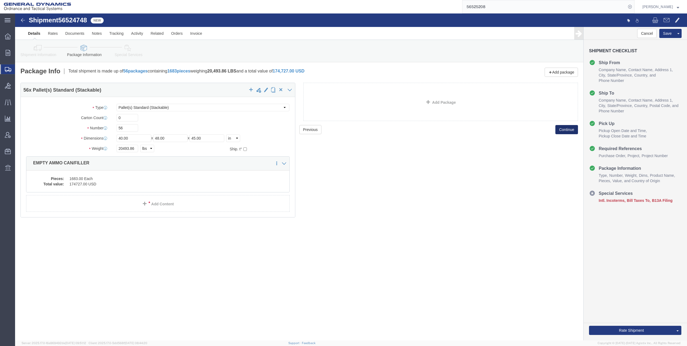
click button "Continue"
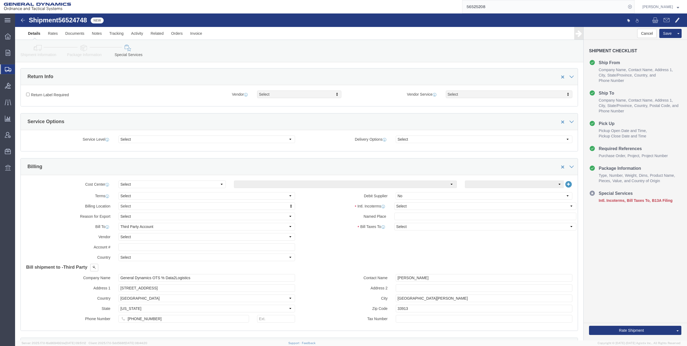
scroll to position [162, 0]
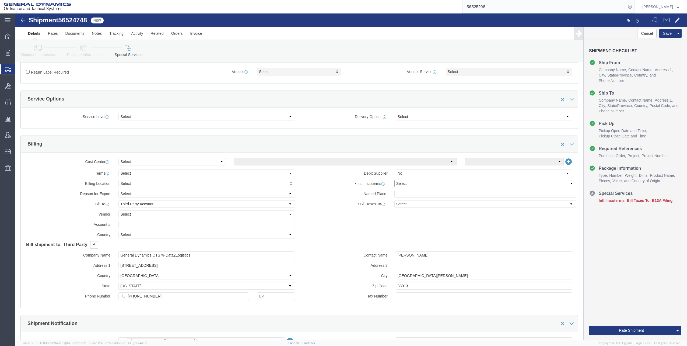
click select "Select Carriage Insurance Paid Carriage Paid To Cost and Freight Cost Insurance…"
select select "FOB"
click select "Select Carriage Insurance Paid Carriage Paid To Cost and Freight Cost Insurance…"
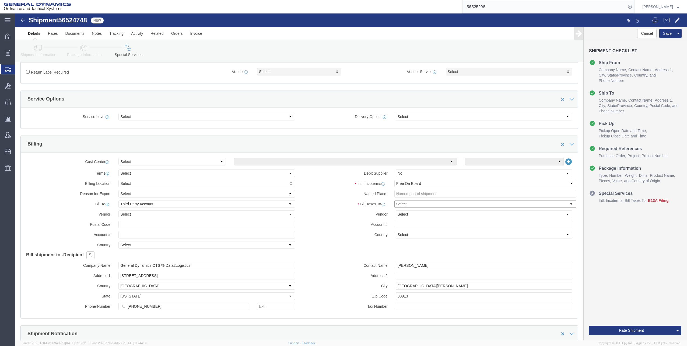
click select "Select Recipient Account Sender/Shipper Third Party Account"
select select "THRD"
click select "Select Recipient Account Sender/Shipper Third Party Account"
drag, startPoint x: 114, startPoint y: 251, endPoint x: 203, endPoint y: 256, distance: 88.7
click div "Company Name General Dynamics OTS % Data2Logistics Address [STREET_ADDRESS] Cou…"
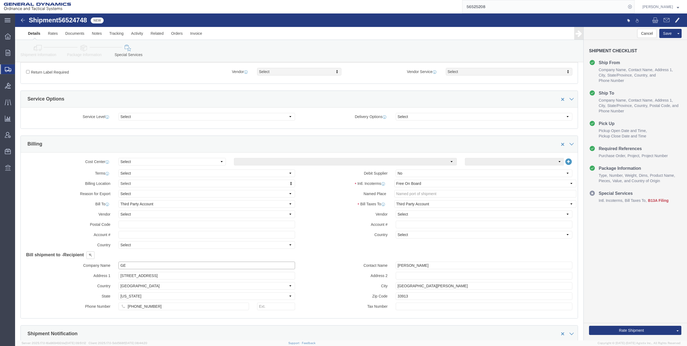
type input "GED"
click p "- GEDOTS %DATA 2 LOGISTICS - (GEDOTS %DATA 2 LOGISTICS) [GEOGRAPHIC_DATA][PERSO…"
select select "FL"
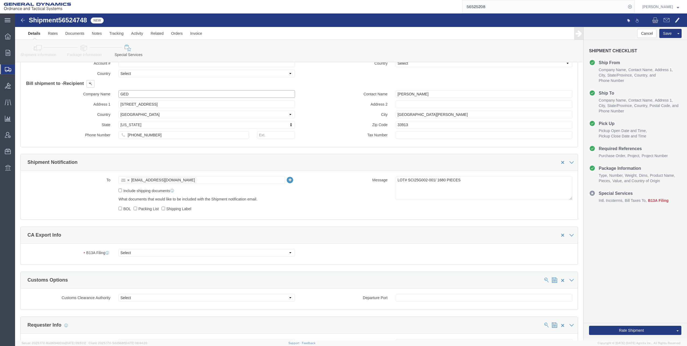
scroll to position [377, 0]
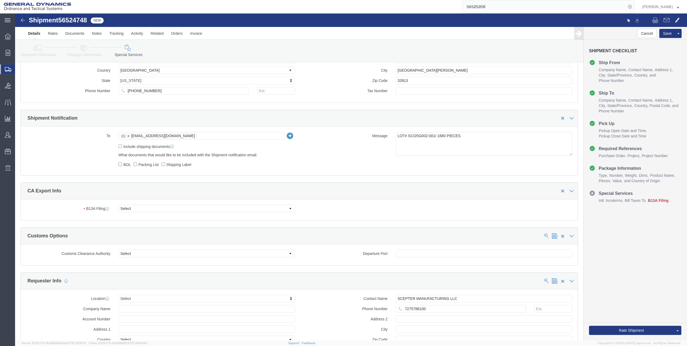
type input "GEDOTS %DATA 2 LOGISTICS"
click select "Select Filed Electronically Manually Attached Not Required Summary Reporting"
select select "MANUALLY_ATTACHED"
click select "Select Filed Electronically Manually Attached Not Required Summary Reporting"
click select "Select Use Carrier or Agent Broker Use My Nominated Broker Use Recipient's Brok…"
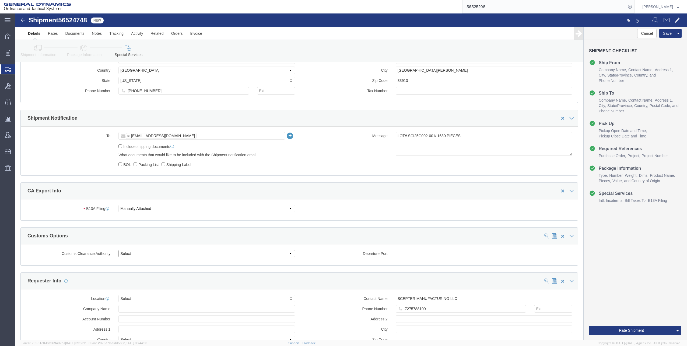
select select "NOMN"
click select "Select Use Carrier or Agent Broker Use My Nominated Broker Use Recipient's Brok…"
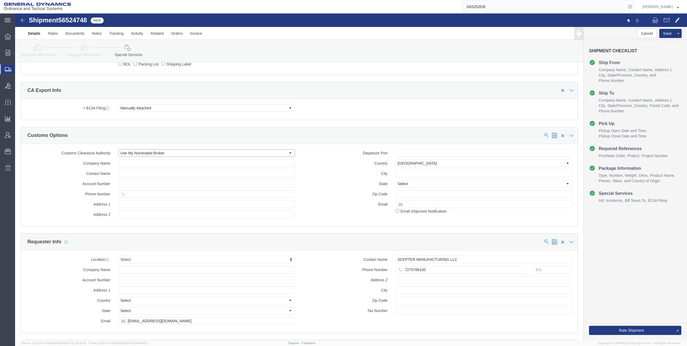
scroll to position [485, 0]
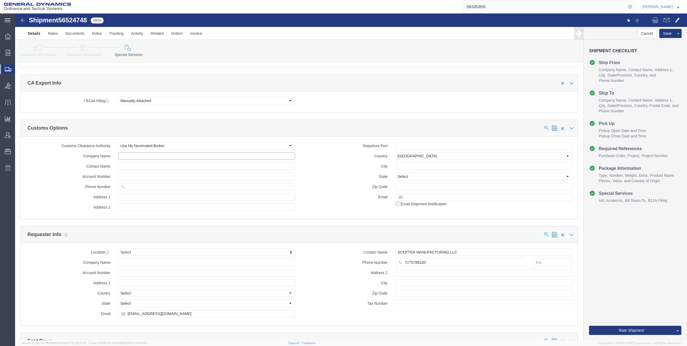
click input "text"
type input "Exped"
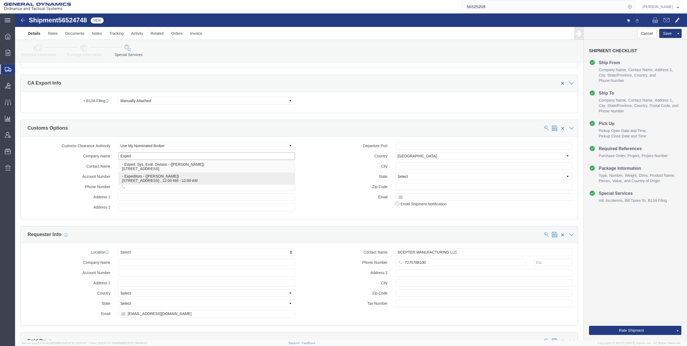
click p "- Expeditors - ([PERSON_NAME]) [STREET_ADDRESS] , 12:00 AM - 12:00 AM"
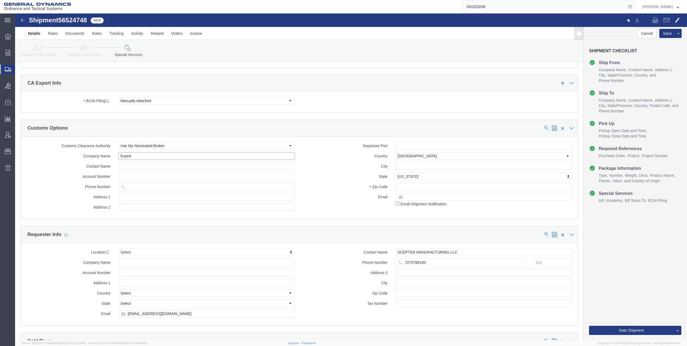
select select "GA"
type input "Expeditors"
click input "checkbox"
checkbox input "true"
click button "Rate Shipment"
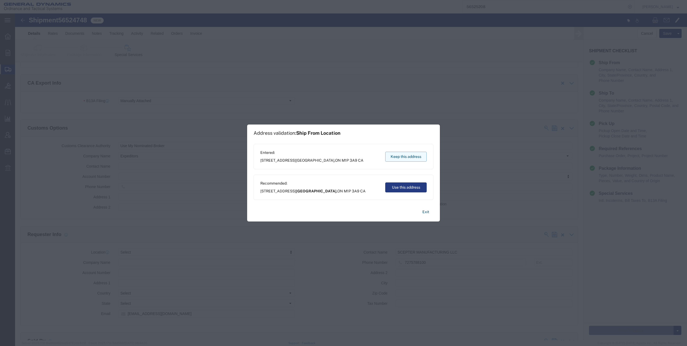
click at [394, 155] on button "Keep this address" at bounding box center [405, 157] width 41 height 10
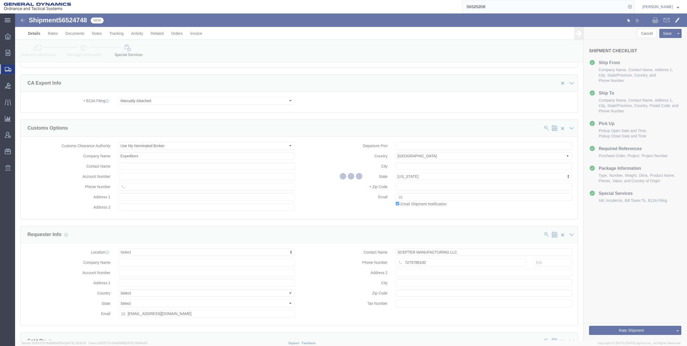
scroll to position [0, 0]
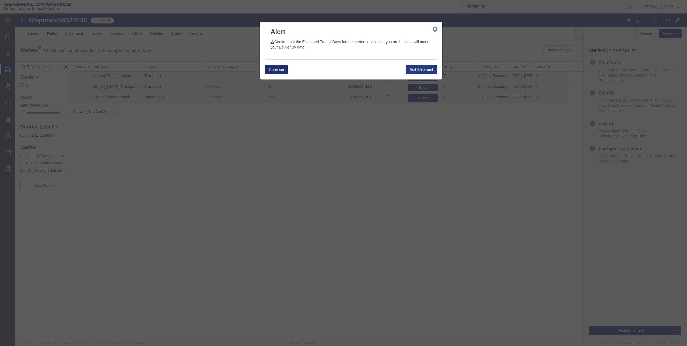
click at [279, 69] on button "Continue" at bounding box center [276, 69] width 23 height 9
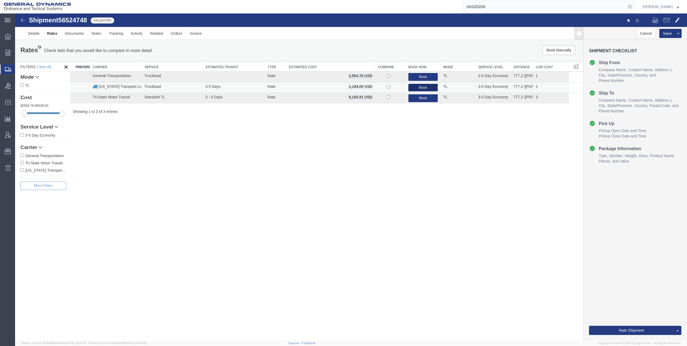
click at [423, 87] on button "Book" at bounding box center [423, 88] width 30 height 8
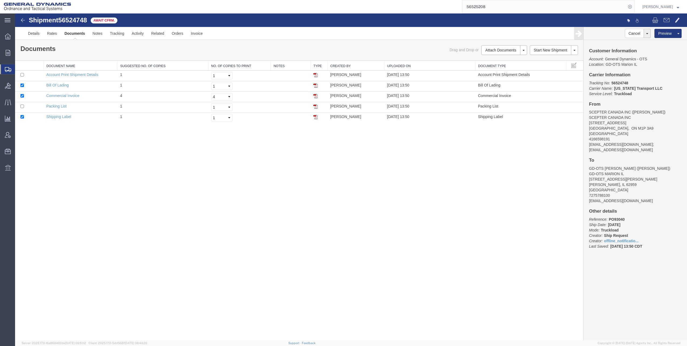
click at [23, 19] on img at bounding box center [23, 20] width 6 height 6
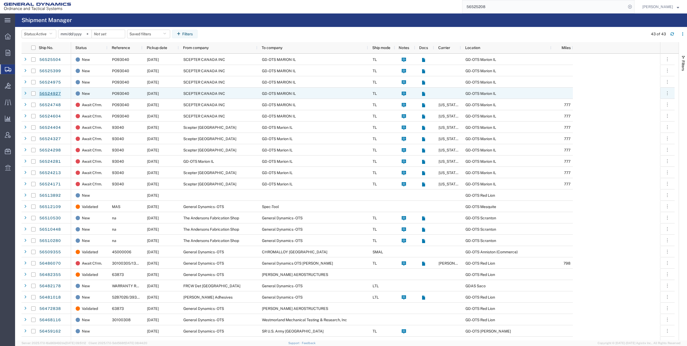
click at [47, 93] on link "56524927" at bounding box center [50, 93] width 22 height 9
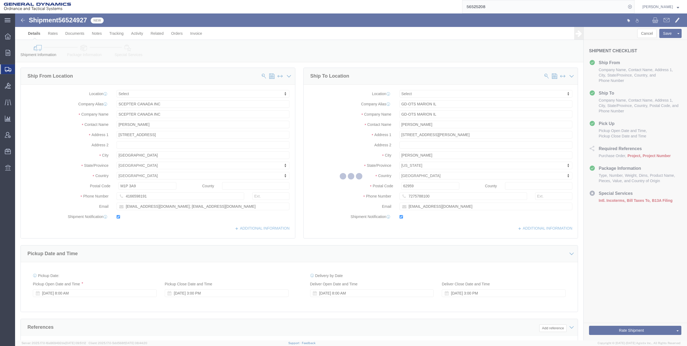
select select
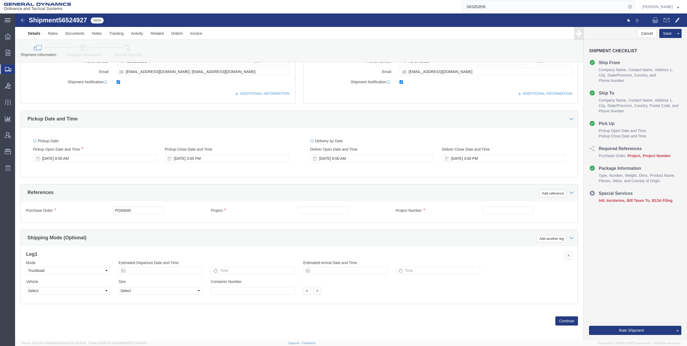
scroll to position [136, 0]
click input "text"
click input "M119A2"
type input "M119A2 DO2"
click input "text"
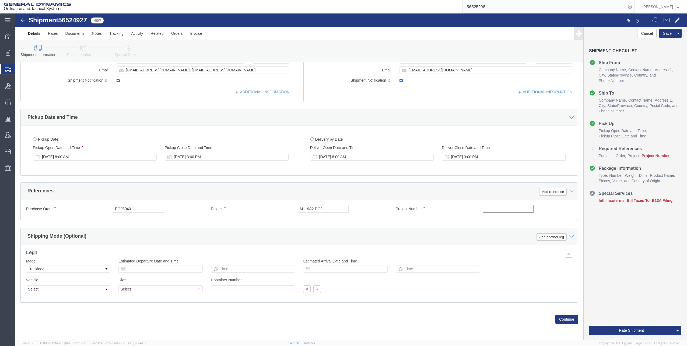
type input "30100339"
click button "Continue"
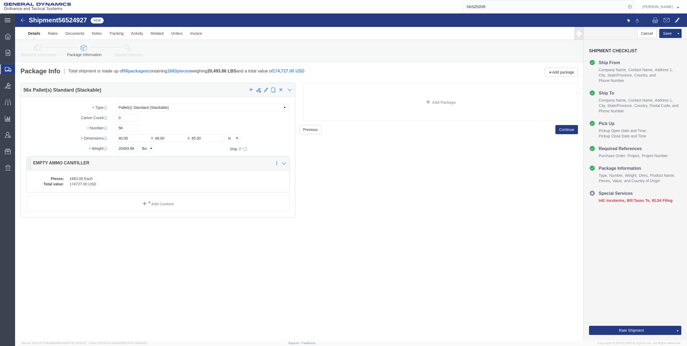
click dd "1683.00 Each"
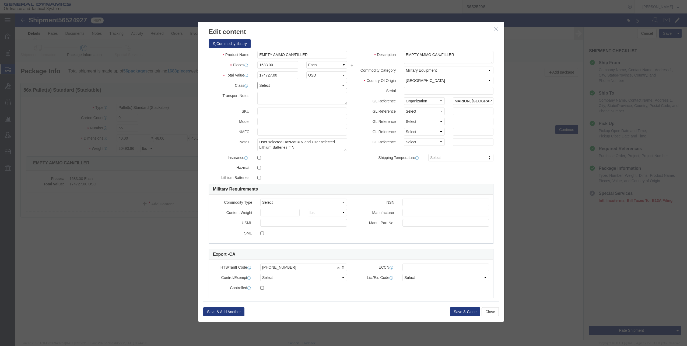
click select "Select 50 55 60 65 70 85 92.5 100 125 175 250 300 400"
select select "70"
click select "Select 50 55 60 65 70 85 92.5 100 125 175 250 300 400"
click button "Save & Close"
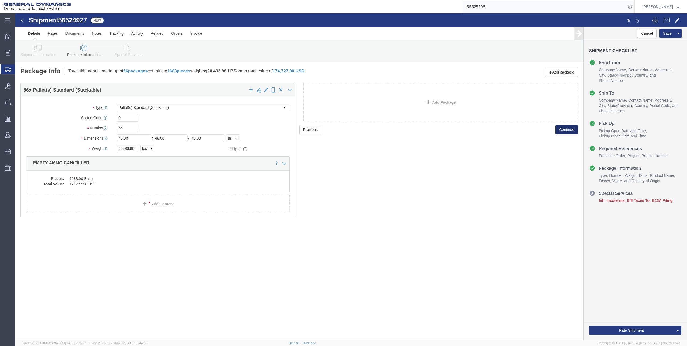
click button "Continue"
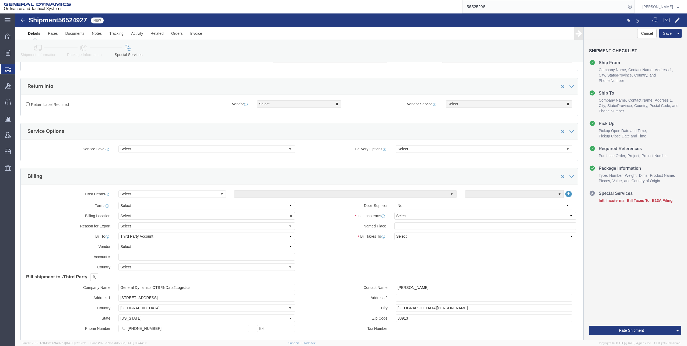
scroll to position [135, 0]
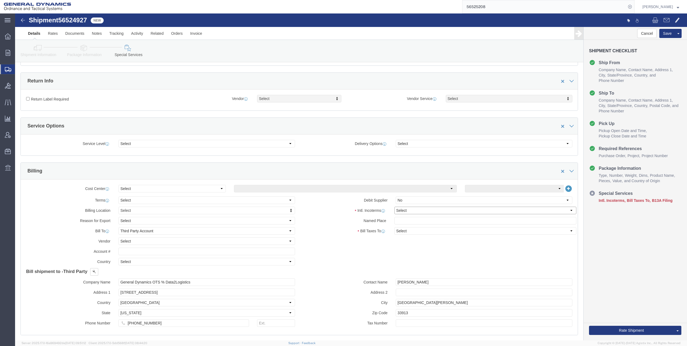
click select "Select Carriage Insurance Paid Carriage Paid To Cost and Freight Cost Insurance…"
select select "FOB"
click select "Select Carriage Insurance Paid Carriage Paid To Cost and Freight Cost Insurance…"
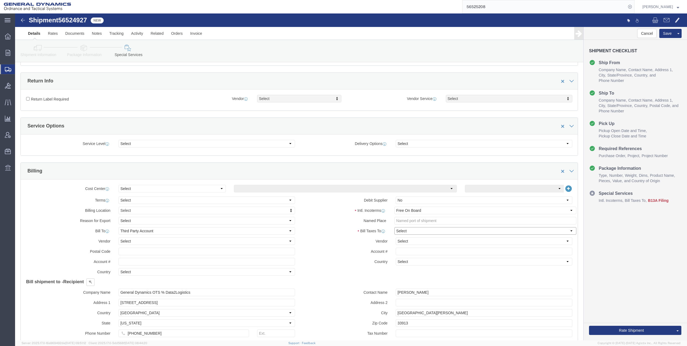
click select "Select Recipient Account Sender/Shipper Third Party Account"
select select "THRD"
click select "Select Recipient Account Sender/Shipper Third Party Account"
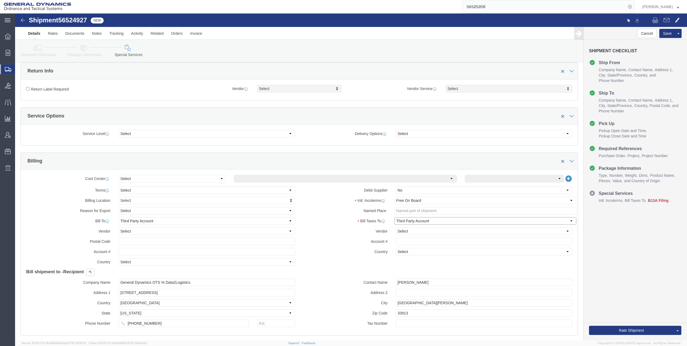
scroll to position [188, 0]
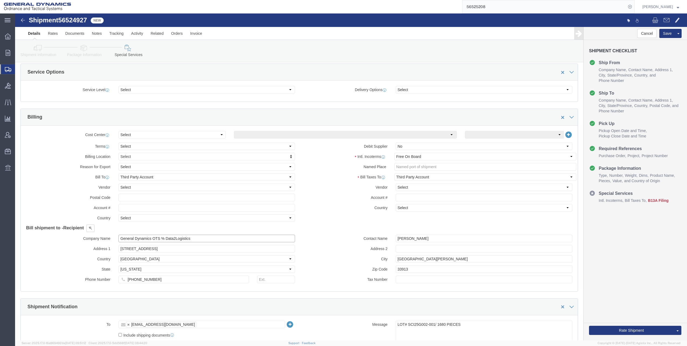
drag, startPoint x: 106, startPoint y: 225, endPoint x: 179, endPoint y: 222, distance: 73.3
click input "General Dynamics OTS % Data2Logistics"
type input "GED"
click p "- GEDOTS %DATA 2 LOGISTICS - (GEDOTS %DATA 2 LOGISTICS) [GEOGRAPHIC_DATA][PERSO…"
select select "FL"
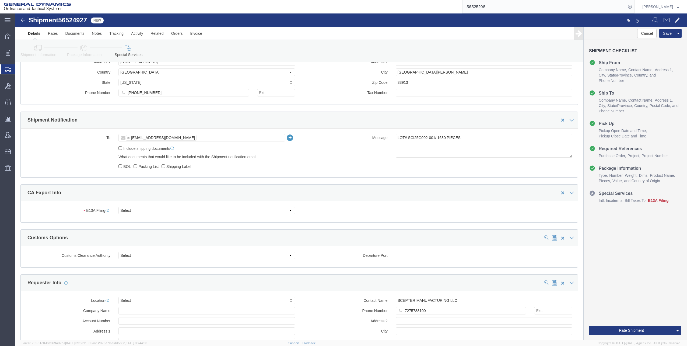
scroll to position [377, 0]
type input "GEDOTS %DATA 2 LOGISTICS"
click select "Select Filed Electronically Manually Attached Not Required Summary Reporting"
select select "MANUALLY_ATTACHED"
click select "Select Filed Electronically Manually Attached Not Required Summary Reporting"
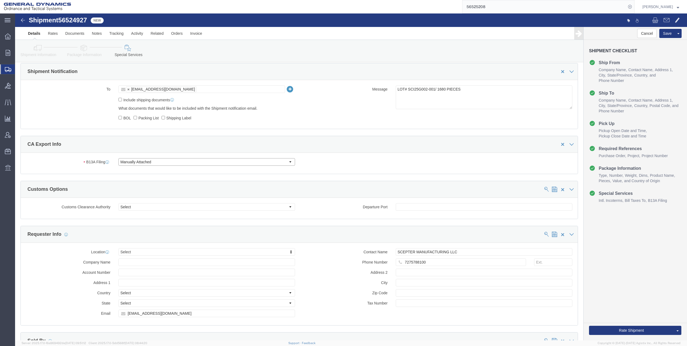
scroll to position [431, 0]
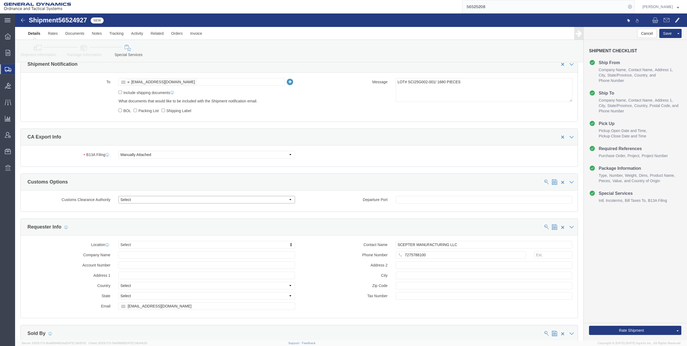
click select "Select Use Carrier or Agent Broker Use My Nominated Broker Use Recipient's Brok…"
select select "NOMN"
click select "Select Use Carrier or Agent Broker Use My Nominated Broker Use Recipient's Brok…"
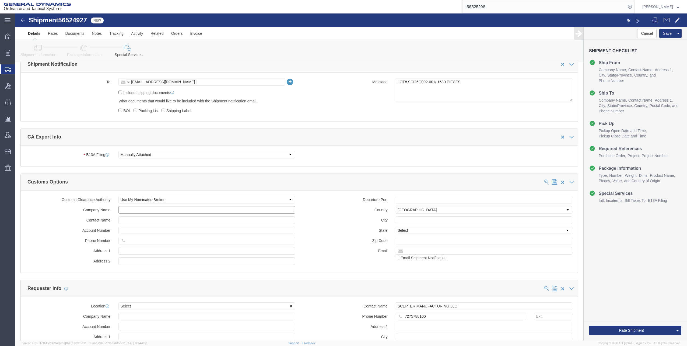
click input "text"
type input "Exped"
click p "- Expeditors - ([PERSON_NAME]) [STREET_ADDRESS] , 12:00 AM - 12:00 AM"
select select "GA"
type input "Expeditors"
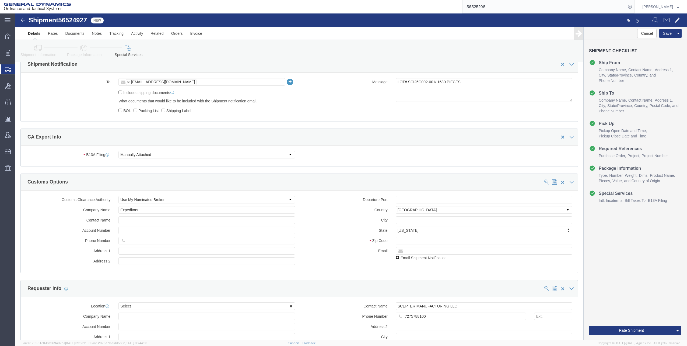
click input "checkbox"
checkbox input "true"
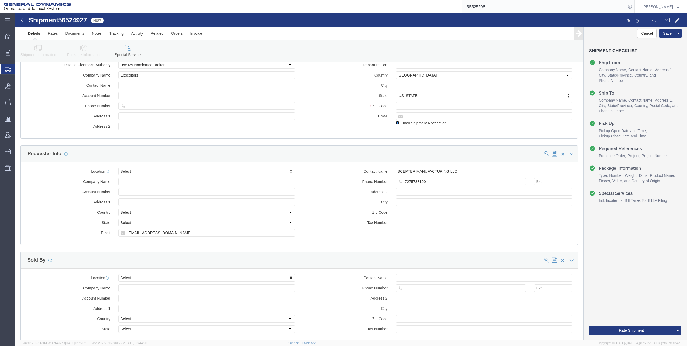
scroll to position [646, 0]
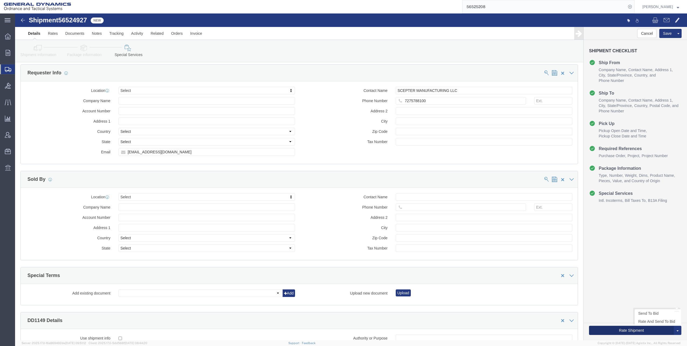
click button "Rate Shipment"
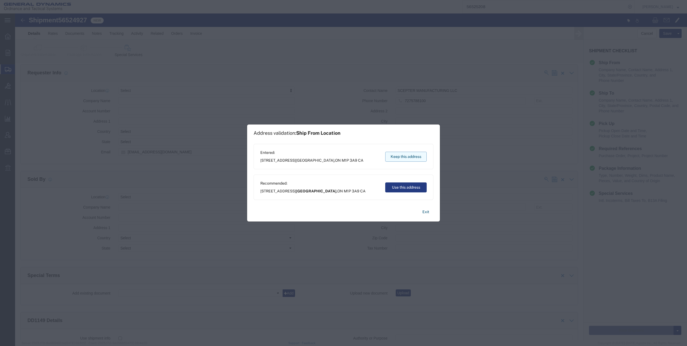
click at [400, 156] on button "Keep this address" at bounding box center [405, 157] width 41 height 10
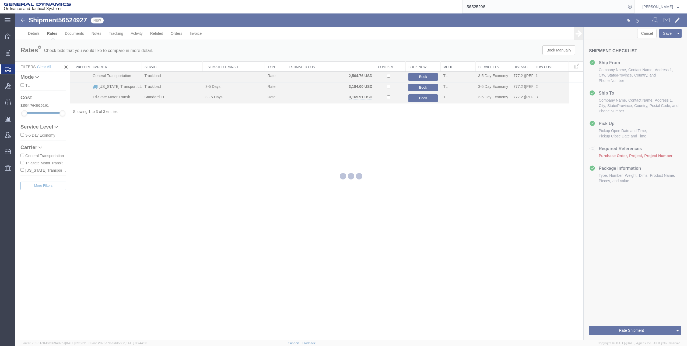
scroll to position [0, 0]
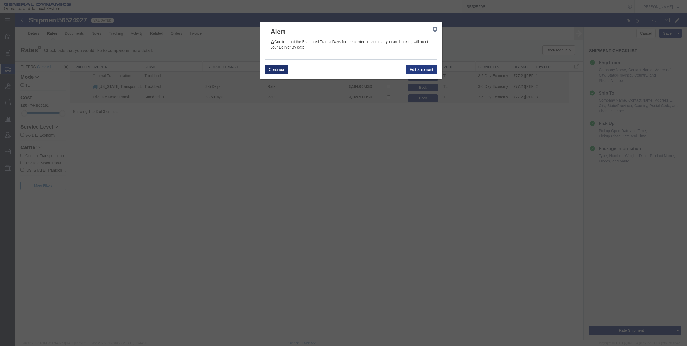
click at [278, 67] on button "Continue" at bounding box center [276, 69] width 23 height 9
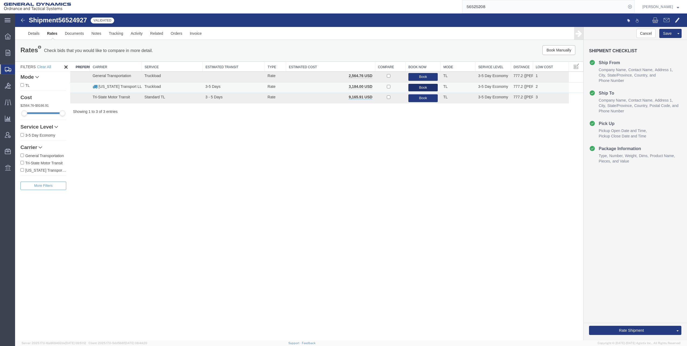
click at [423, 87] on button "Book" at bounding box center [423, 88] width 30 height 8
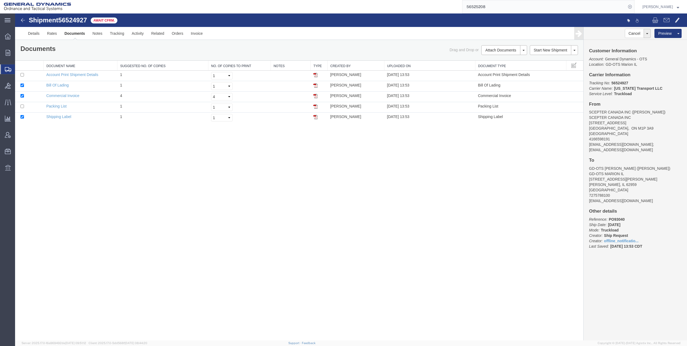
click at [22, 19] on img at bounding box center [23, 20] width 6 height 6
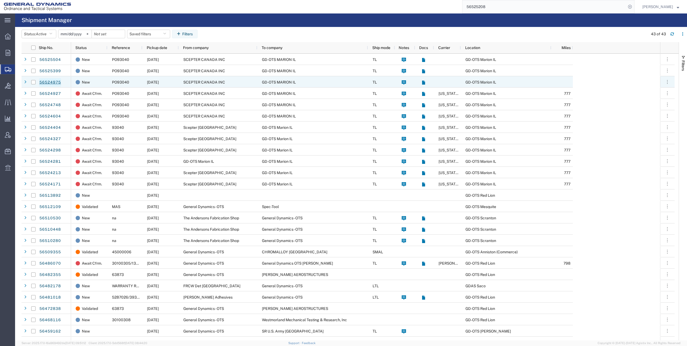
click at [47, 82] on link "56524975" at bounding box center [50, 82] width 22 height 9
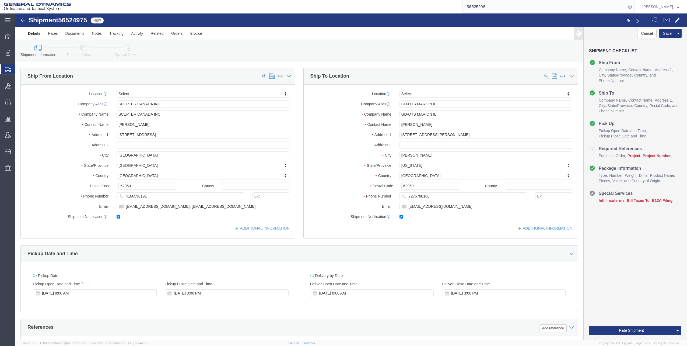
select select
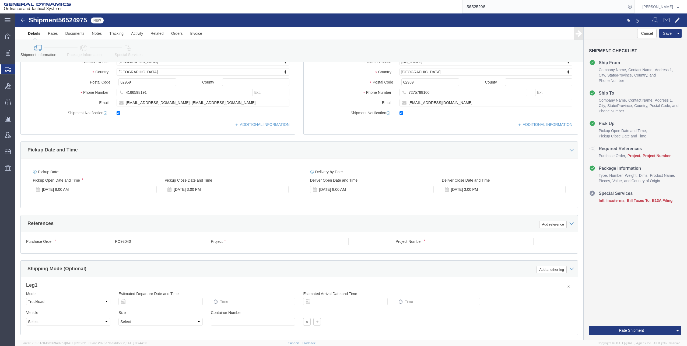
scroll to position [135, 0]
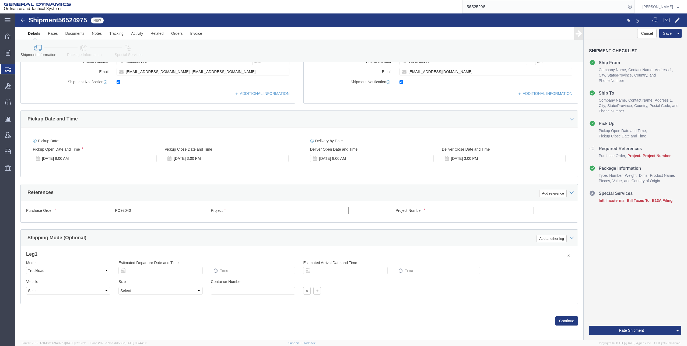
click input "text"
click input "M119A2"
type input "M119A2 DO2"
click input "text"
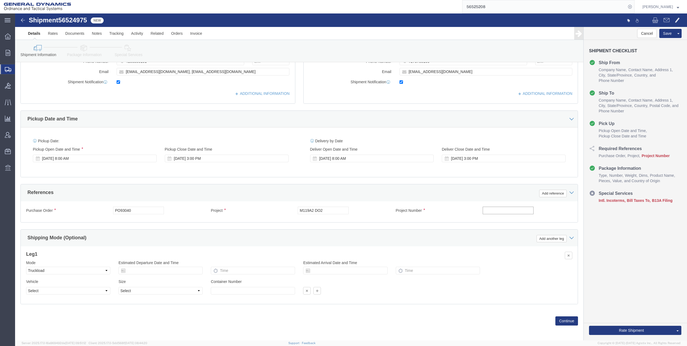
type input "30100339"
click button "Continue"
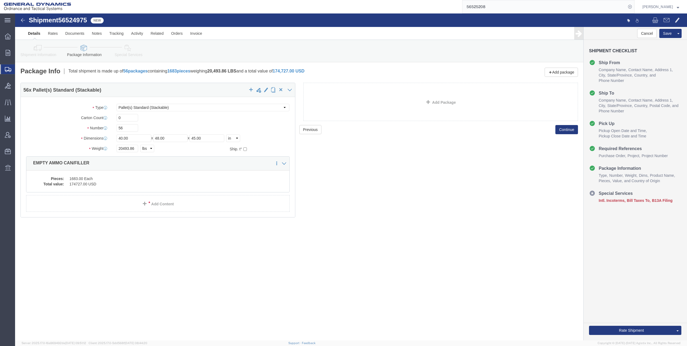
click dd "174727.00 USD"
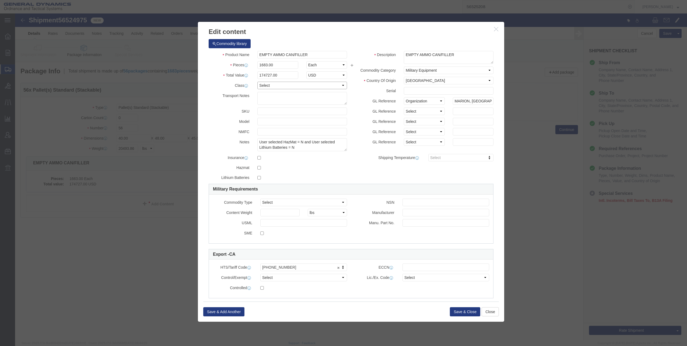
click select "Select 50 55 60 65 70 85 92.5 100 125 175 250 300 400"
select select "70"
click select "Select 50 55 60 65 70 85 92.5 100 125 175 250 300 400"
click button "Save & Close"
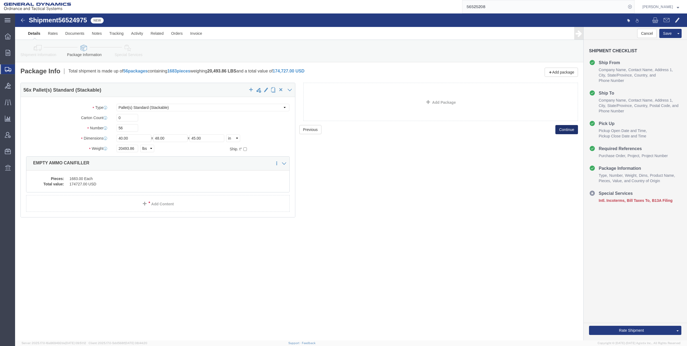
click button "Continue"
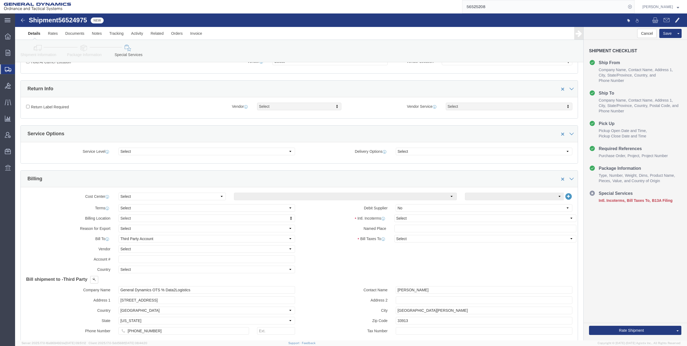
scroll to position [135, 0]
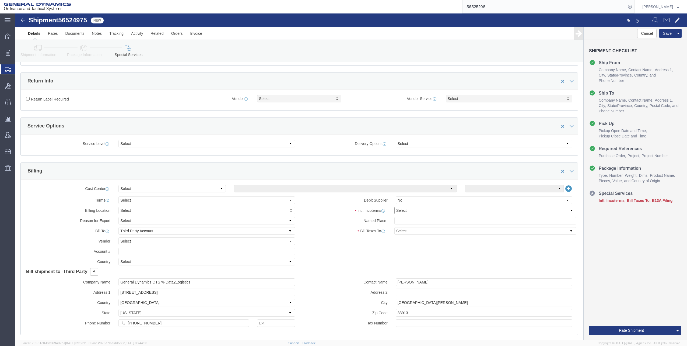
click select "Select Carriage Insurance Paid Carriage Paid To Cost and Freight Cost Insurance…"
select select "FOB"
click select "Select Carriage Insurance Paid Carriage Paid To Cost and Freight Cost Insurance…"
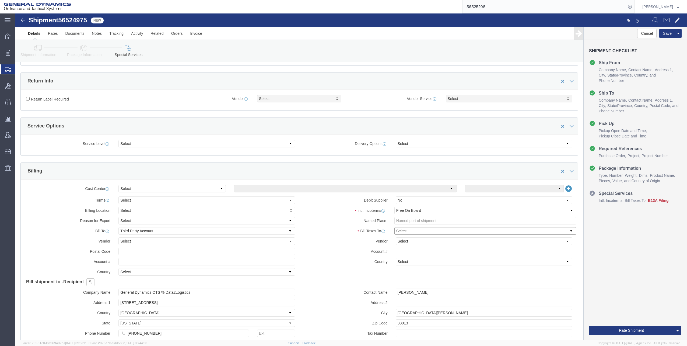
click select "Select Recipient Account Sender/Shipper Third Party Account"
select select "THRD"
click select "Select Recipient Account Sender/Shipper Third Party Account"
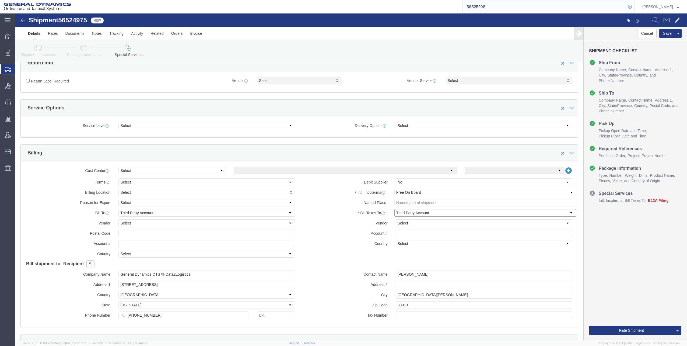
scroll to position [188, 0]
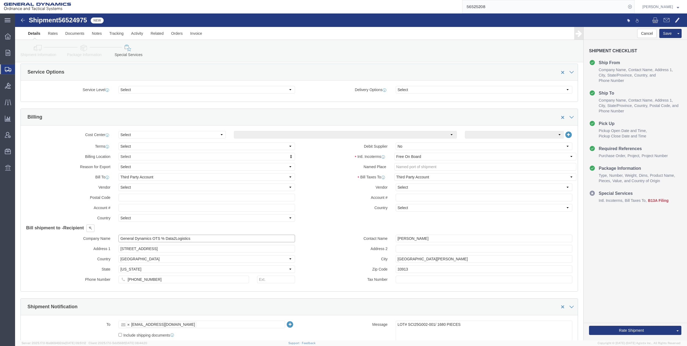
drag, startPoint x: 104, startPoint y: 224, endPoint x: 183, endPoint y: 225, distance: 79.2
click input "General Dynamics OTS % Data2Logistics"
type input "GED"
click p "- GEDOTS %DATA 2 LOGISTICS - (GEDOTS %DATA 2 LOGISTICS) [GEOGRAPHIC_DATA][PERSO…"
select select "FL"
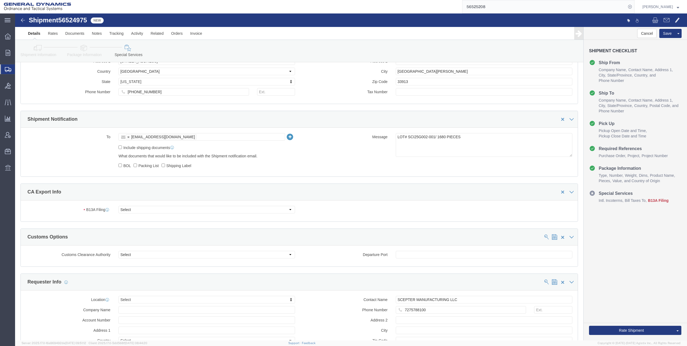
scroll to position [377, 0]
type input "GEDOTS %DATA 2 LOGISTICS"
click select "Select Filed Electronically Manually Attached Not Required Summary Reporting"
select select "MANUALLY_ATTACHED"
click select "Select Filed Electronically Manually Attached Not Required Summary Reporting"
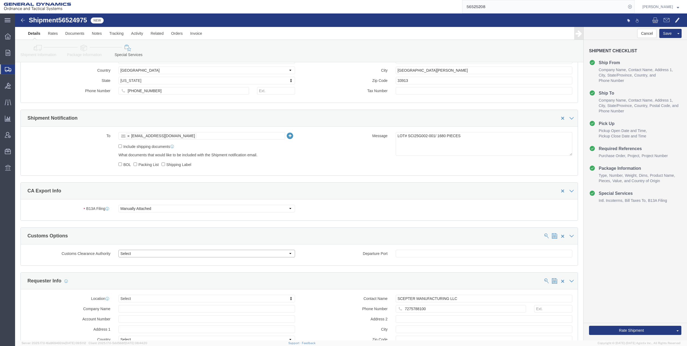
click select "Select Use Carrier or Agent Broker Use My Nominated Broker Use Recipient's Brok…"
select select "NOMN"
click select "Select Use Carrier or Agent Broker Use My Nominated Broker Use Recipient's Brok…"
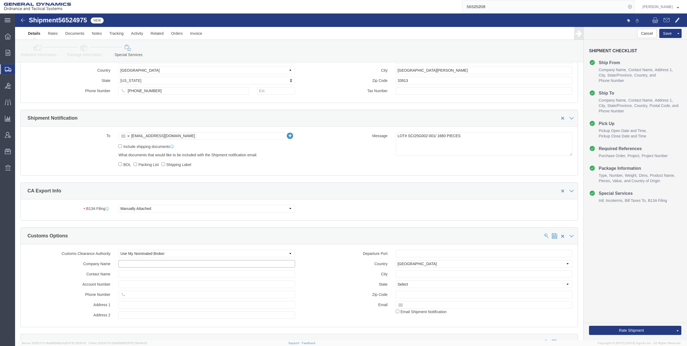
click input "text"
type input "Exp"
click p "- Expeditors - ([PERSON_NAME]) [STREET_ADDRESS] , 12:00 AM - 12:00 AM"
select select "GA"
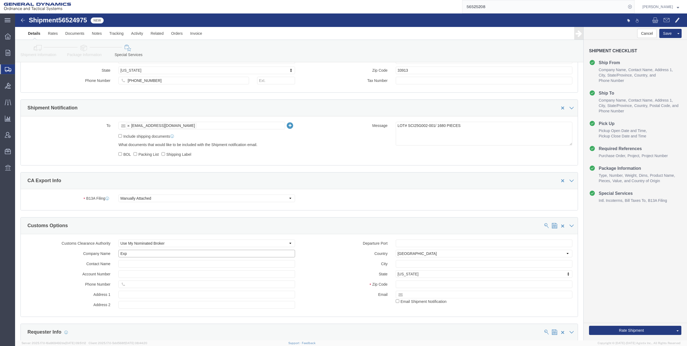
scroll to position [458, 0]
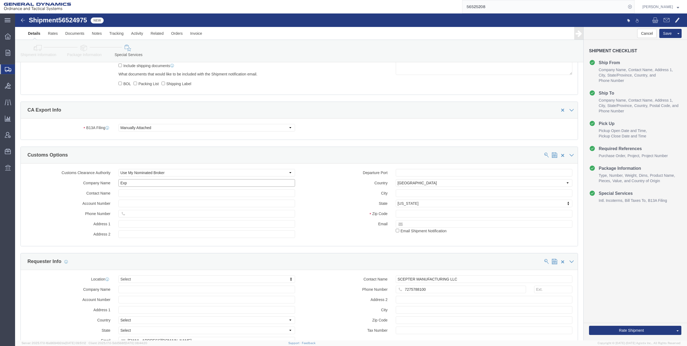
type input "Expeditors"
click input "checkbox"
checkbox input "true"
click button "Rate Shipment"
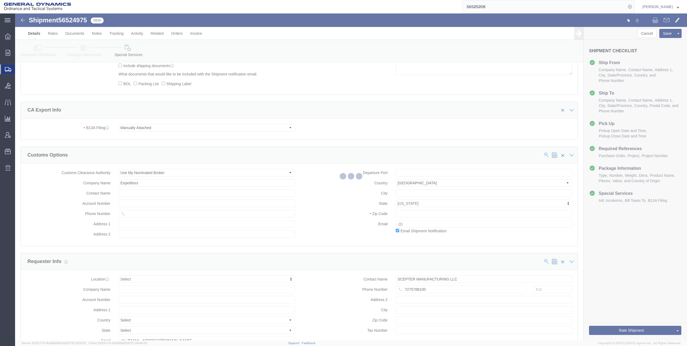
scroll to position [0, 0]
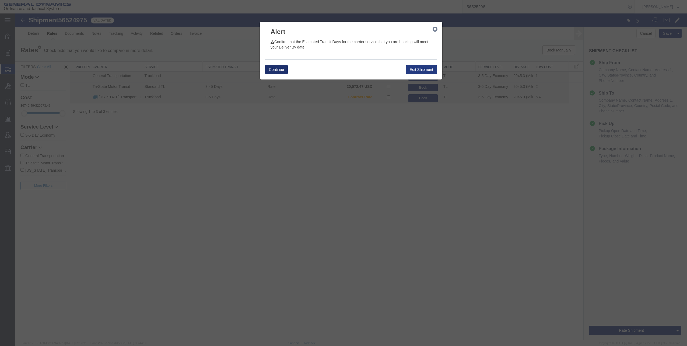
click at [276, 68] on button "Continue" at bounding box center [276, 69] width 23 height 9
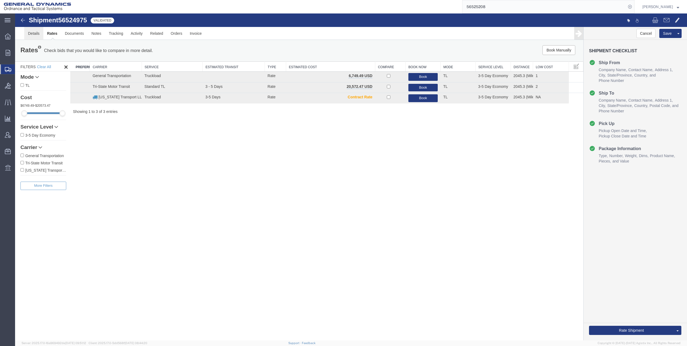
click at [36, 33] on link "Details" at bounding box center [33, 33] width 19 height 13
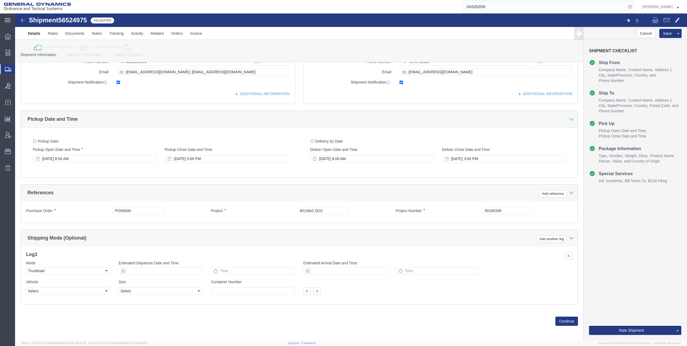
scroll to position [136, 0]
click button "Continue"
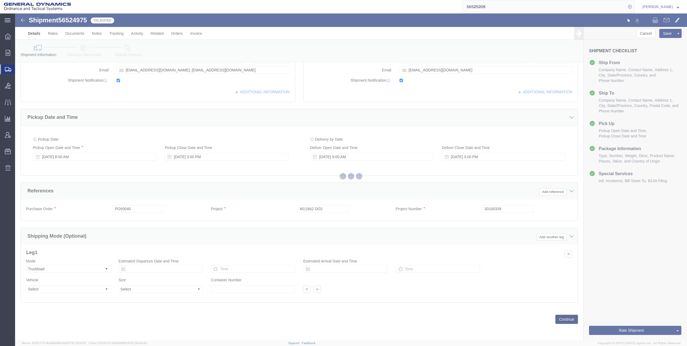
scroll to position [0, 0]
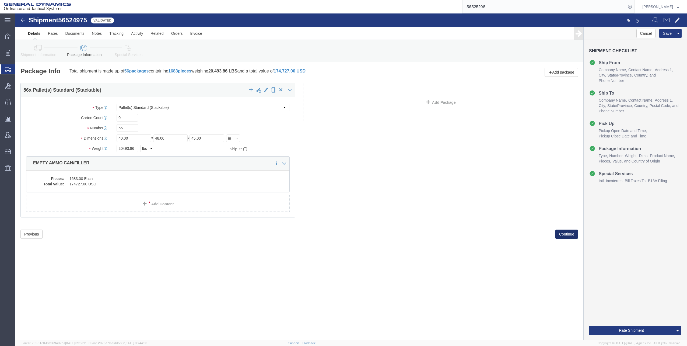
click button "Continue"
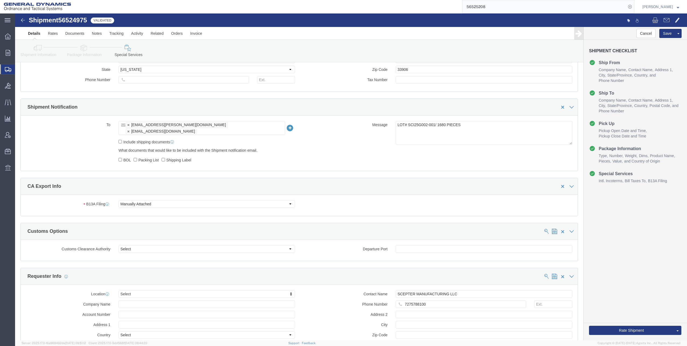
scroll to position [377, 0]
click button "Rate Shipment"
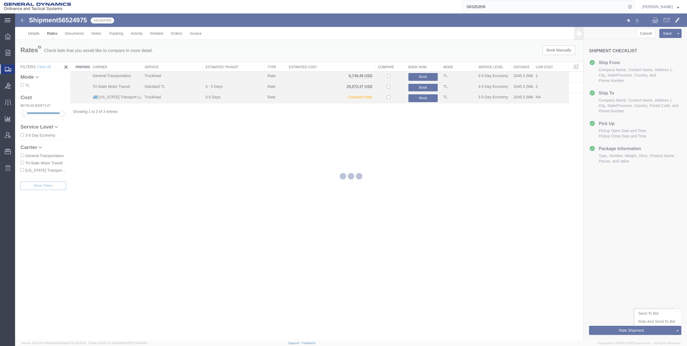
scroll to position [0, 0]
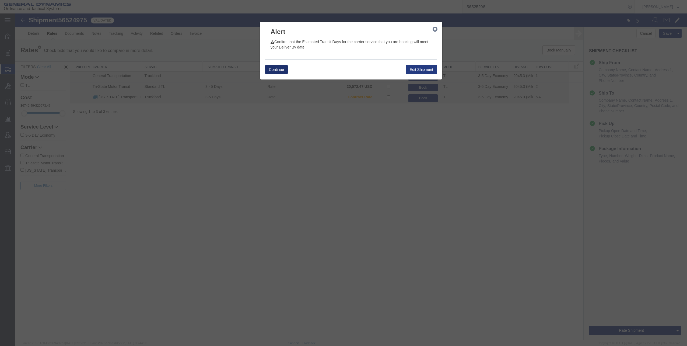
click at [278, 71] on button "Continue" at bounding box center [276, 69] width 23 height 9
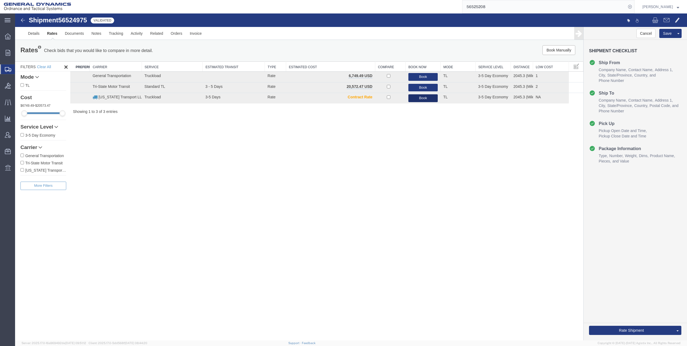
click at [424, 98] on button "Book" at bounding box center [423, 98] width 30 height 8
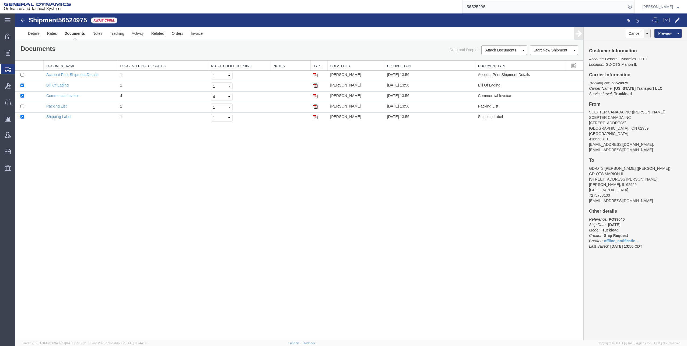
click at [20, 21] on img at bounding box center [23, 20] width 6 height 6
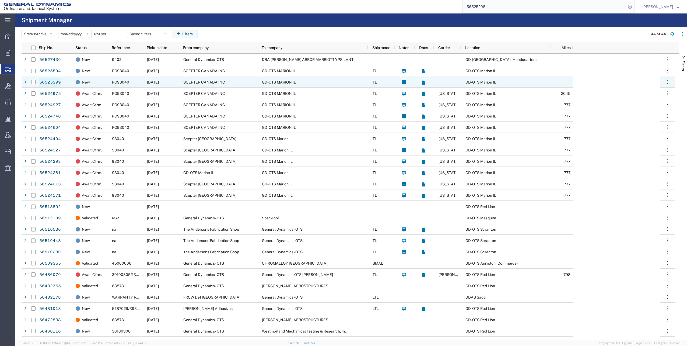
click at [51, 83] on link "56525399" at bounding box center [50, 82] width 22 height 9
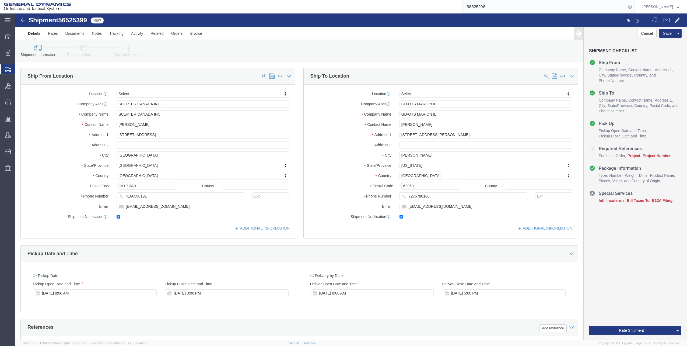
select select
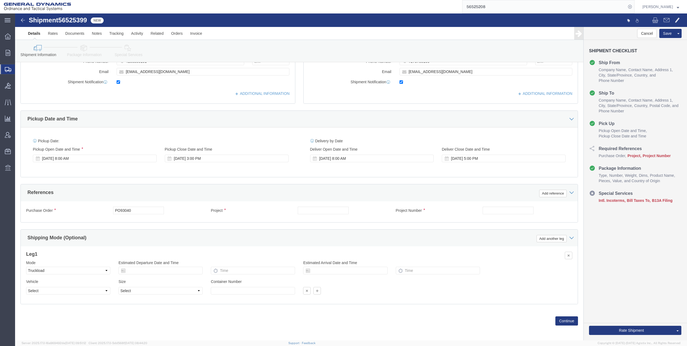
scroll to position [136, 0]
click input "text"
click input "M119A2"
type input "M119A2 DO2"
click input "text"
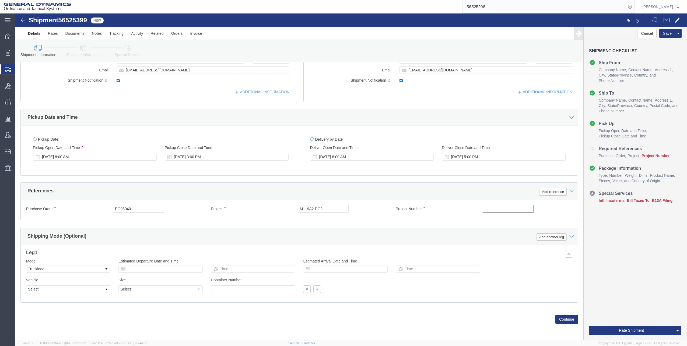
type input "30100339"
click button "Continue"
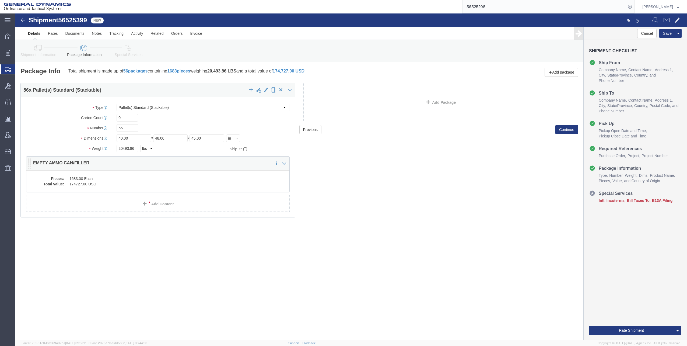
click dd "1683.00 Each"
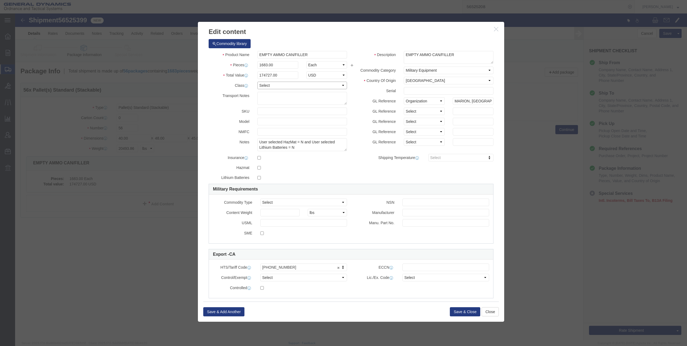
click select "Select 50 55 60 65 70 85 92.5 100 125 175 250 300 400"
select select "70"
click select "Select 50 55 60 65 70 85 92.5 100 125 175 250 300 400"
click button "Save & Close"
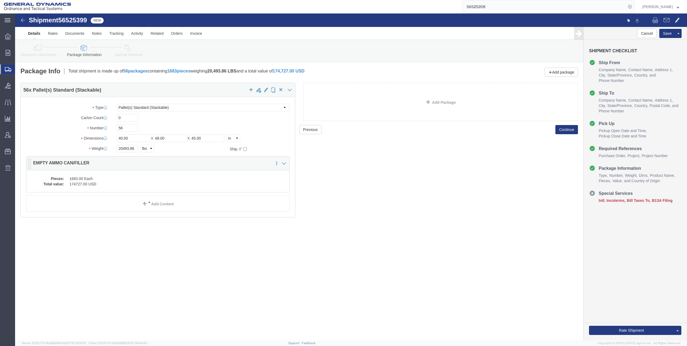
click div "Pieces: 1683.00 Each Total value: 174727.00 USD"
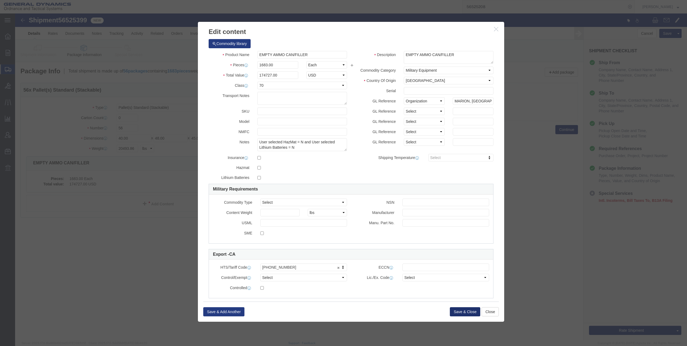
click button "Save & Close"
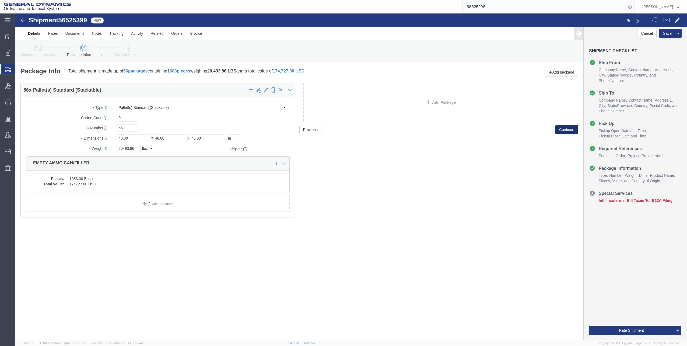
click button "Continue"
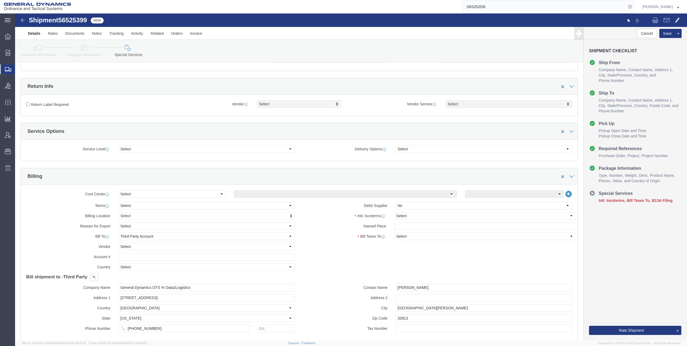
scroll to position [135, 0]
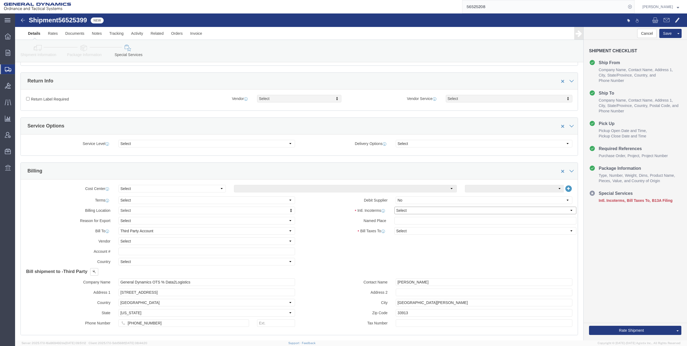
click select "Select Carriage Insurance Paid Carriage Paid To Cost and Freight Cost Insurance…"
select select "FOB"
click select "Select Carriage Insurance Paid Carriage Paid To Cost and Freight Cost Insurance…"
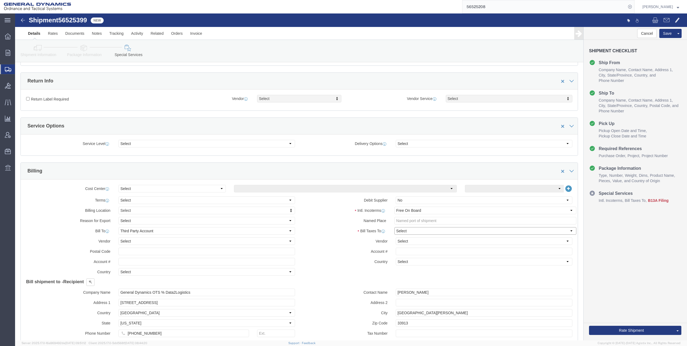
click select "Select Recipient Account Sender/Shipper Third Party Account"
select select "THRD"
click select "Select Recipient Account Sender/Shipper Third Party Account"
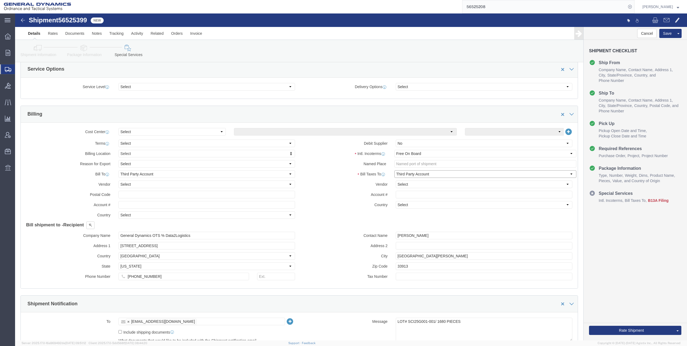
scroll to position [215, 0]
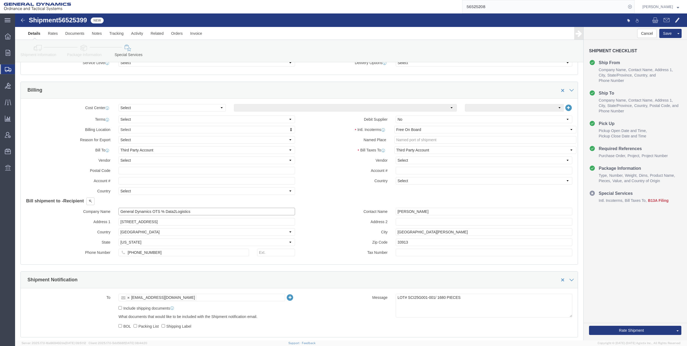
drag, startPoint x: 104, startPoint y: 197, endPoint x: 176, endPoint y: 200, distance: 71.7
click input "General Dynamics OTS % Data2Logistics"
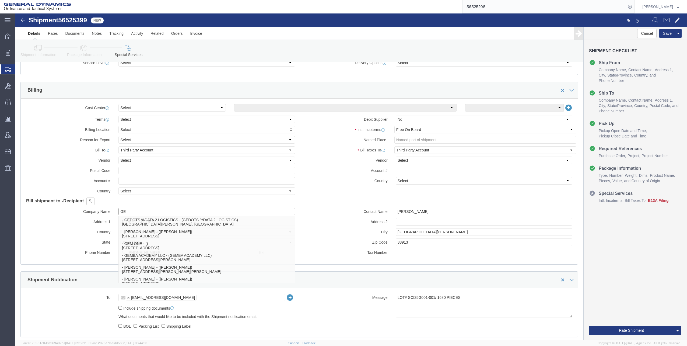
type input "GED"
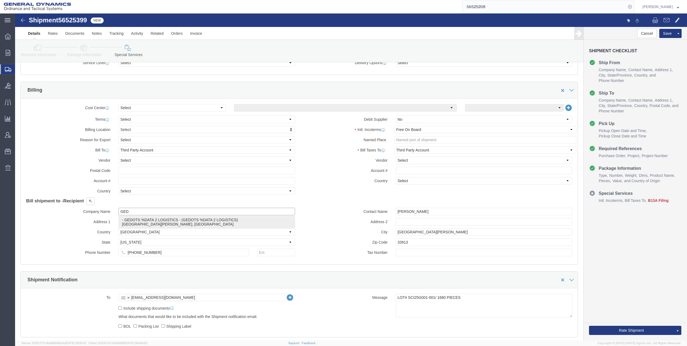
click p "- GEDOTS %DATA 2 LOGISTICS - (GEDOTS %DATA 2 LOGISTICS) [GEOGRAPHIC_DATA][PERSO…"
select select "FL"
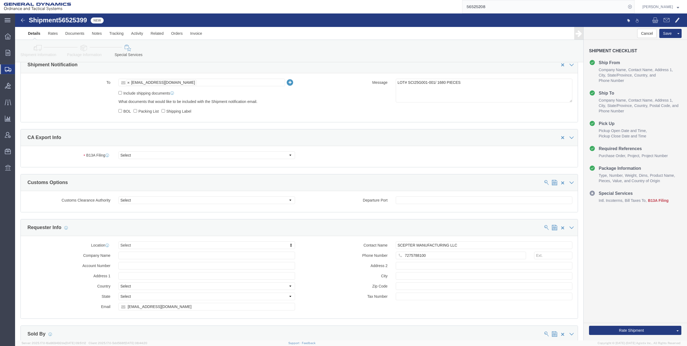
scroll to position [431, 0]
type input "GEDOTS %DATA 2 LOGISTICS"
click select "Select Filed Electronically Manually Attached Not Required Summary Reporting"
select select "MANUALLY_ATTACHED"
click select "Select Filed Electronically Manually Attached Not Required Summary Reporting"
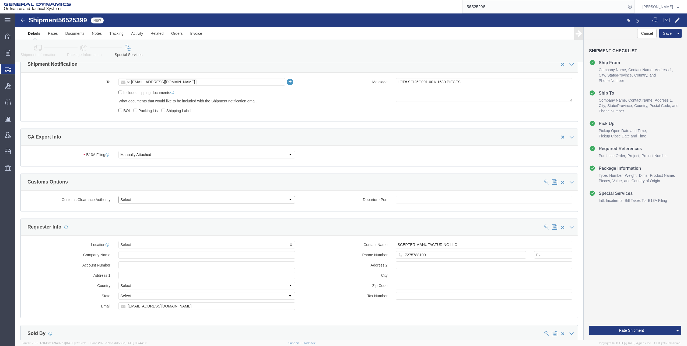
click select "Select Use Carrier or Agent Broker Use My Nominated Broker Use Recipient's Brok…"
select select "NOMN"
click select "Select Use Carrier or Agent Broker Use My Nominated Broker Use Recipient's Brok…"
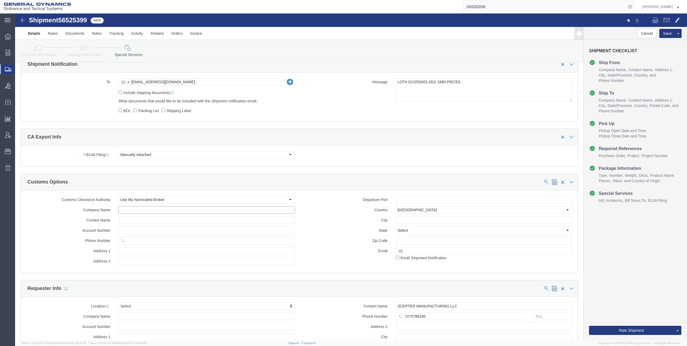
click input "text"
type input "Exp"
click p "- Expeditors - ([PERSON_NAME]) [STREET_ADDRESS] , 12:00 AM - 12:00 AM"
select select "GA"
type input "Expeditors"
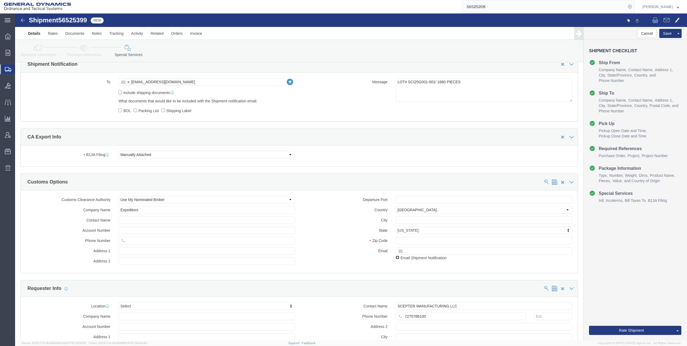
click input "checkbox"
checkbox input "true"
click button "Rate Shipment"
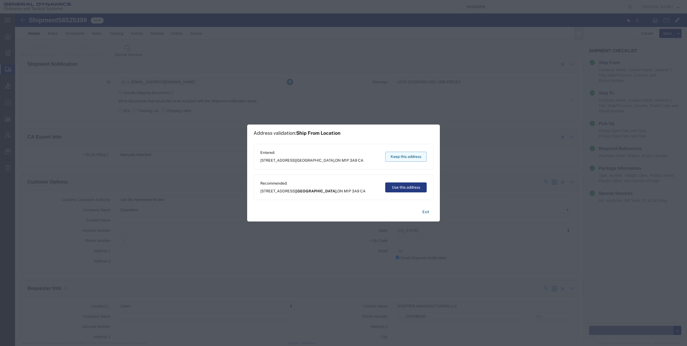
click at [404, 156] on button "Keep this address" at bounding box center [405, 157] width 41 height 10
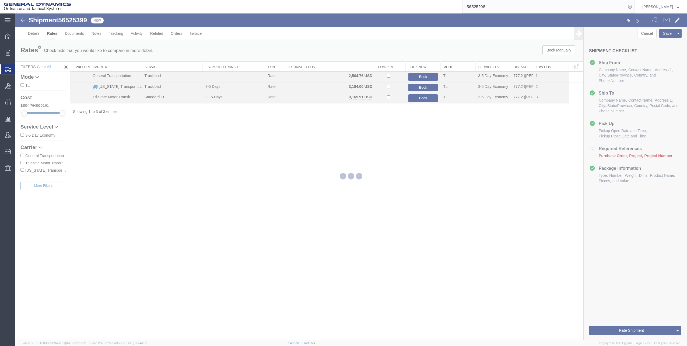
scroll to position [0, 0]
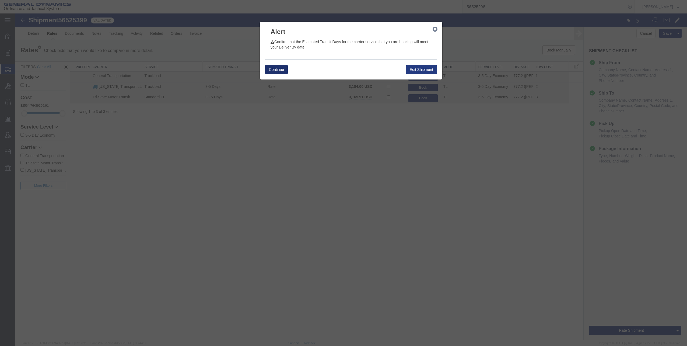
click at [280, 68] on button "Continue" at bounding box center [276, 69] width 23 height 9
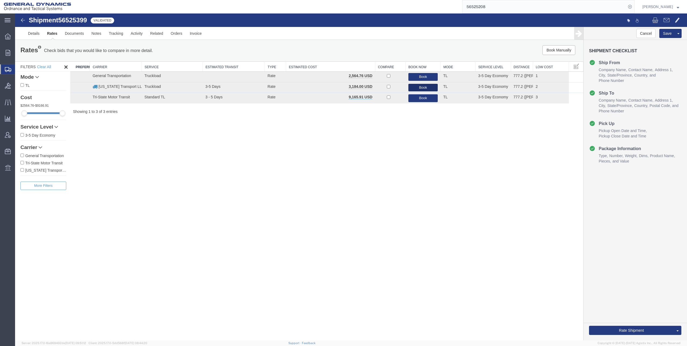
click at [426, 87] on button "Book" at bounding box center [423, 88] width 30 height 8
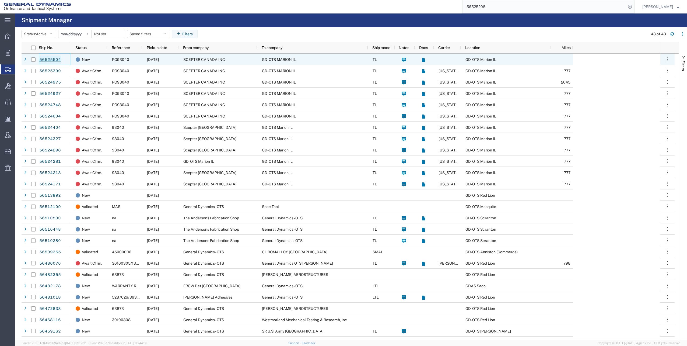
click at [49, 58] on link "56525504" at bounding box center [50, 59] width 22 height 9
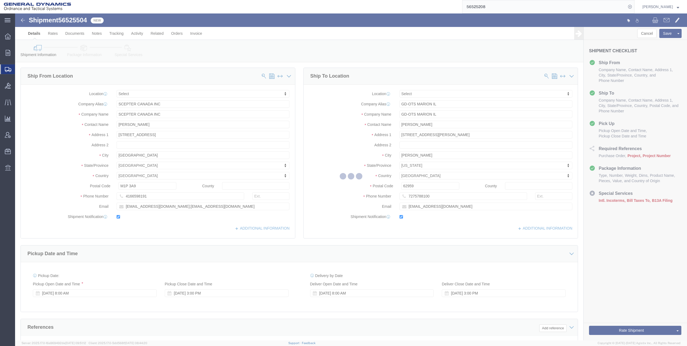
select select
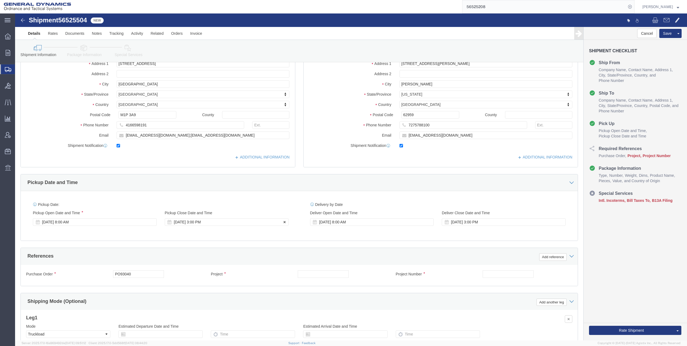
scroll to position [81, 0]
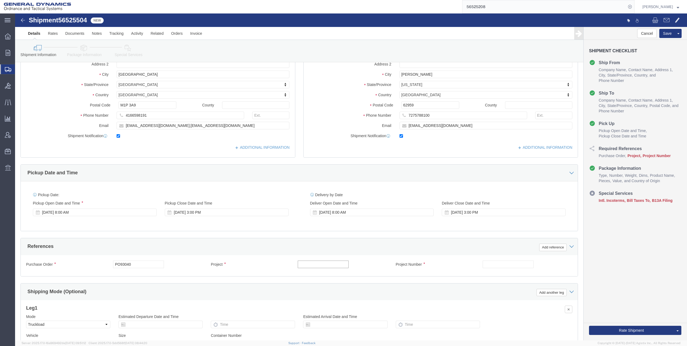
click input "text"
click input "M119A2"
type input "M119A2 DO2"
click input "text"
type input "30100339"
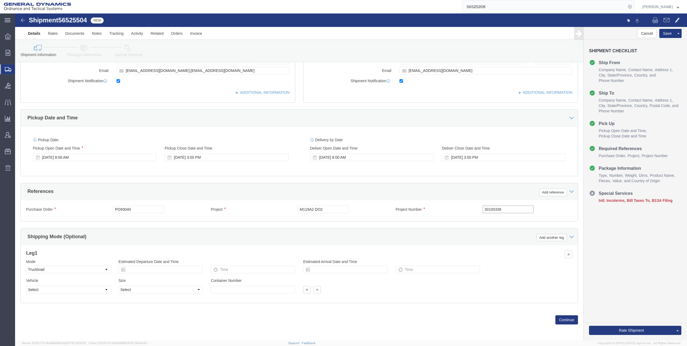
scroll to position [136, 0]
click button "Continue"
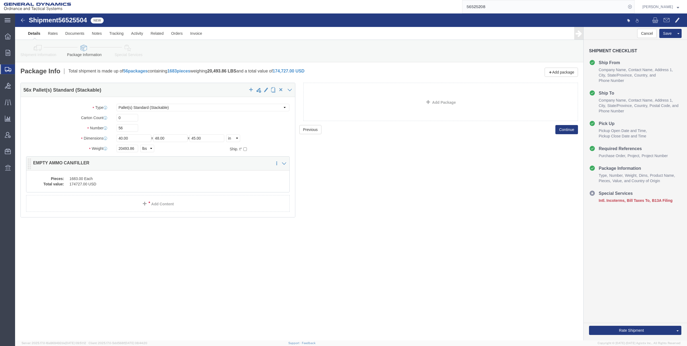
click dd "174727.00 USD"
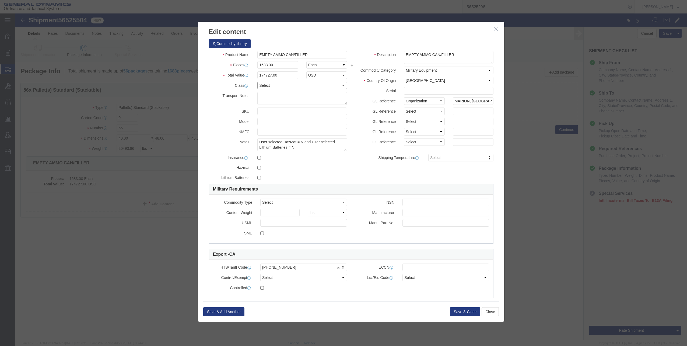
click select "Select 50 55 60 65 70 85 92.5 100 125 175 250 300 400"
select select "70"
click select "Select 50 55 60 65 70 85 92.5 100 125 175 250 300 400"
click button "Save & Close"
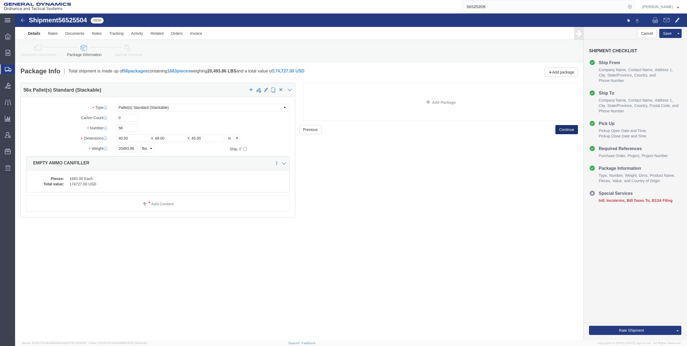
click button "Continue"
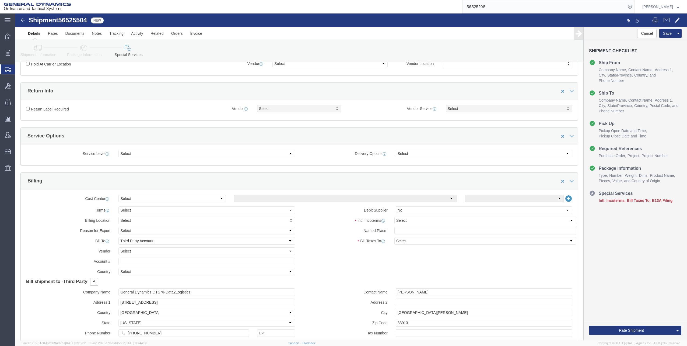
scroll to position [135, 0]
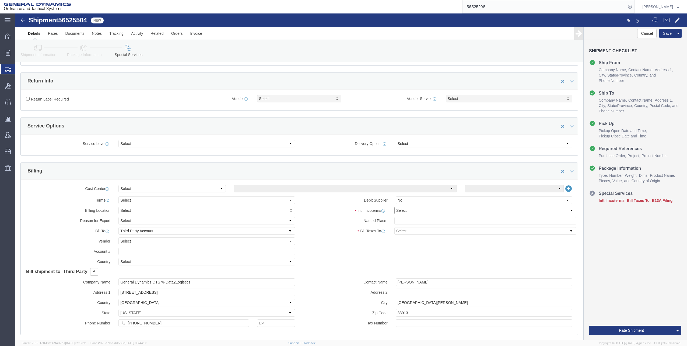
click select "Select Carriage Insurance Paid Carriage Paid To Cost and Freight Cost Insurance…"
select select "FOB"
click select "Select Carriage Insurance Paid Carriage Paid To Cost and Freight Cost Insurance…"
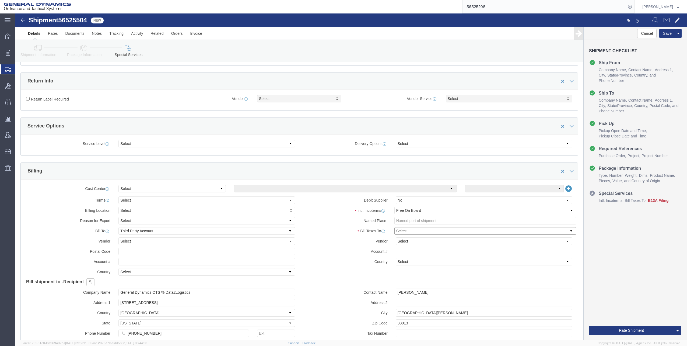
click select "Select Recipient Account Sender/Shipper Third Party Account"
select select "THRD"
click select "Select Recipient Account Sender/Shipper Third Party Account"
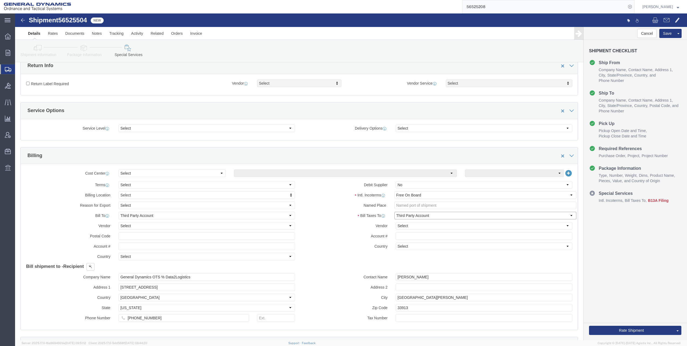
scroll to position [215, 0]
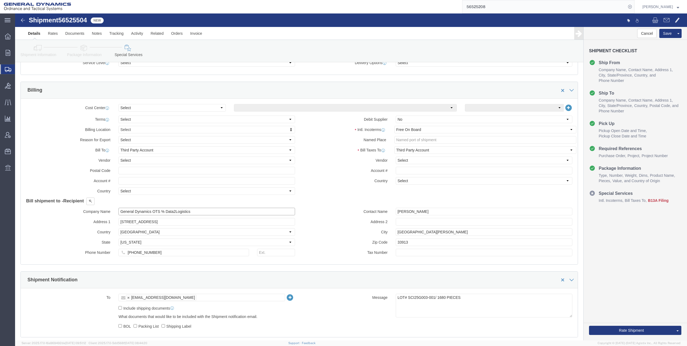
drag, startPoint x: 103, startPoint y: 198, endPoint x: 225, endPoint y: 202, distance: 122.0
click div "Company Name General Dynamics OTS % Data2Logistics Address [STREET_ADDRESS] Cou…"
type input "GEDO"
click p "- GEDOTS %DATA 2 LOGISTICS - (GEDOTS %DATA 2 LOGISTICS) [GEOGRAPHIC_DATA][PERSO…"
select select "FL"
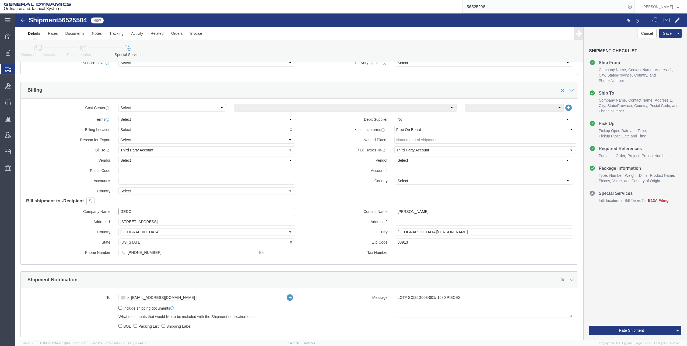
type input "GEDOTS %DATA 2 LOGISTICS"
click select "Select Recipient Account Sender/Shipper Third Party Account"
select select "THRD"
click select "Select Recipient Account Sender/Shipper Third Party Account"
select select
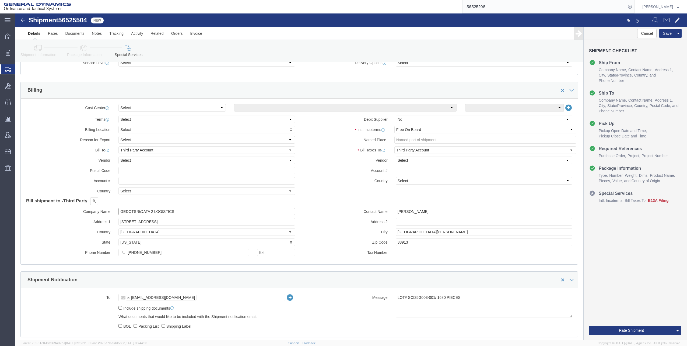
click input "GEDOTS %DATA 2 LOGISTICS"
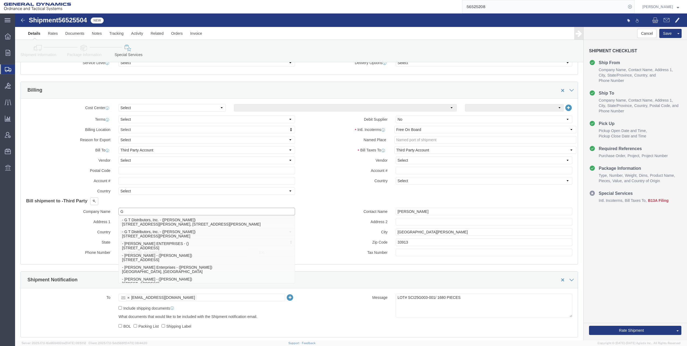
type input "GE"
click p "- GEDOTS %DATA 2 LOGISTICS - (GEDOTS %DATA 2 LOGISTICS) [GEOGRAPHIC_DATA][PERSO…"
select select "FL"
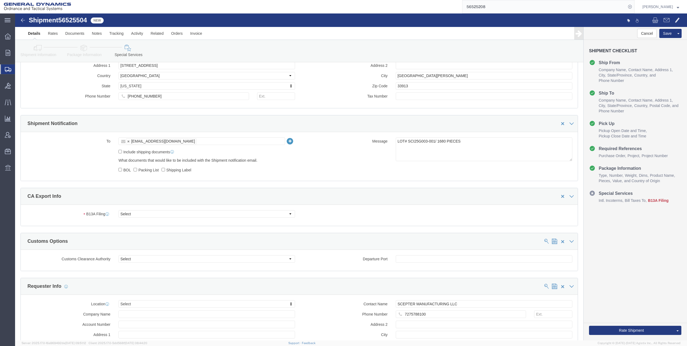
scroll to position [377, 0]
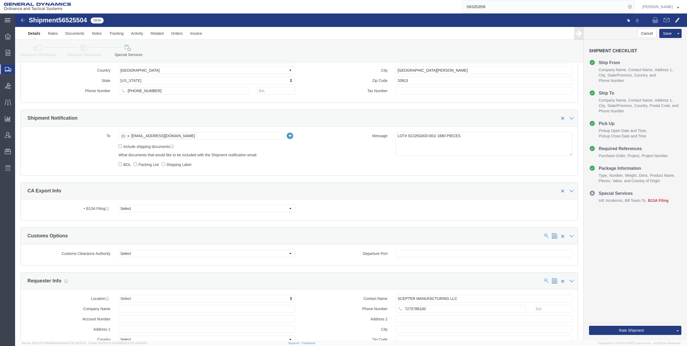
type input "GEDOTS %DATA 2 LOGISTICS"
click select "Select Filed Electronically Manually Attached Not Required Summary Reporting"
select select "MANUALLY_ATTACHED"
click select "Select Filed Electronically Manually Attached Not Required Summary Reporting"
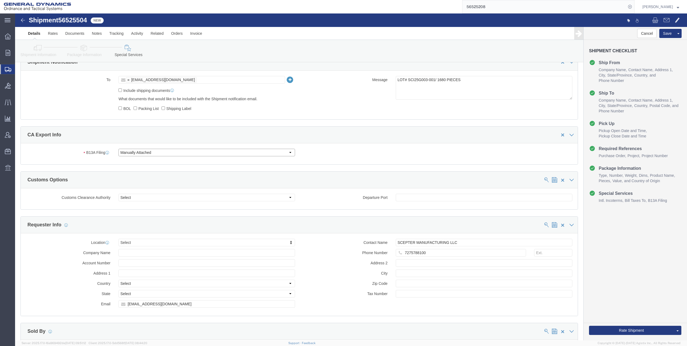
scroll to position [458, 0]
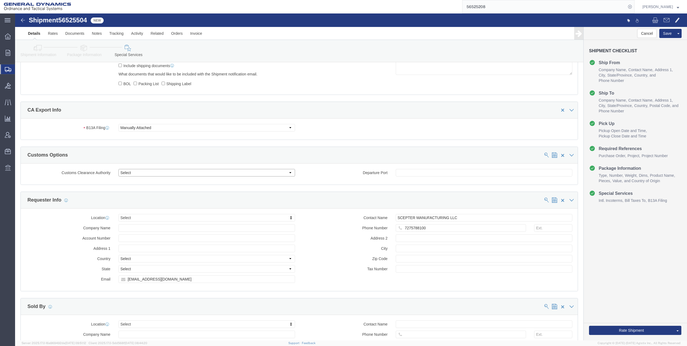
click select "Select Use Carrier or Agent Broker Use My Nominated Broker Use Recipient's Brok…"
select select "NOMN"
click select "Select Use Carrier or Agent Broker Use My Nominated Broker Use Recipient's Brok…"
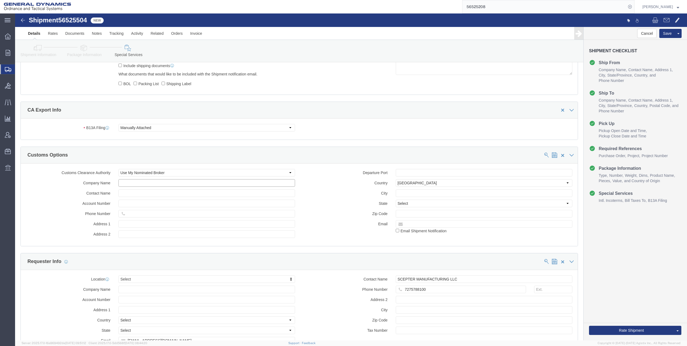
click input "text"
type input "e"
type input "Exped"
click p "- Expeditors - ([PERSON_NAME]) [STREET_ADDRESS] , 12:00 AM - 12:00 AM"
select select "GA"
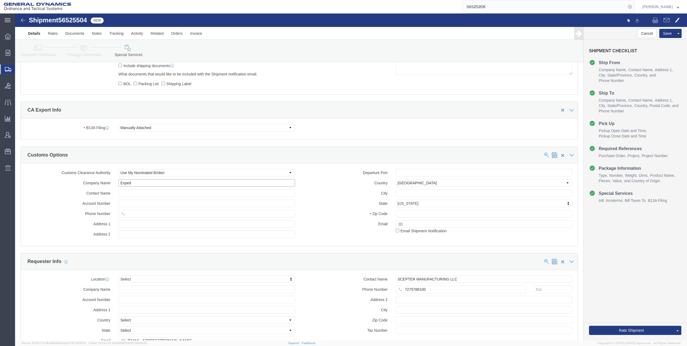
type input "Expeditors"
click input "checkbox"
checkbox input "true"
click button "Rate Shipment"
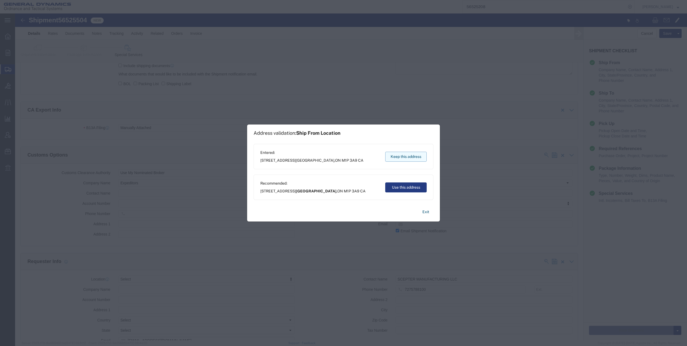
click at [408, 157] on button "Keep this address" at bounding box center [405, 157] width 41 height 10
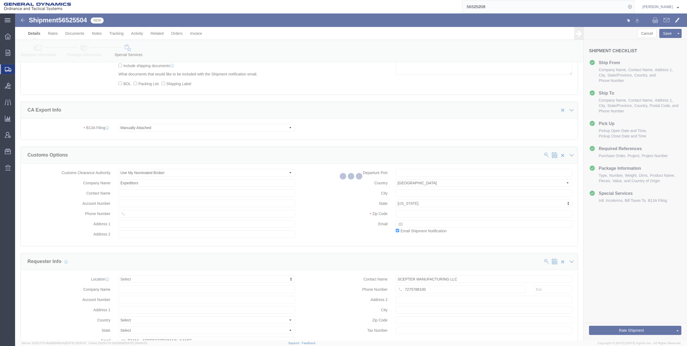
scroll to position [0, 0]
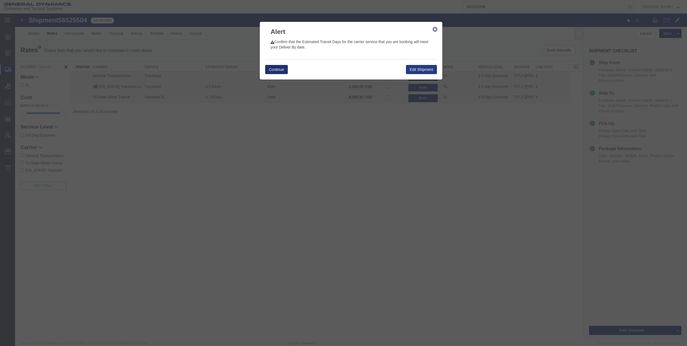
click at [277, 69] on button "Continue" at bounding box center [276, 69] width 23 height 9
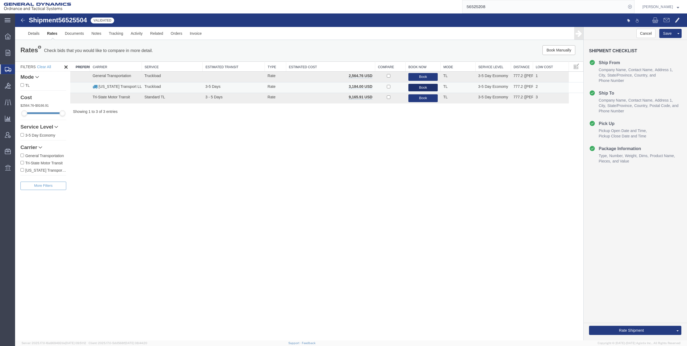
click at [425, 88] on button "Book" at bounding box center [423, 88] width 30 height 8
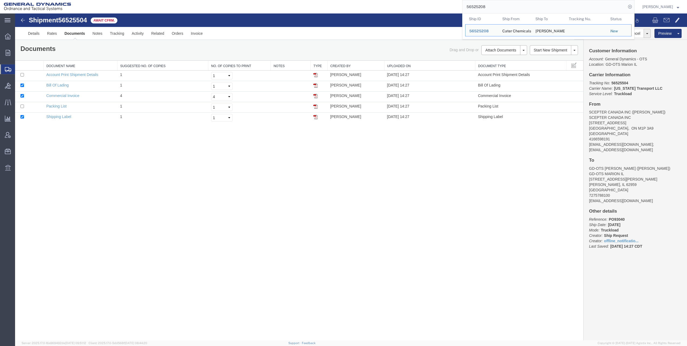
drag, startPoint x: 468, startPoint y: 7, endPoint x: 513, endPoint y: 3, distance: 45.1
click at [513, 3] on input "56525208" at bounding box center [544, 6] width 164 height 13
paste input "48101"
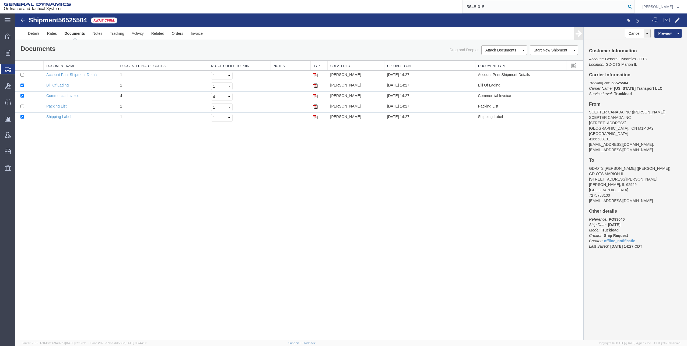
type input "56481018"
click at [632, 6] on icon at bounding box center [630, 7] width 8 height 8
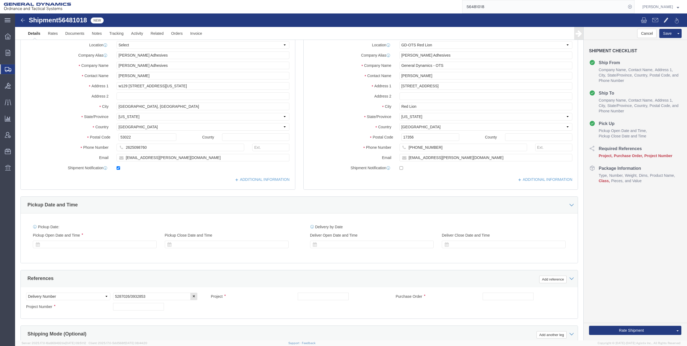
select select "310"
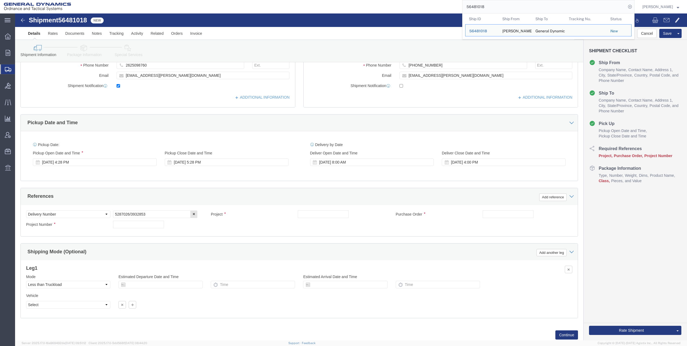
scroll to position [146, 0]
